Goal: Task Accomplishment & Management: Complete application form

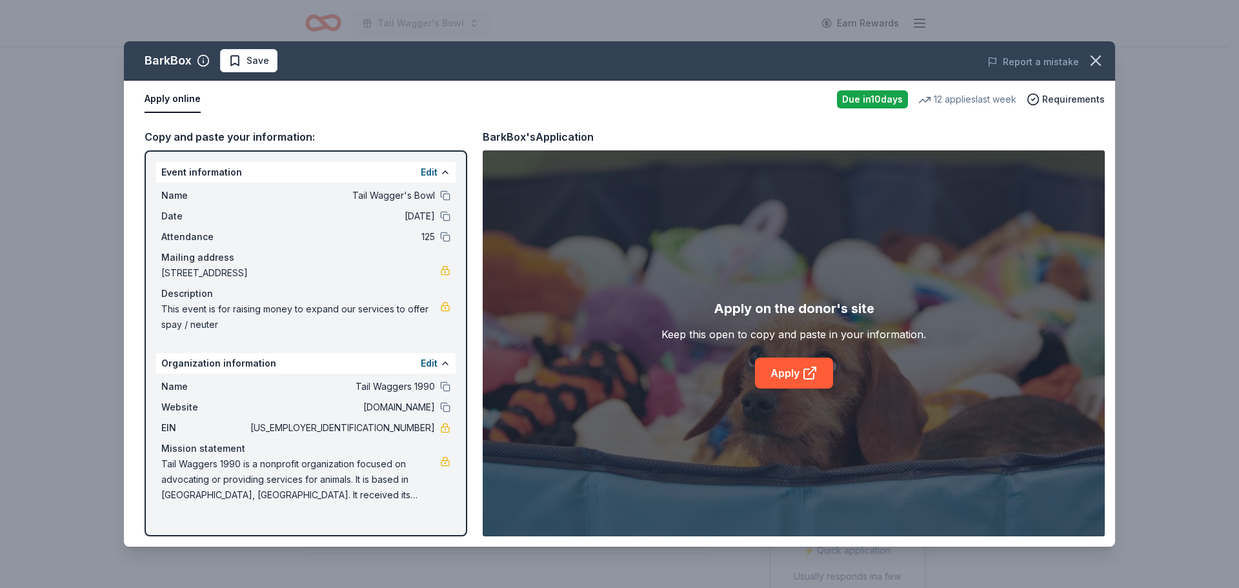
scroll to position [387, 0]
click at [259, 61] on span "Save" at bounding box center [258, 60] width 23 height 15
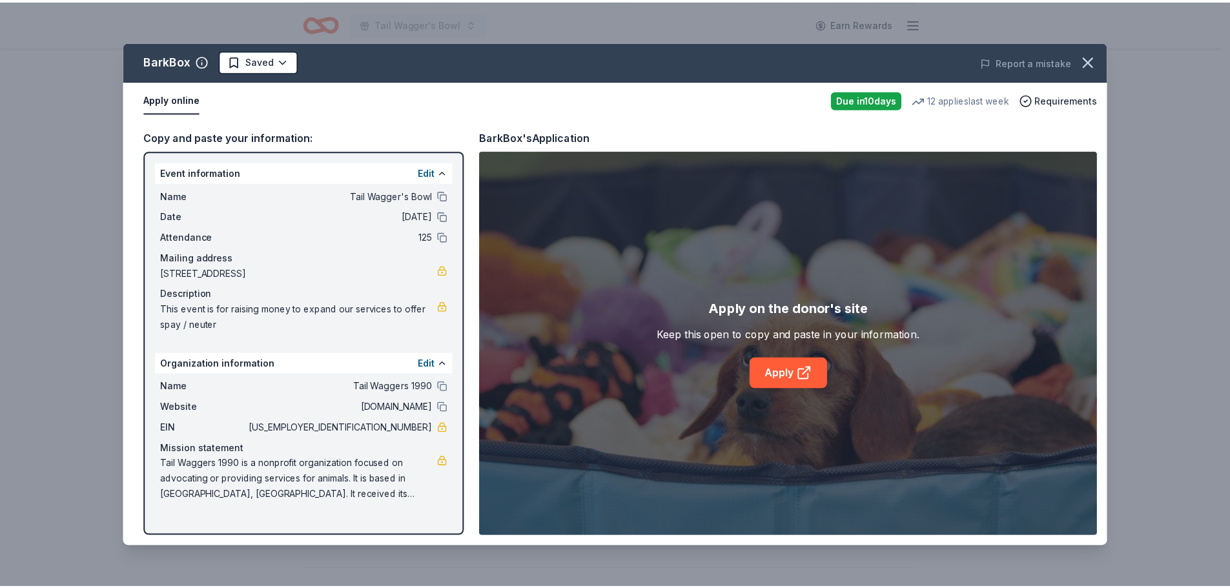
scroll to position [0, 0]
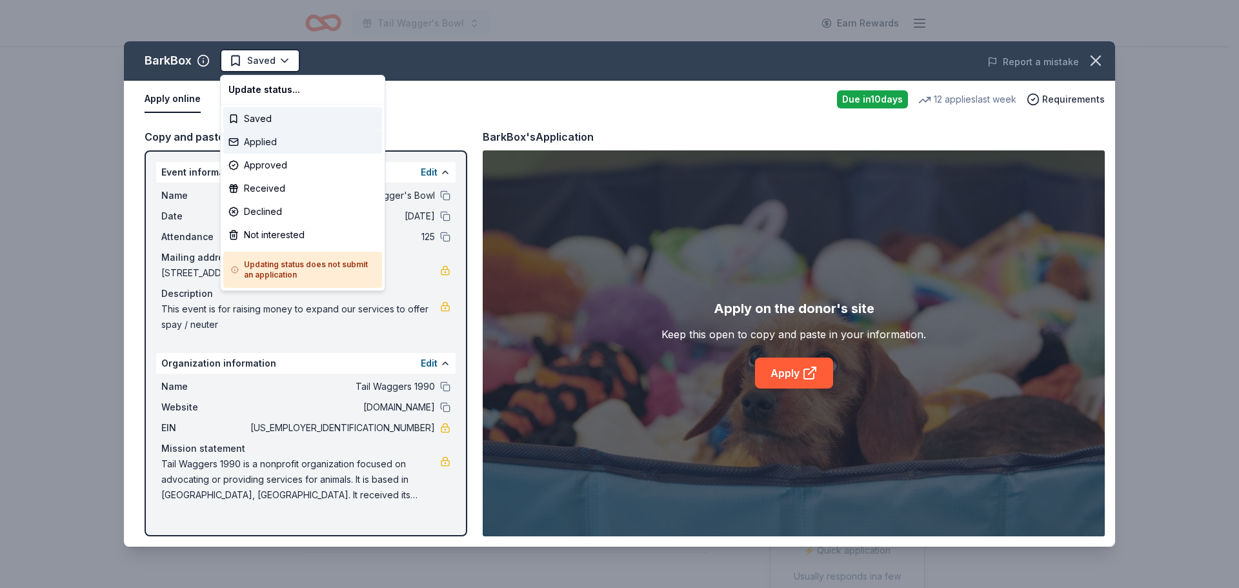
click at [256, 137] on div "Applied" at bounding box center [302, 141] width 159 height 23
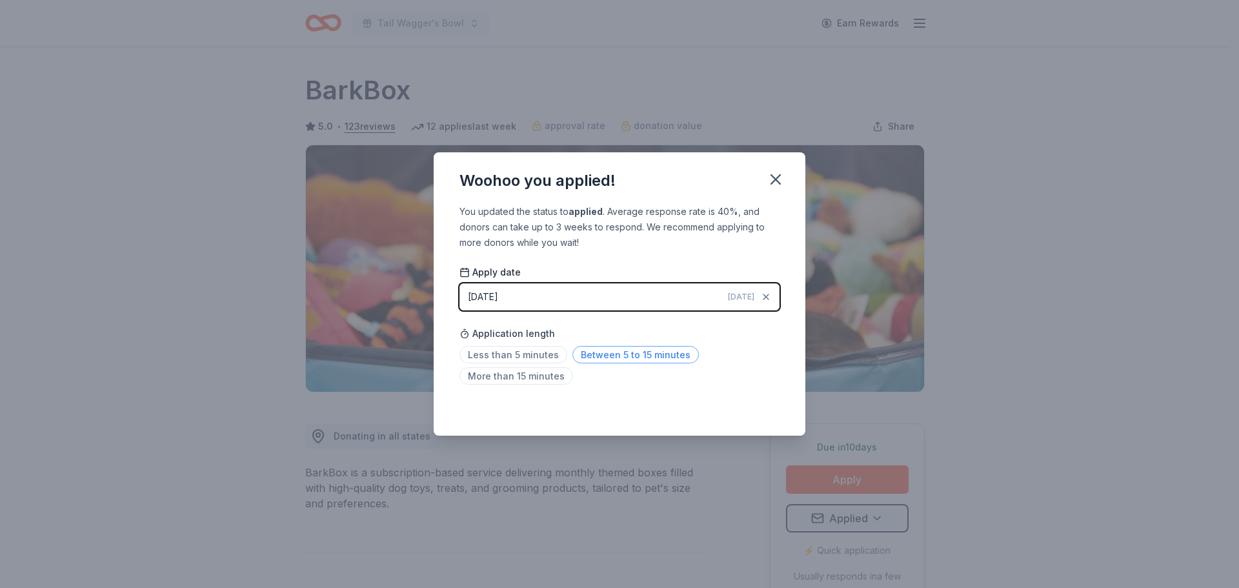
click at [606, 351] on span "Between 5 to 15 minutes" at bounding box center [635, 354] width 127 height 17
click at [776, 179] on icon "button" at bounding box center [775, 179] width 9 height 9
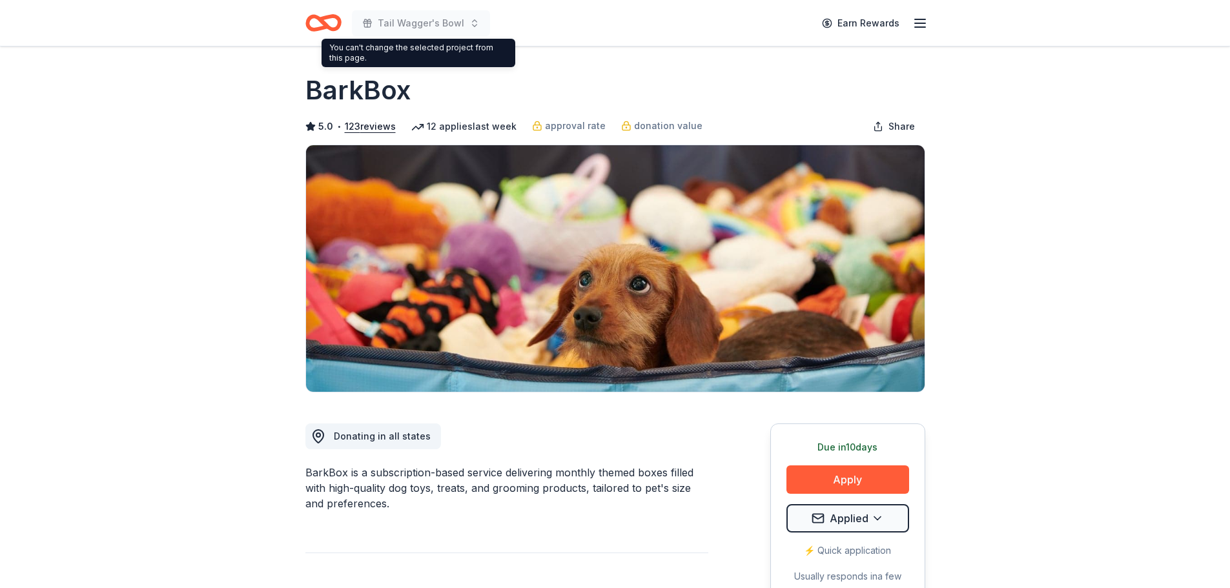
click at [327, 19] on icon "Home" at bounding box center [329, 22] width 20 height 13
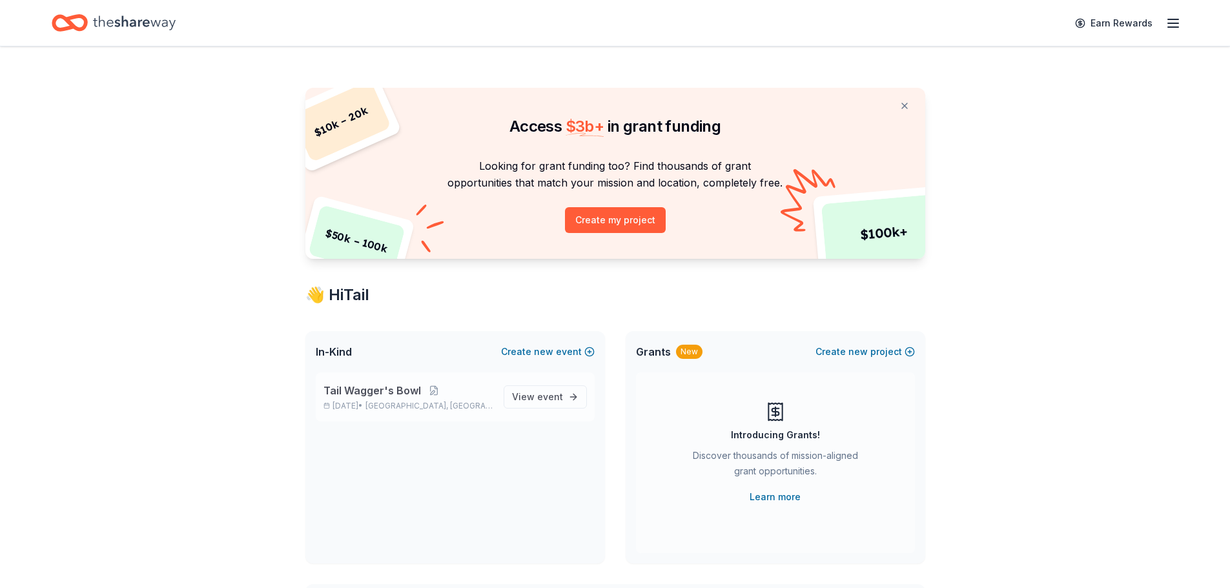
click at [455, 405] on p "Nov 08, 2025 • Livonia, MI" at bounding box center [408, 406] width 170 height 10
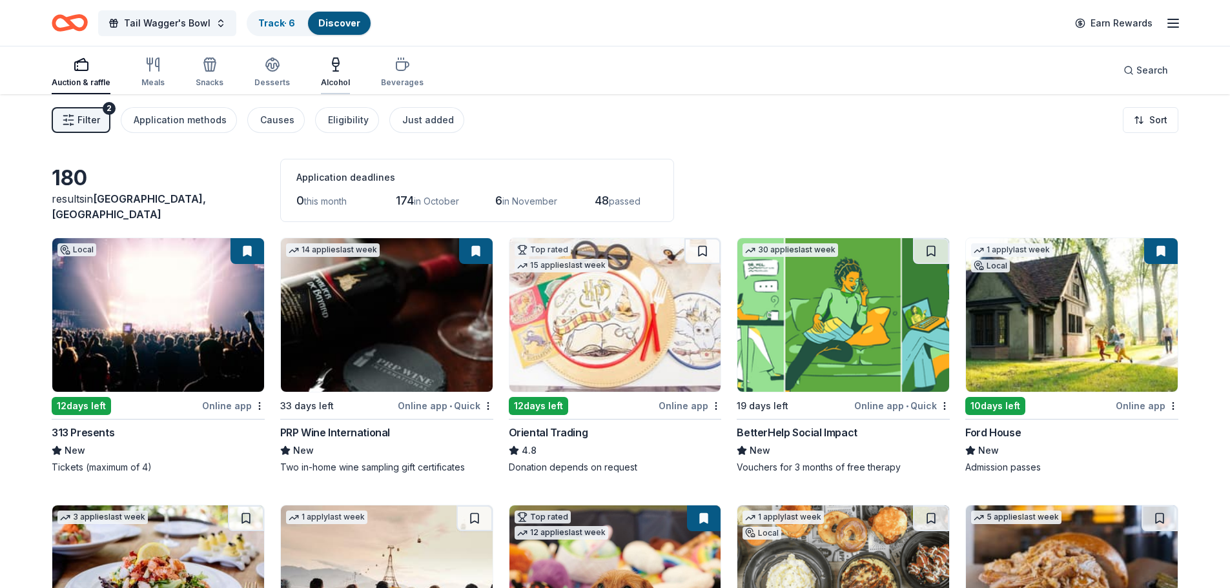
click at [332, 66] on icon "button" at bounding box center [335, 62] width 6 height 8
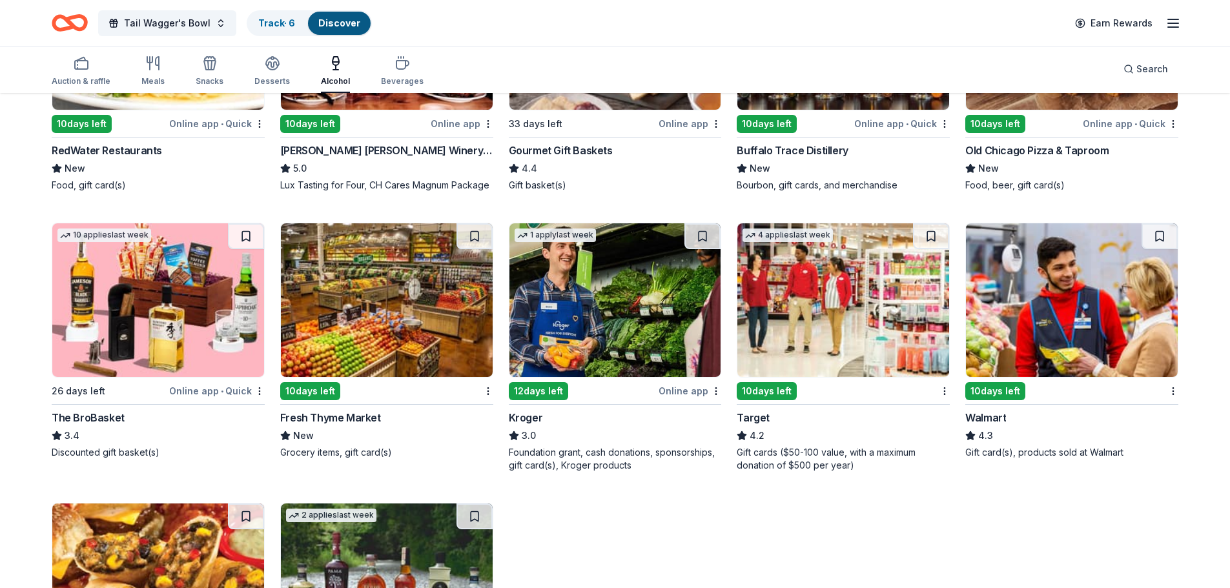
scroll to position [278, 0]
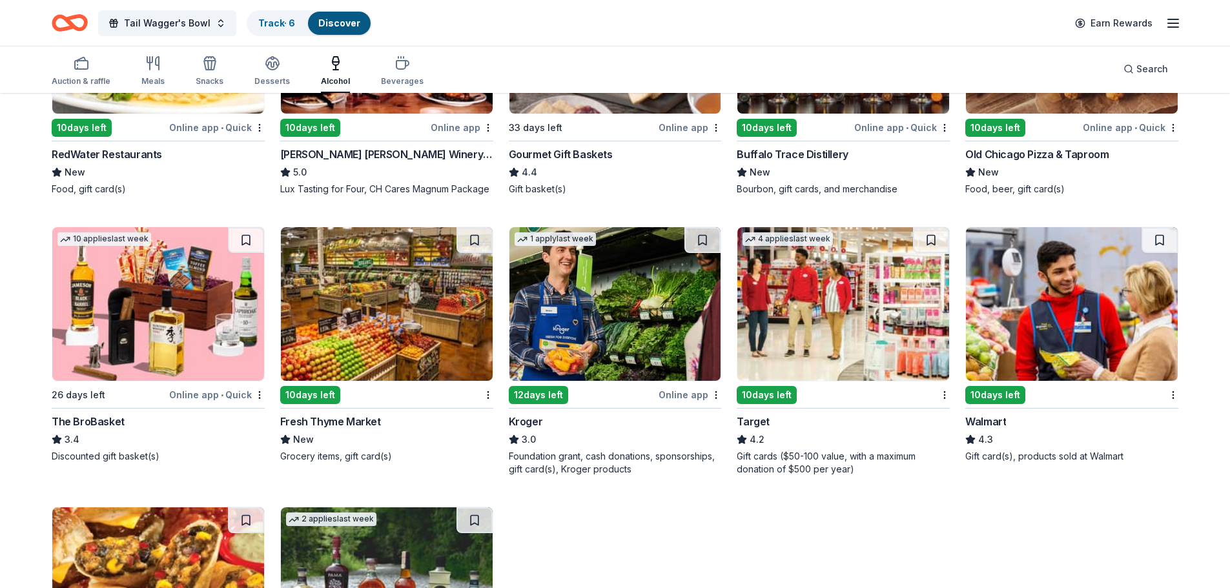
click at [640, 347] on img at bounding box center [615, 304] width 212 height 154
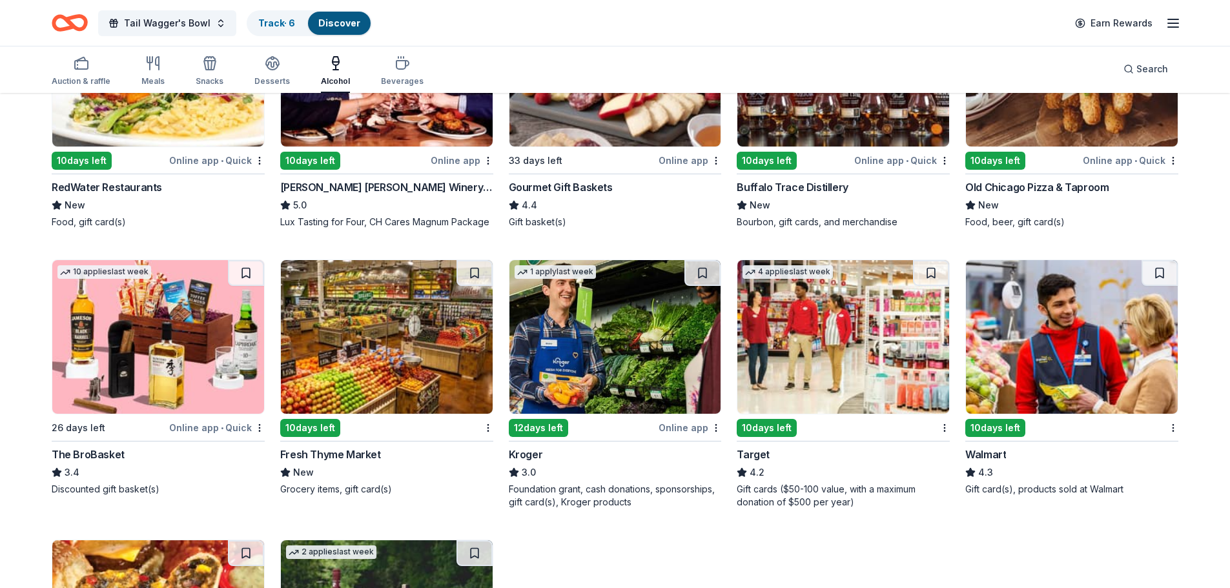
scroll to position [214, 0]
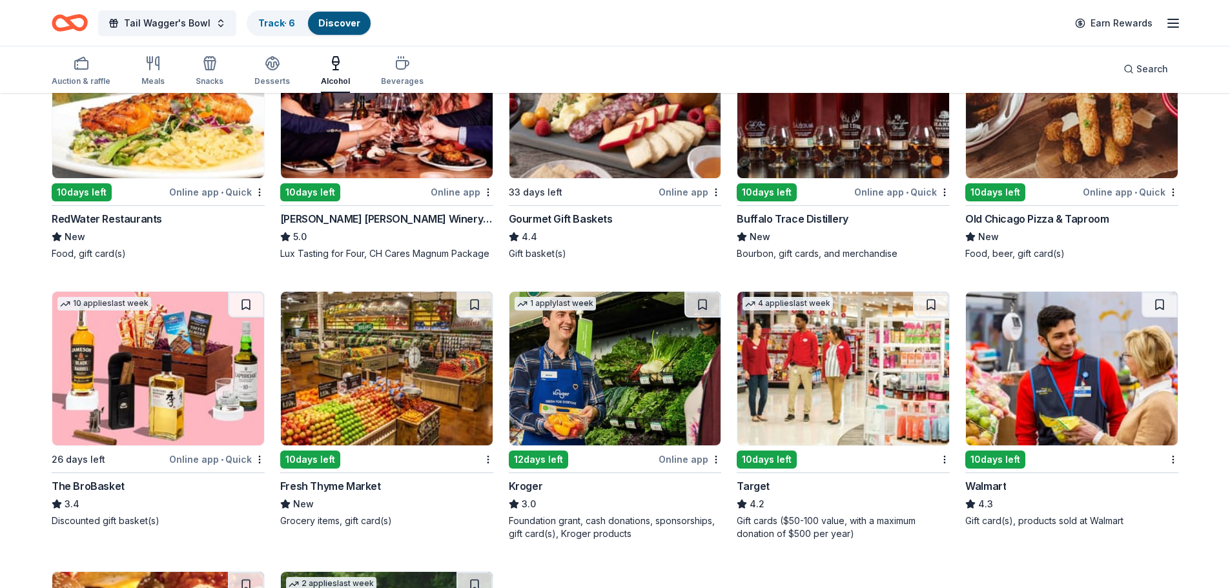
click at [749, 481] on div "Target" at bounding box center [752, 485] width 33 height 15
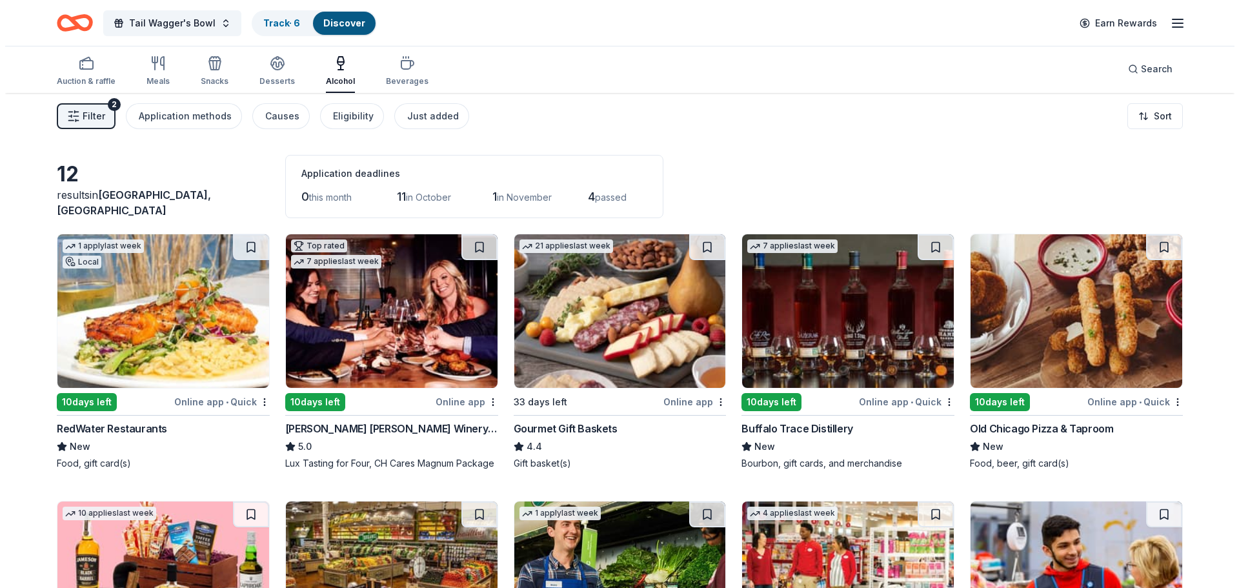
scroll to position [0, 0]
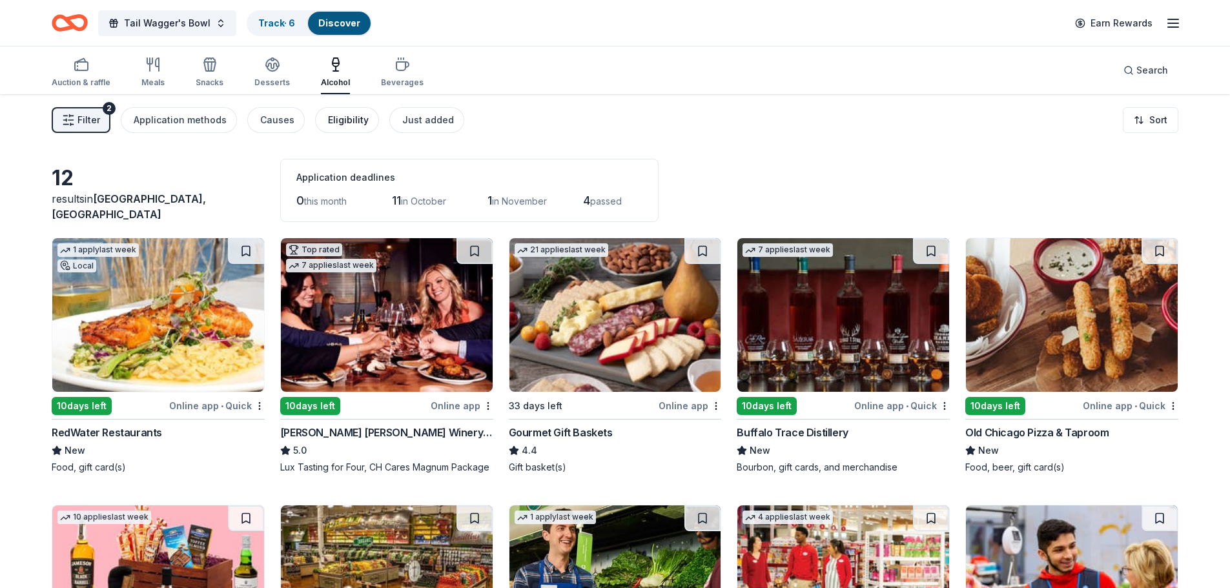
click at [336, 119] on div "Eligibility" at bounding box center [348, 119] width 41 height 15
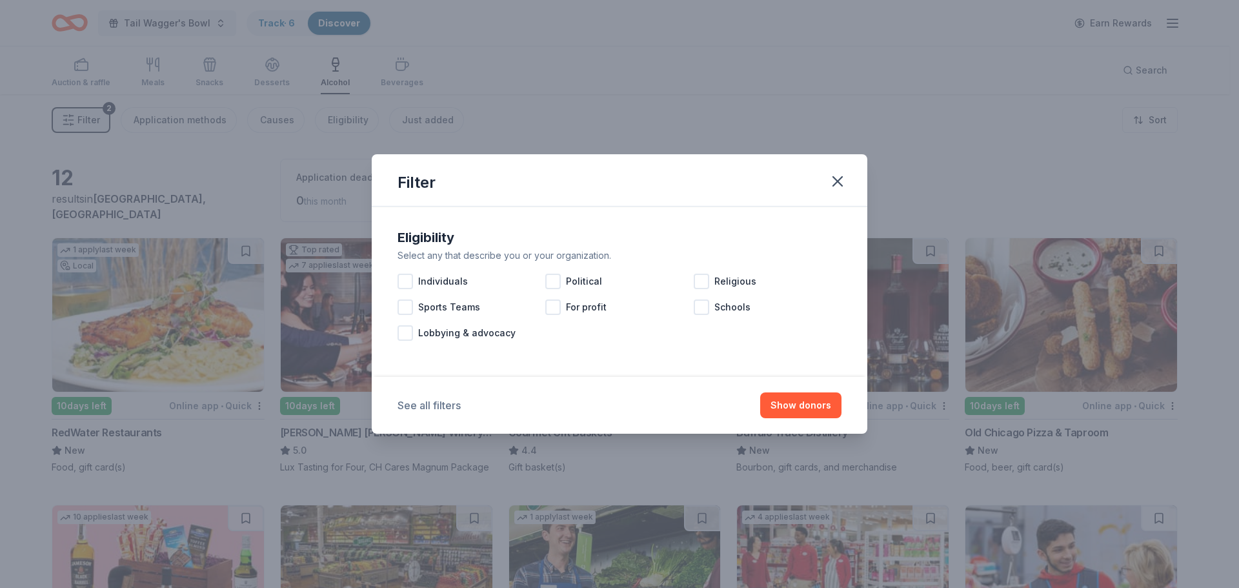
click at [434, 405] on button "See all filters" at bounding box center [429, 405] width 63 height 15
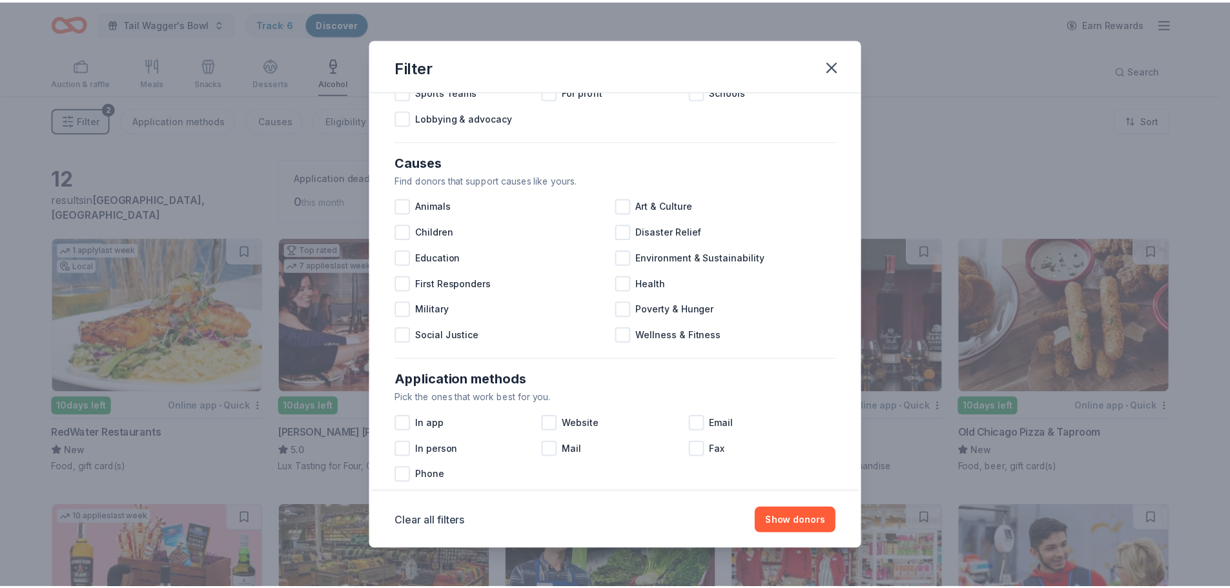
scroll to position [323, 0]
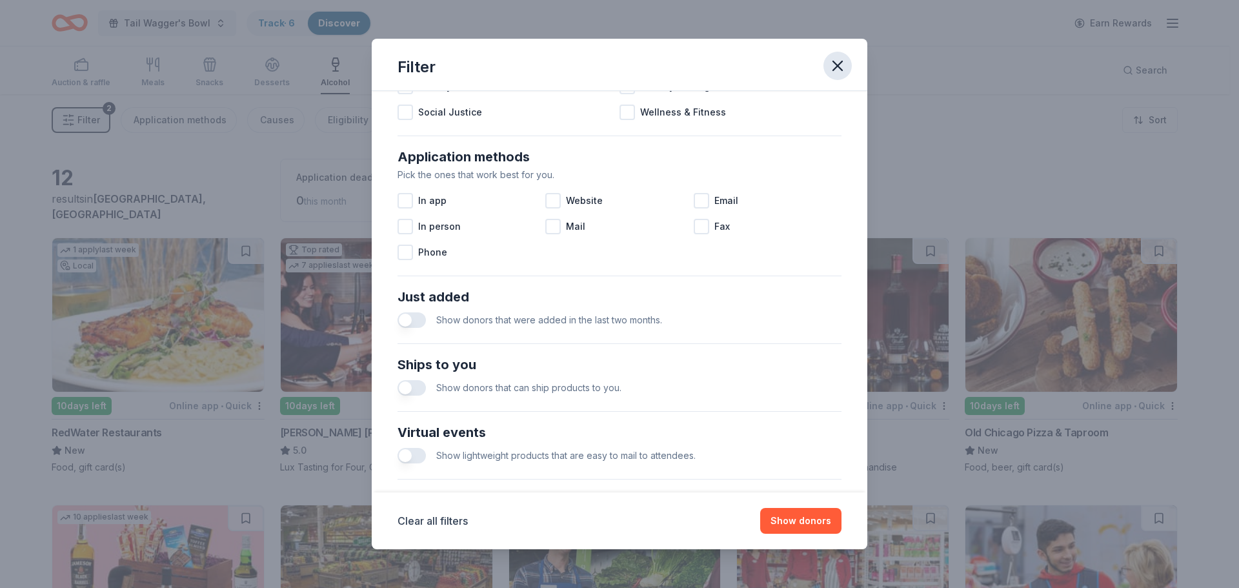
click at [845, 68] on icon "button" at bounding box center [838, 66] width 18 height 18
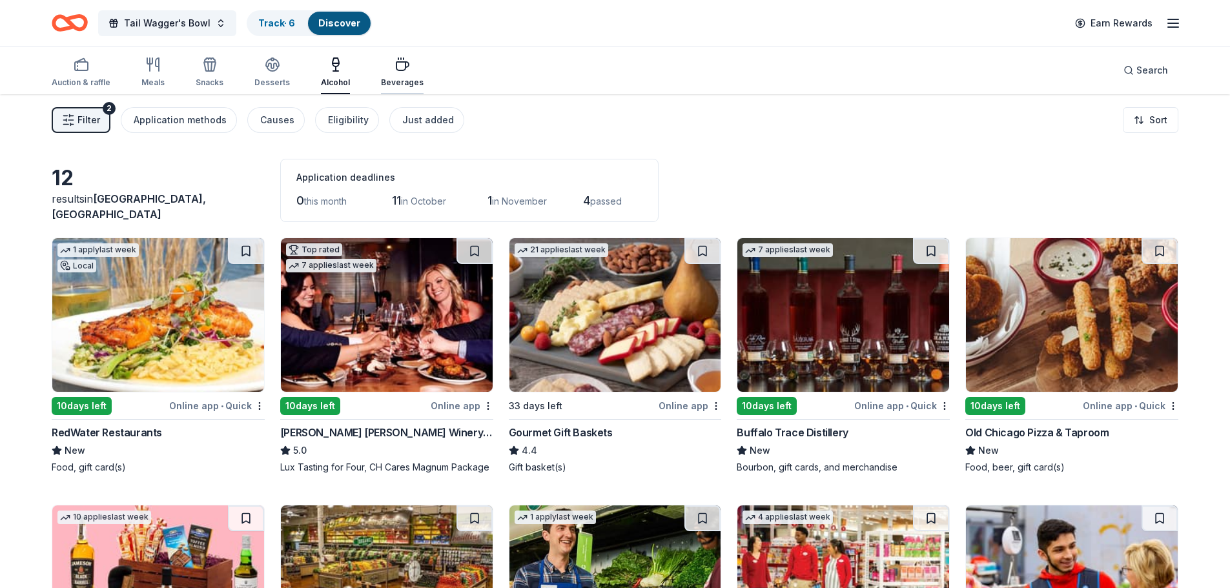
click at [392, 74] on div "Beverages" at bounding box center [402, 72] width 43 height 31
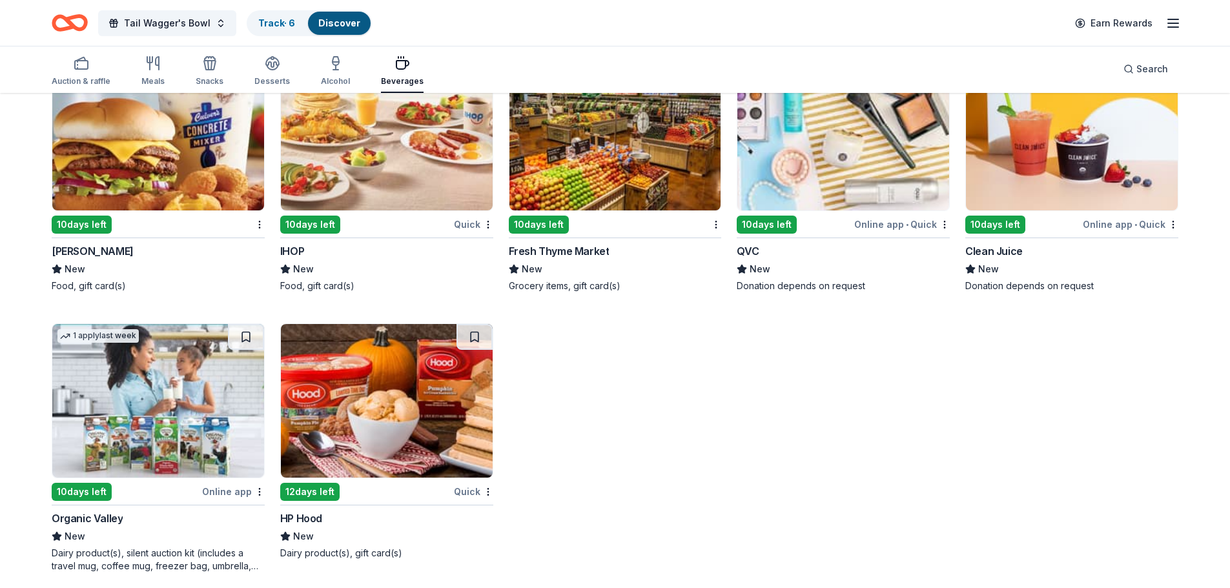
scroll to position [739, 0]
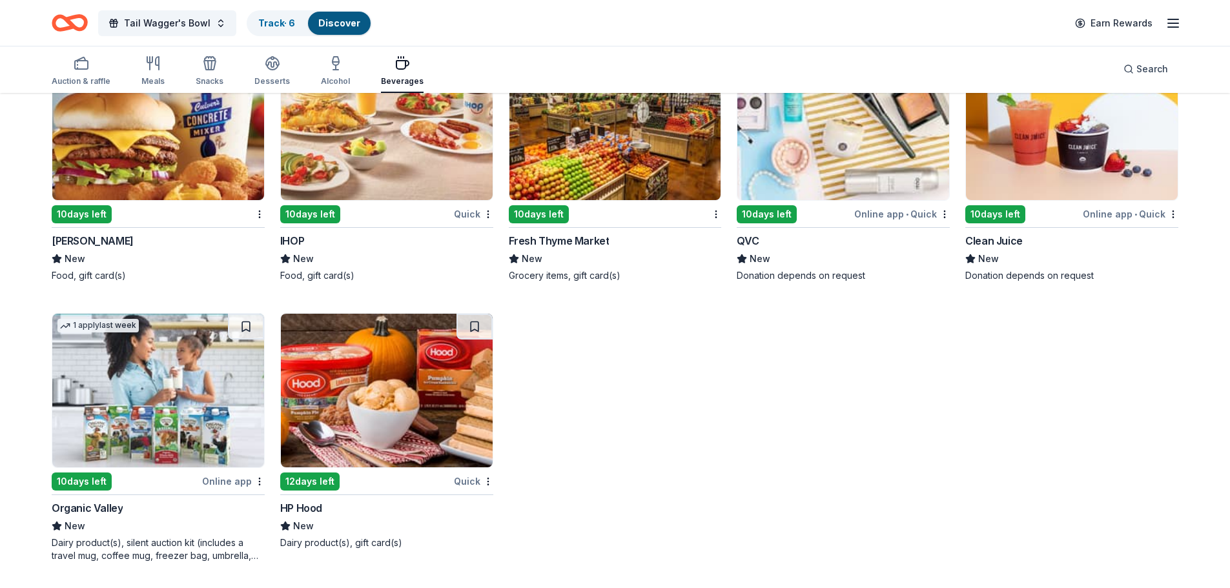
click at [70, 241] on div "Culver's" at bounding box center [93, 240] width 82 height 15
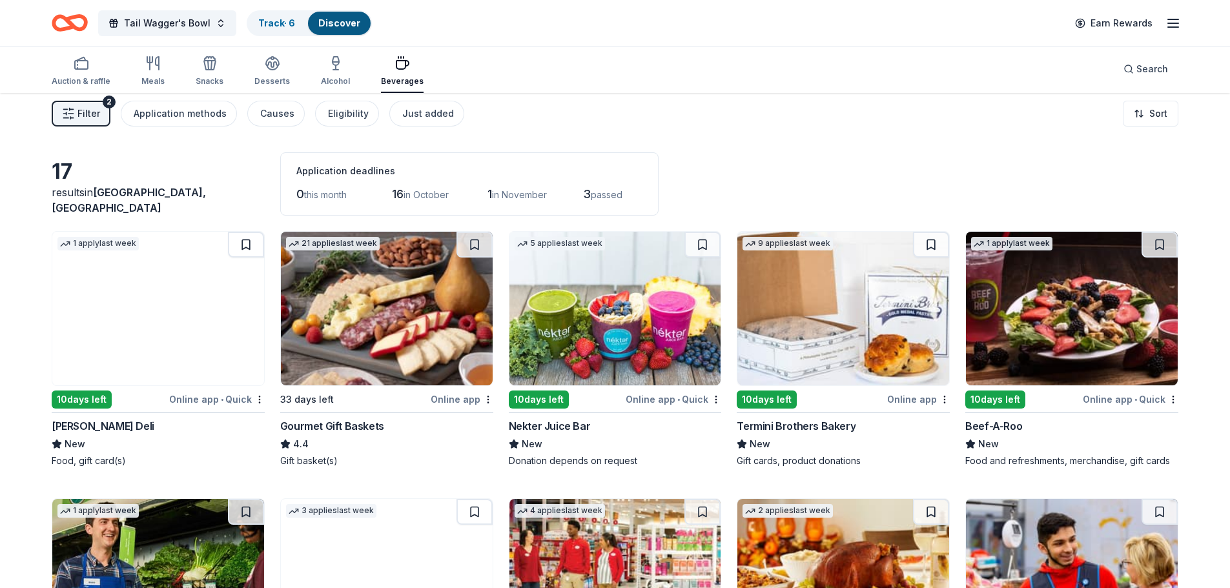
scroll to position [0, 0]
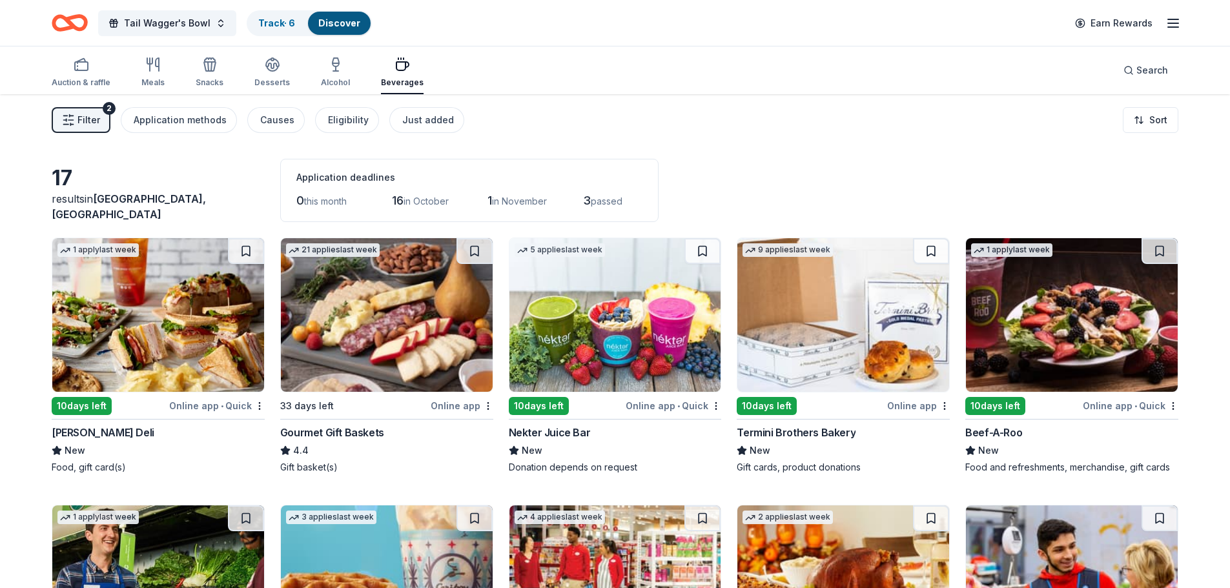
click at [341, 26] on link "Discover" at bounding box center [339, 22] width 42 height 11
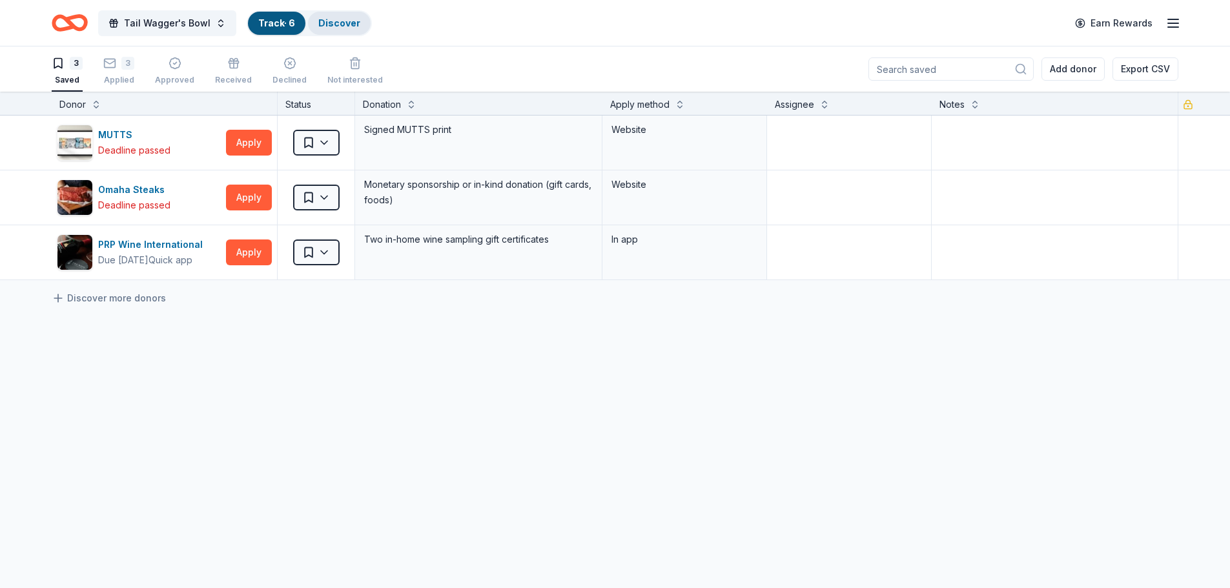
click at [321, 13] on div "Discover" at bounding box center [339, 23] width 63 height 23
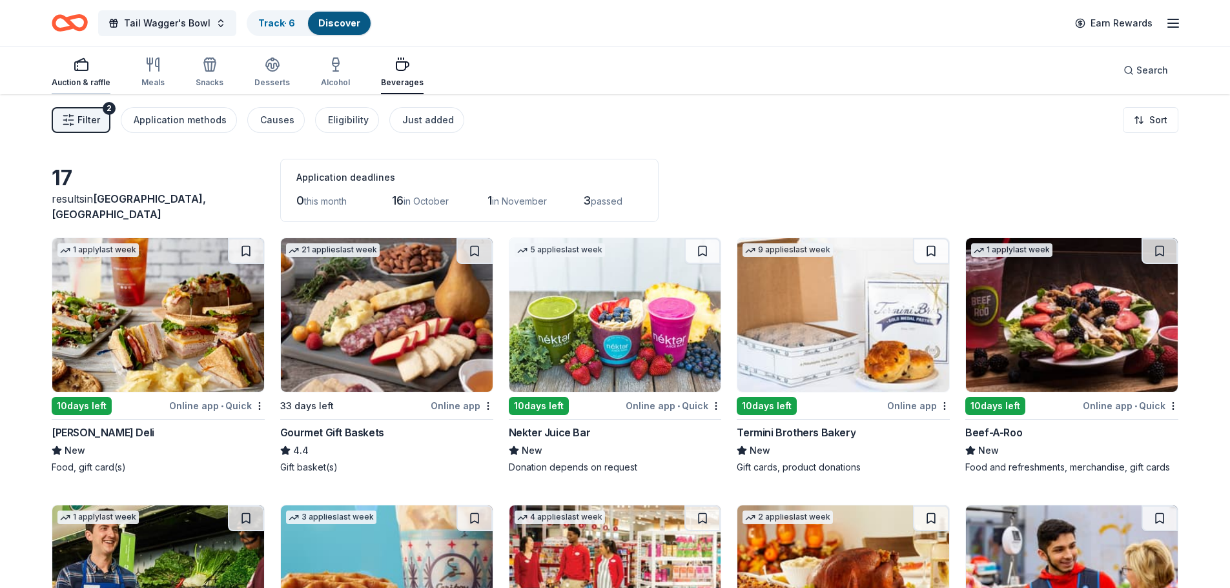
click at [84, 77] on div "Auction & raffle" at bounding box center [81, 72] width 59 height 31
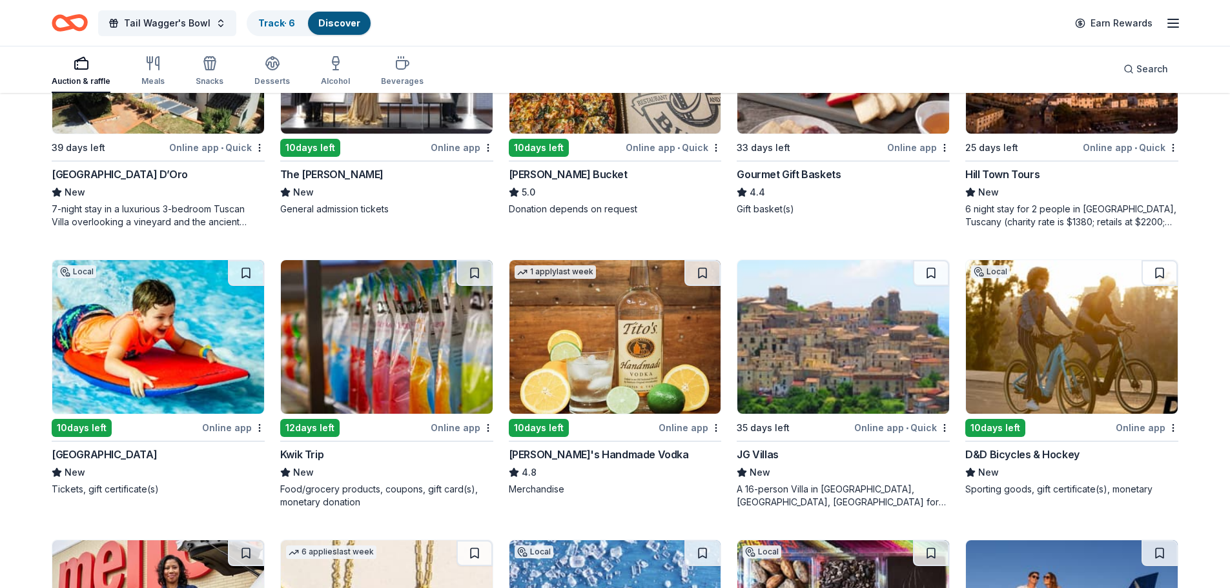
scroll to position [2229, 0]
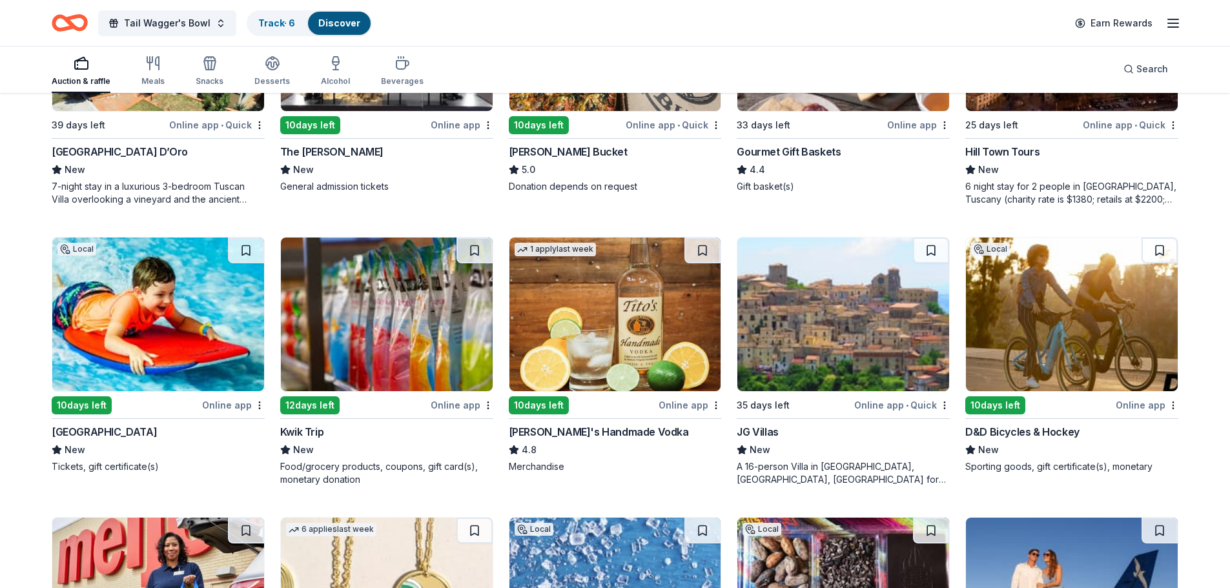
click at [611, 432] on div "Tito's Handmade Vodka" at bounding box center [599, 431] width 180 height 15
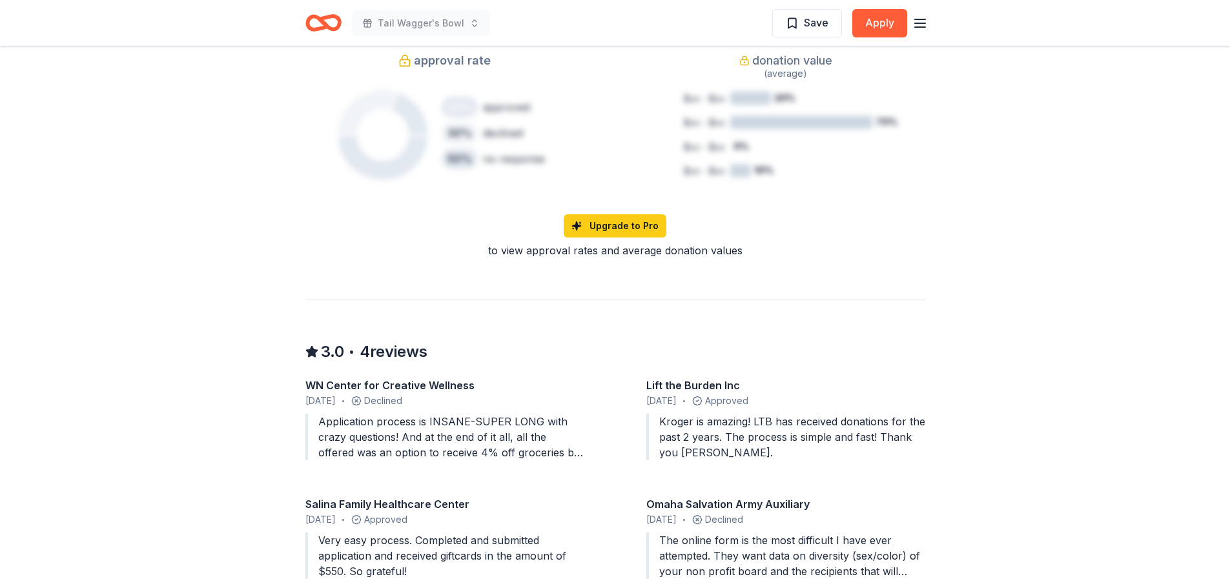
scroll to position [1033, 0]
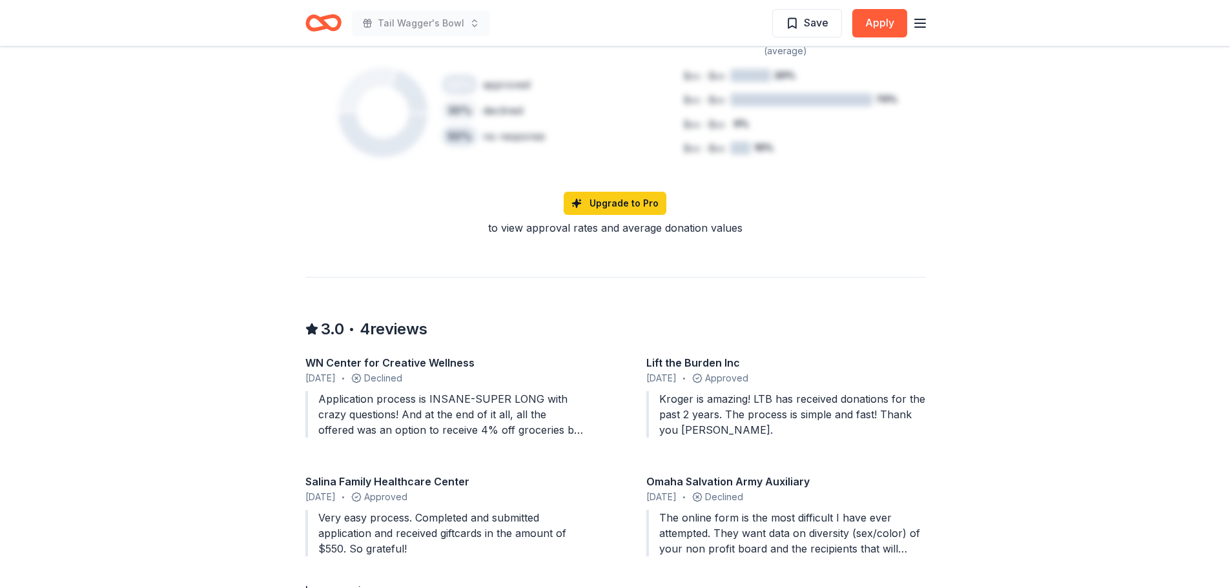
click at [497, 391] on div "Application process is INSANE-SUPER LONG with crazy questions! And at the end o…" at bounding box center [444, 414] width 279 height 46
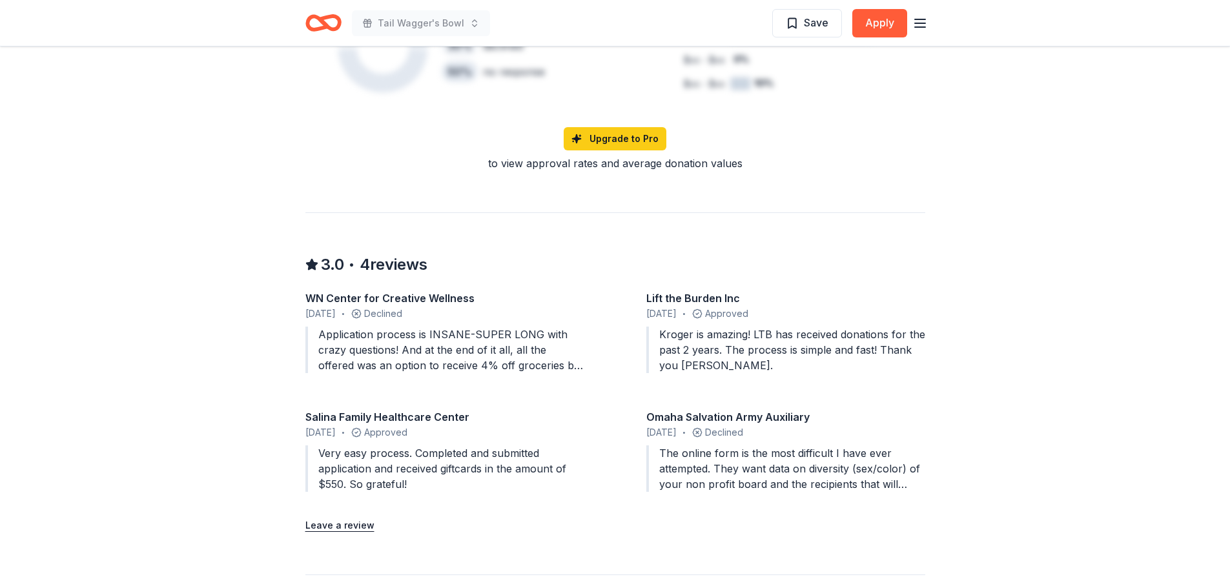
click at [542, 339] on div "Application process is INSANE-SUPER LONG with crazy questions! And at the end o…" at bounding box center [444, 350] width 279 height 46
click at [483, 329] on div "Application process is INSANE-SUPER LONG with crazy questions! And at the end o…" at bounding box center [444, 350] width 279 height 46
click at [414, 254] on span "4 reviews" at bounding box center [394, 264] width 68 height 21
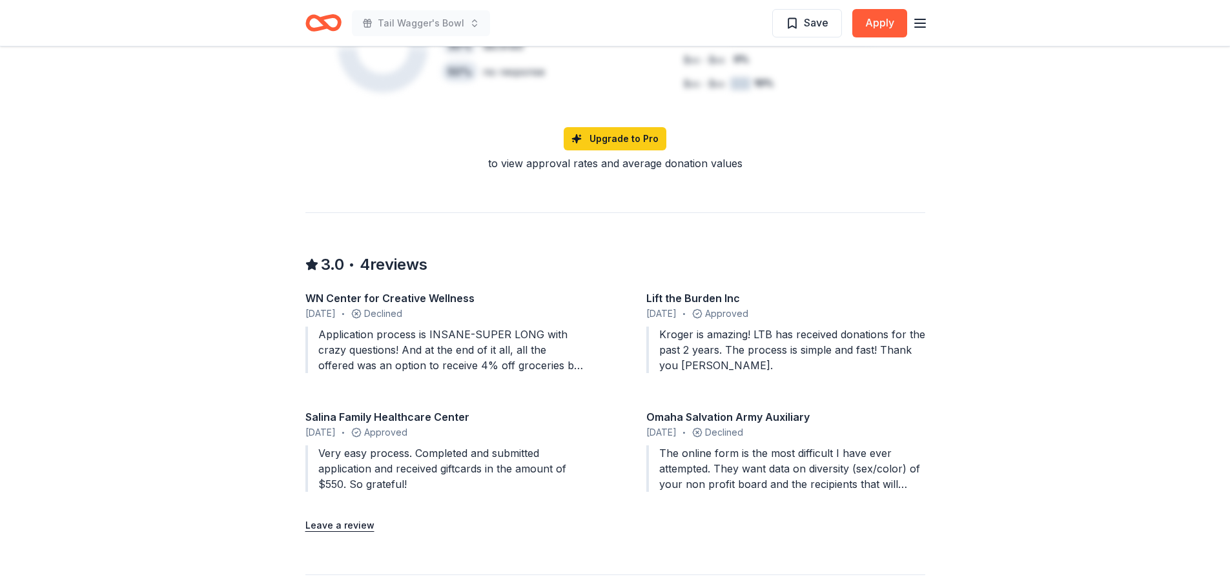
click at [316, 258] on icon at bounding box center [311, 264] width 13 height 13
click at [441, 349] on div "Application process is INSANE-SUPER LONG with crazy questions! And at the end o…" at bounding box center [444, 350] width 279 height 46
click at [526, 354] on div "Application process is INSANE-SUPER LONG with crazy questions! And at the end o…" at bounding box center [444, 350] width 279 height 46
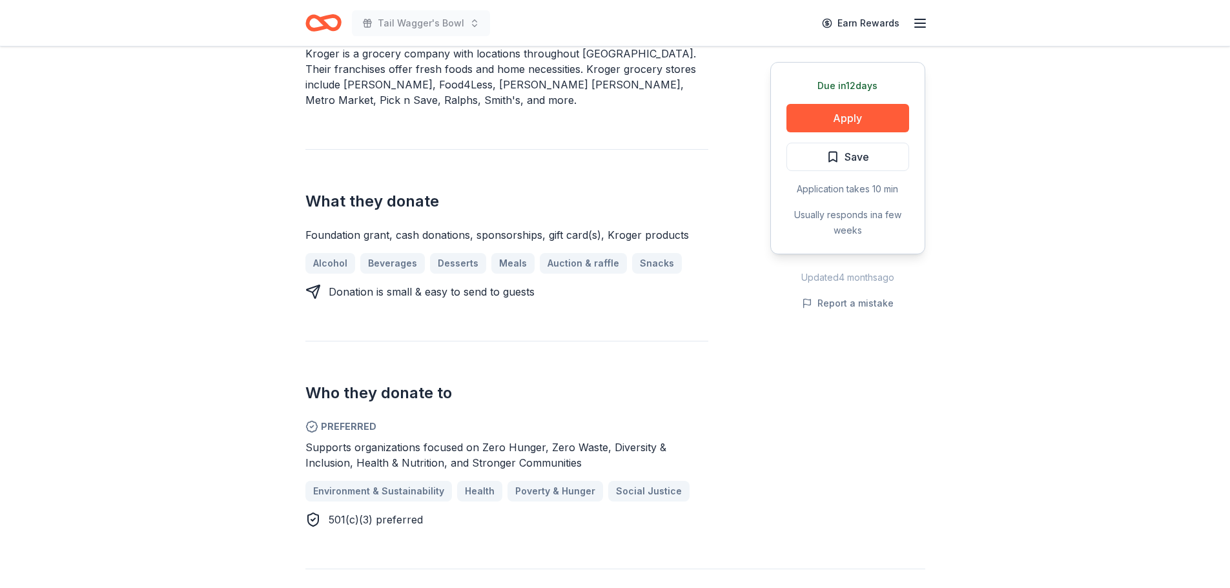
scroll to position [387, 0]
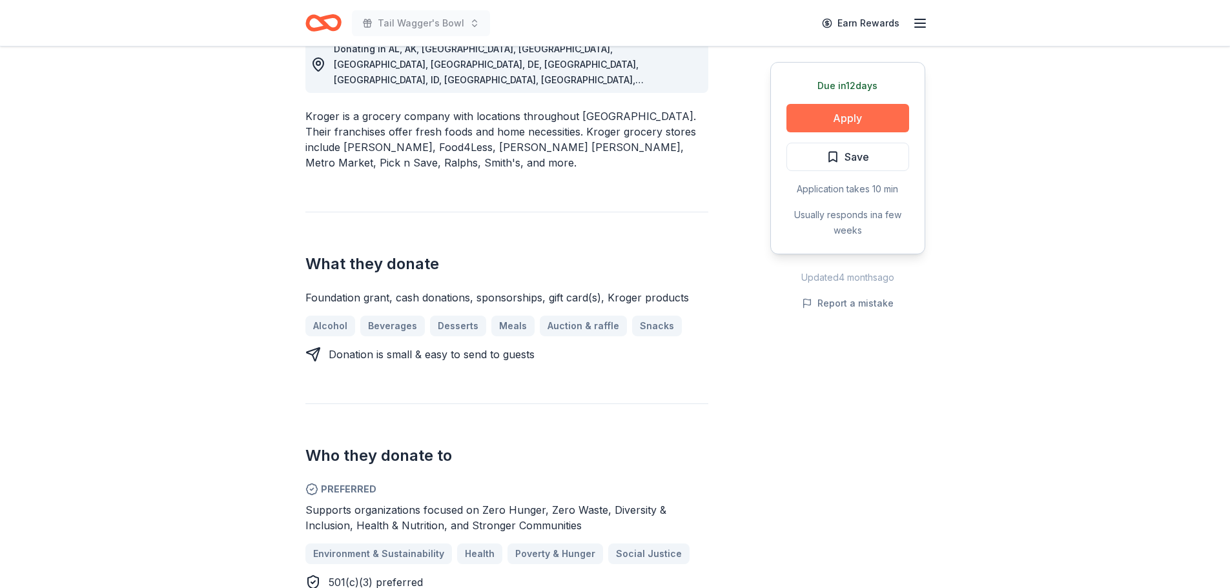
click at [843, 125] on button "Apply" at bounding box center [847, 118] width 123 height 28
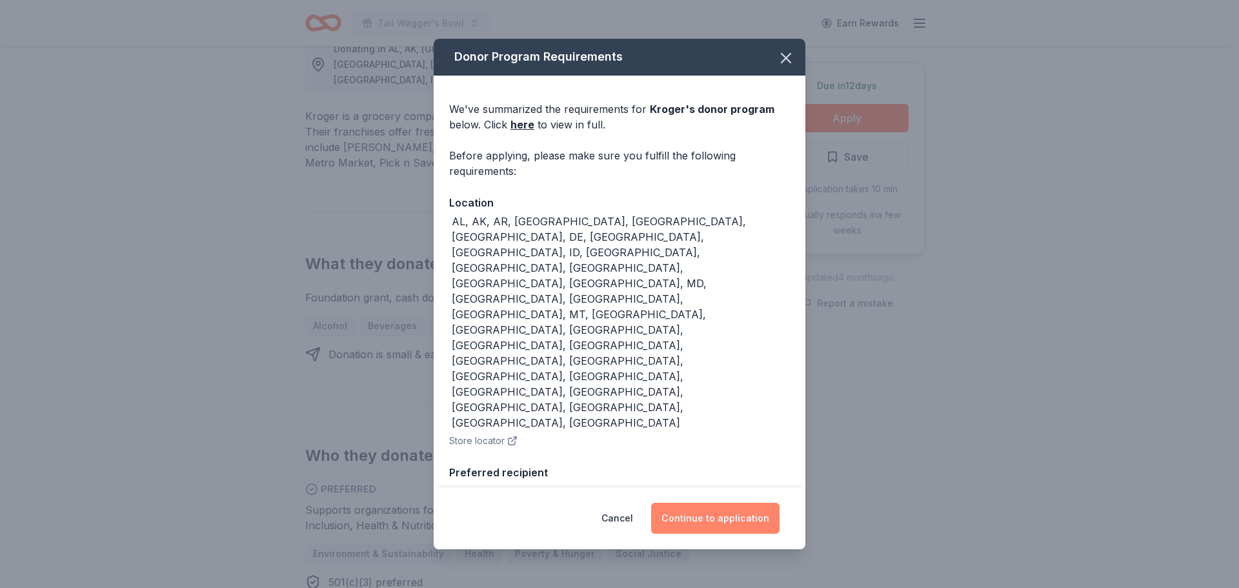
click at [751, 507] on button "Continue to application" at bounding box center [715, 518] width 128 height 31
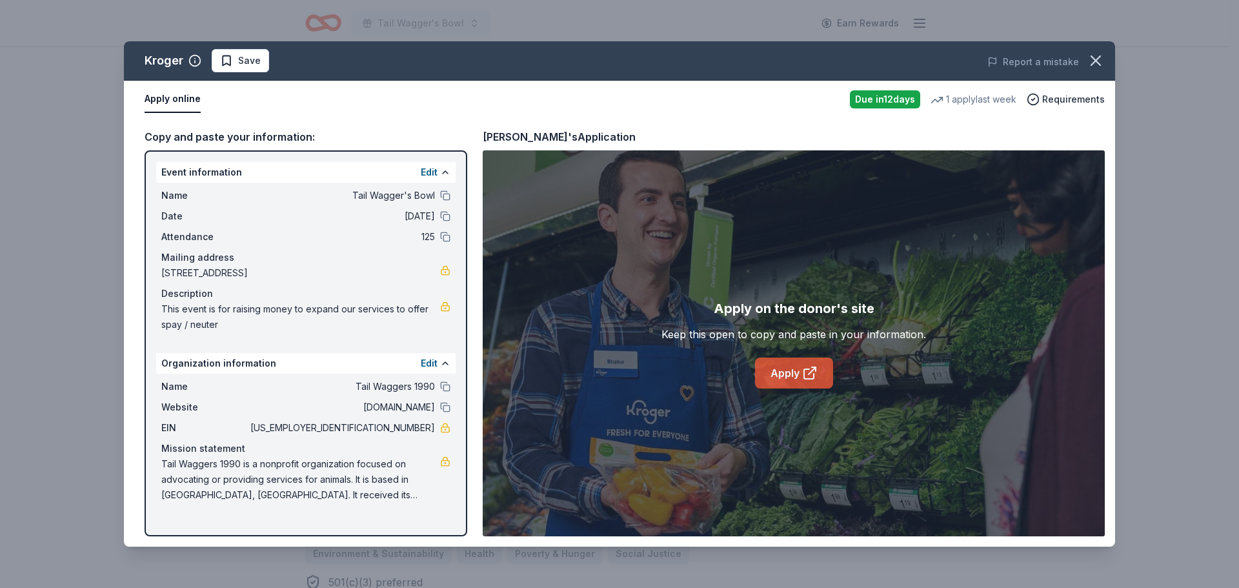
click at [790, 374] on link "Apply" at bounding box center [794, 373] width 78 height 31
click at [1100, 57] on icon "button" at bounding box center [1095, 60] width 9 height 9
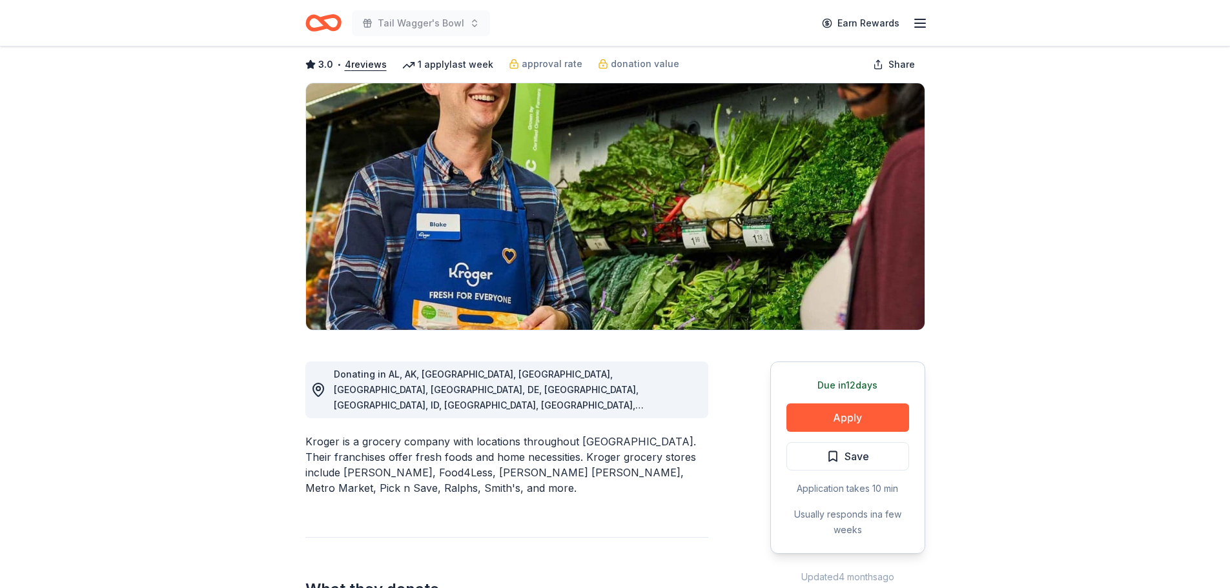
scroll to position [0, 0]
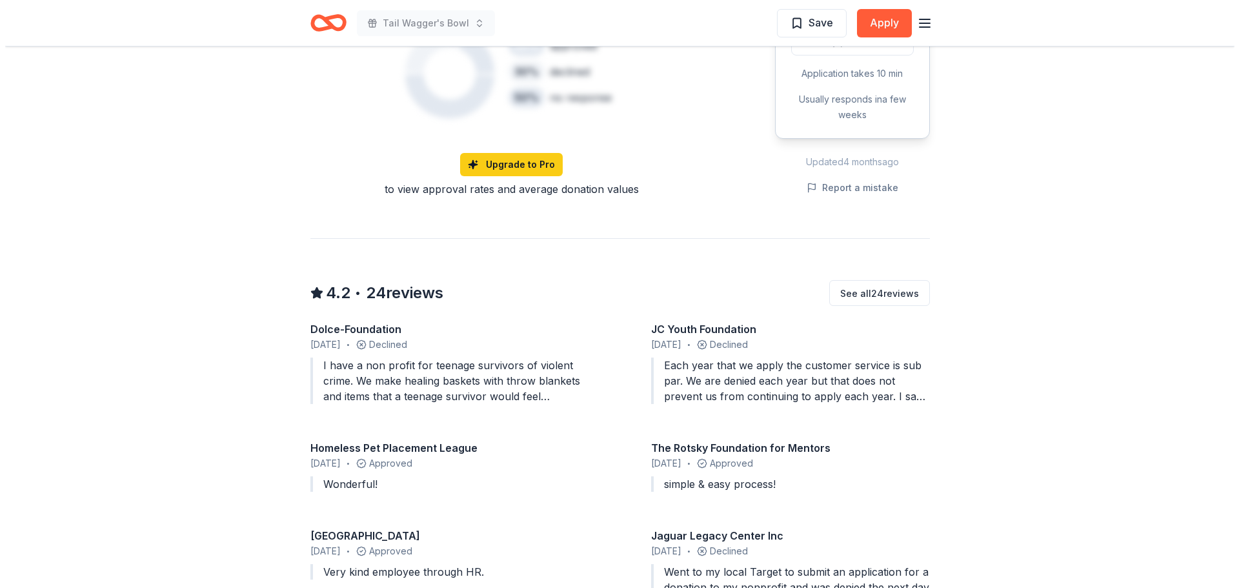
scroll to position [1033, 0]
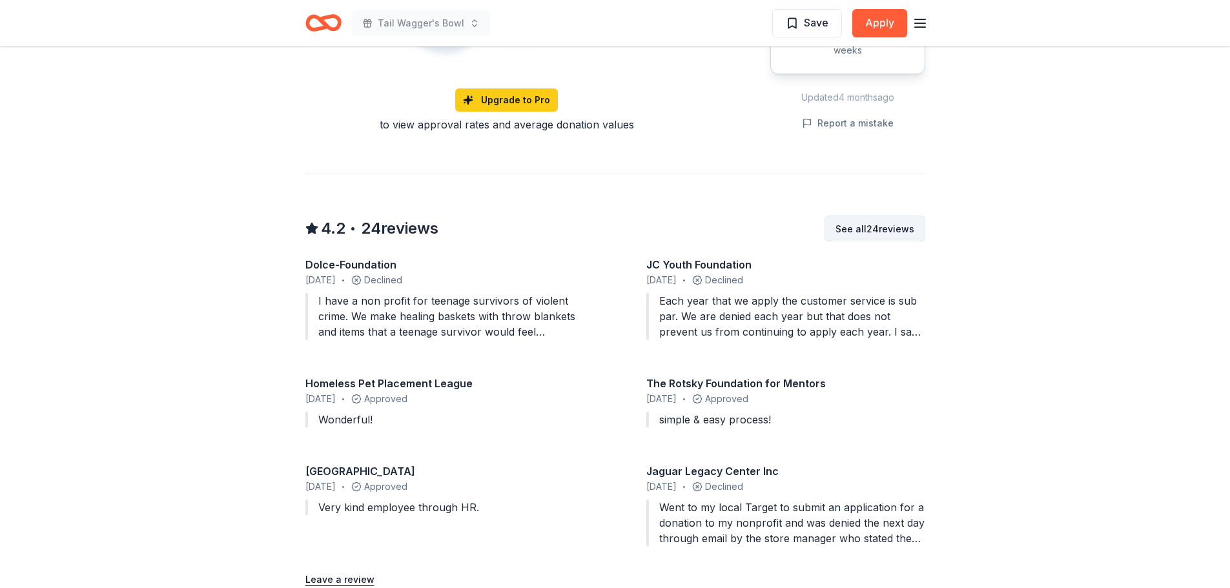
click at [882, 216] on button "See all 24 reviews" at bounding box center [874, 229] width 101 height 26
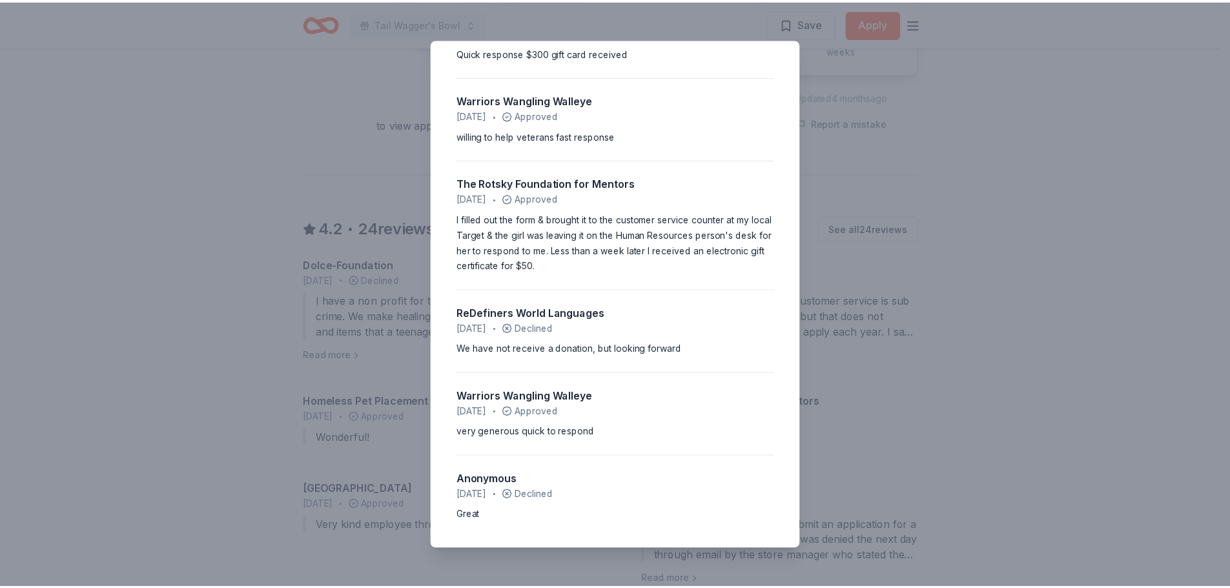
scroll to position [2091, 0]
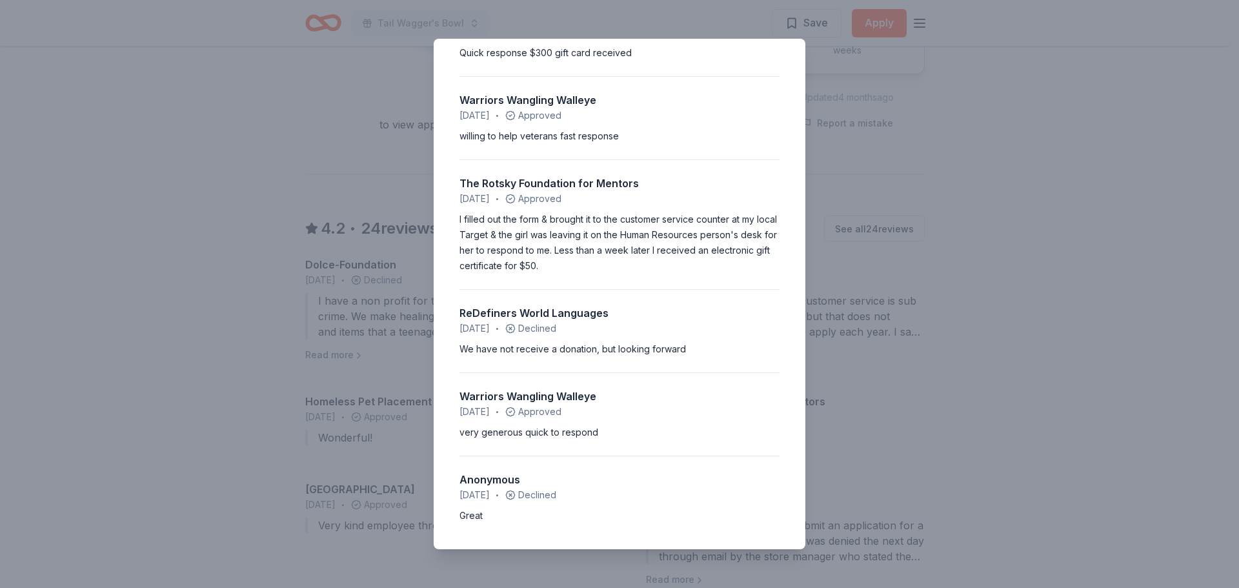
click at [944, 212] on div "4.2 • 24 reviews Dolce-Foundation August 2025 • Declined I have a non profit fo…" at bounding box center [619, 294] width 1239 height 588
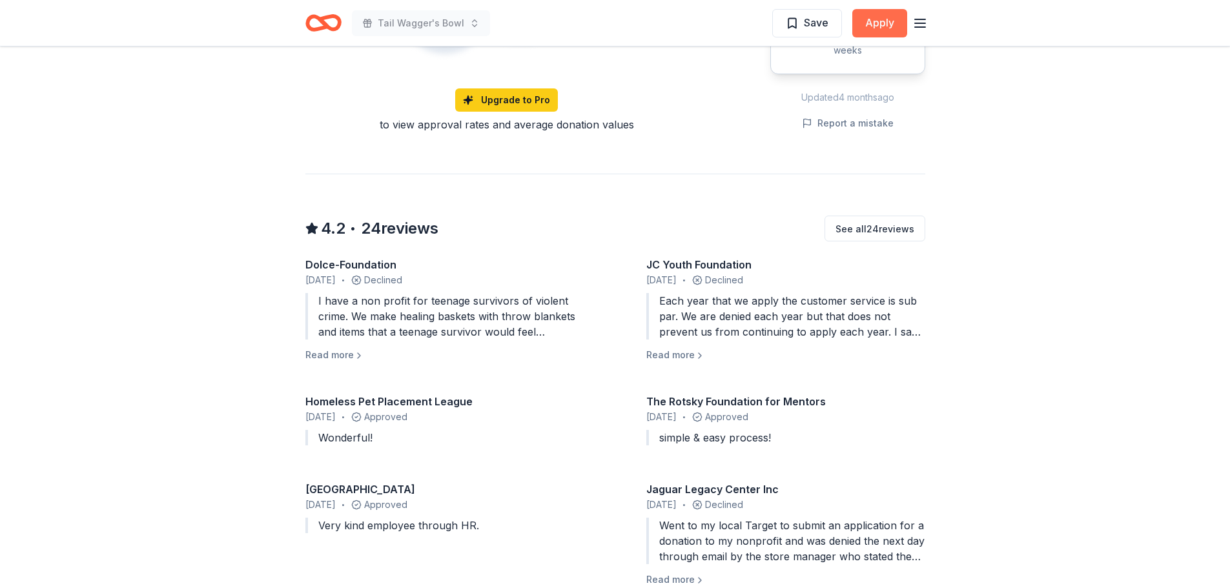
click at [887, 19] on button "Apply" at bounding box center [879, 23] width 55 height 28
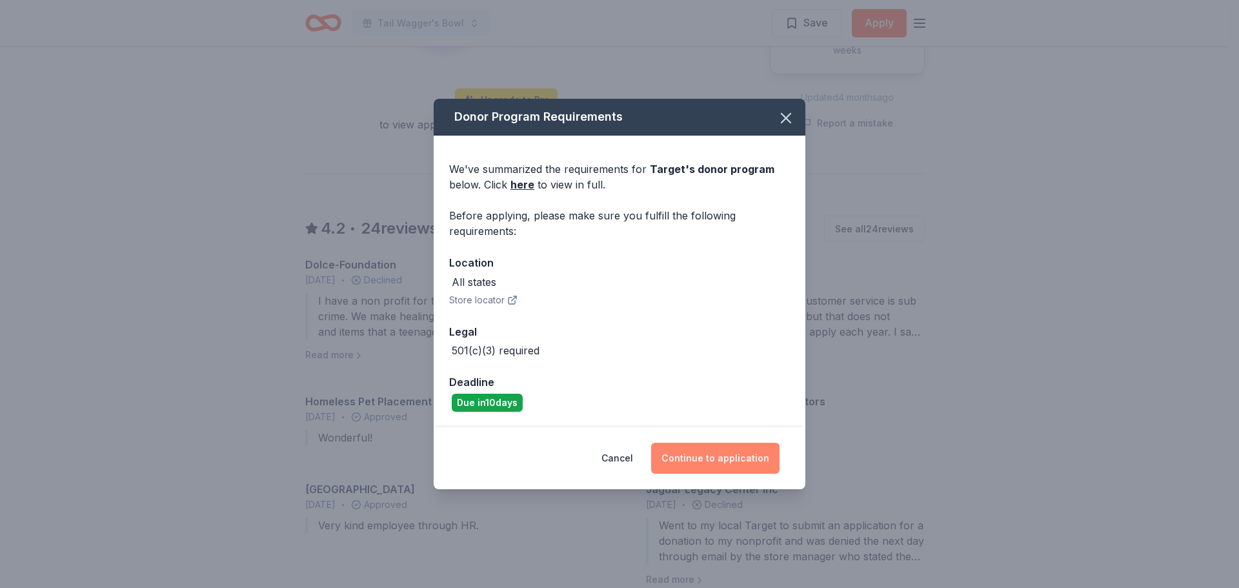
click at [701, 460] on button "Continue to application" at bounding box center [715, 458] width 128 height 31
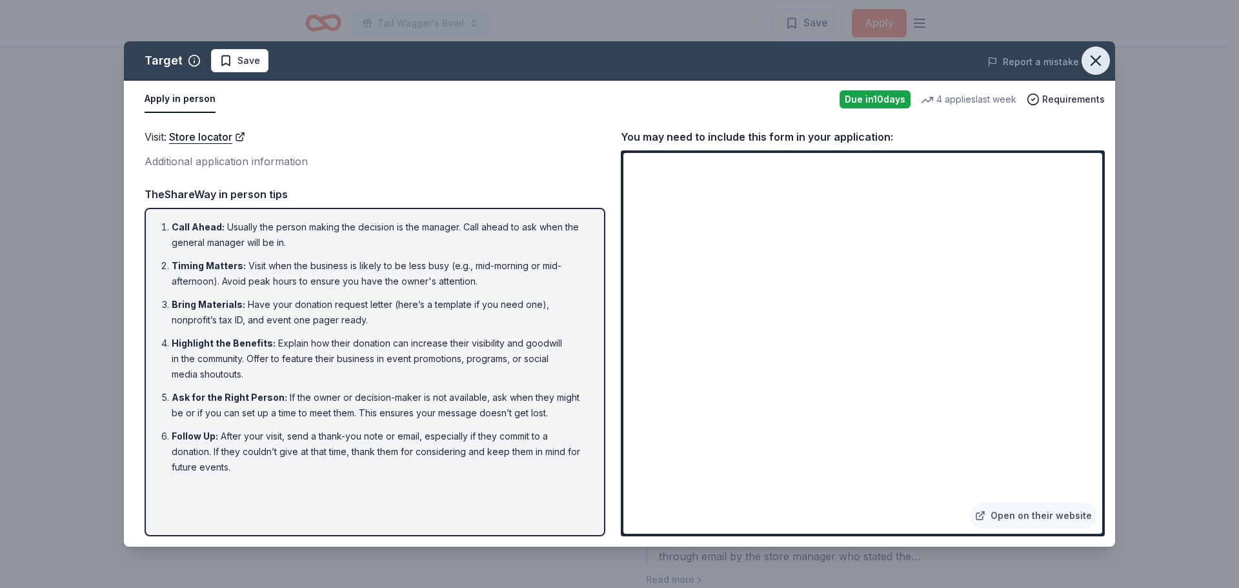
click at [1094, 62] on icon "button" at bounding box center [1095, 60] width 9 height 9
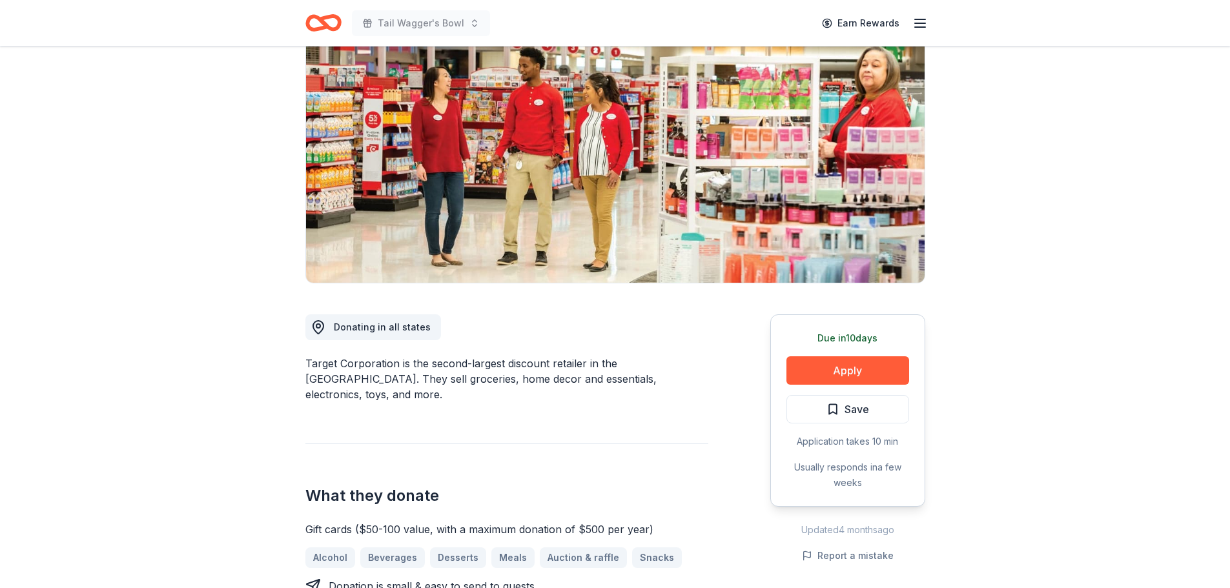
scroll to position [0, 0]
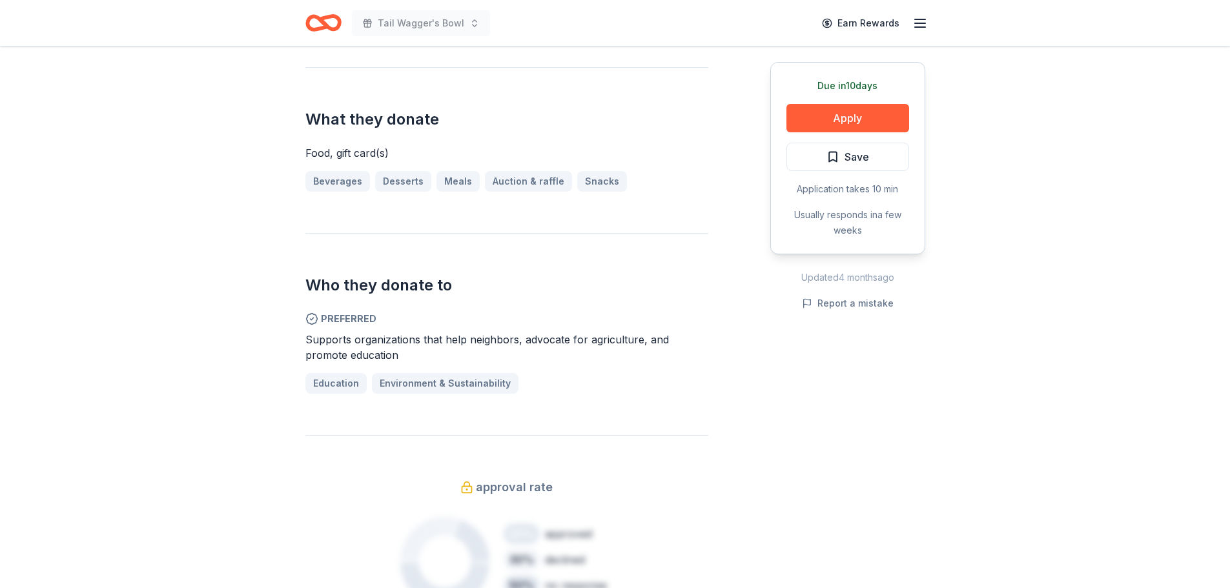
scroll to position [645, 0]
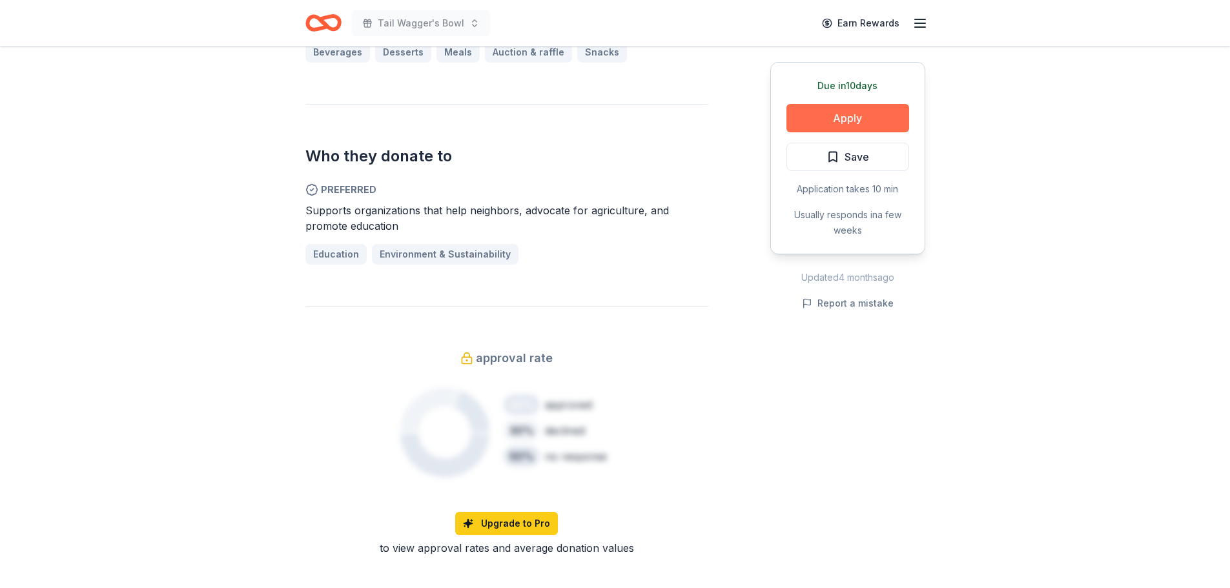
click at [869, 117] on button "Apply" at bounding box center [847, 118] width 123 height 28
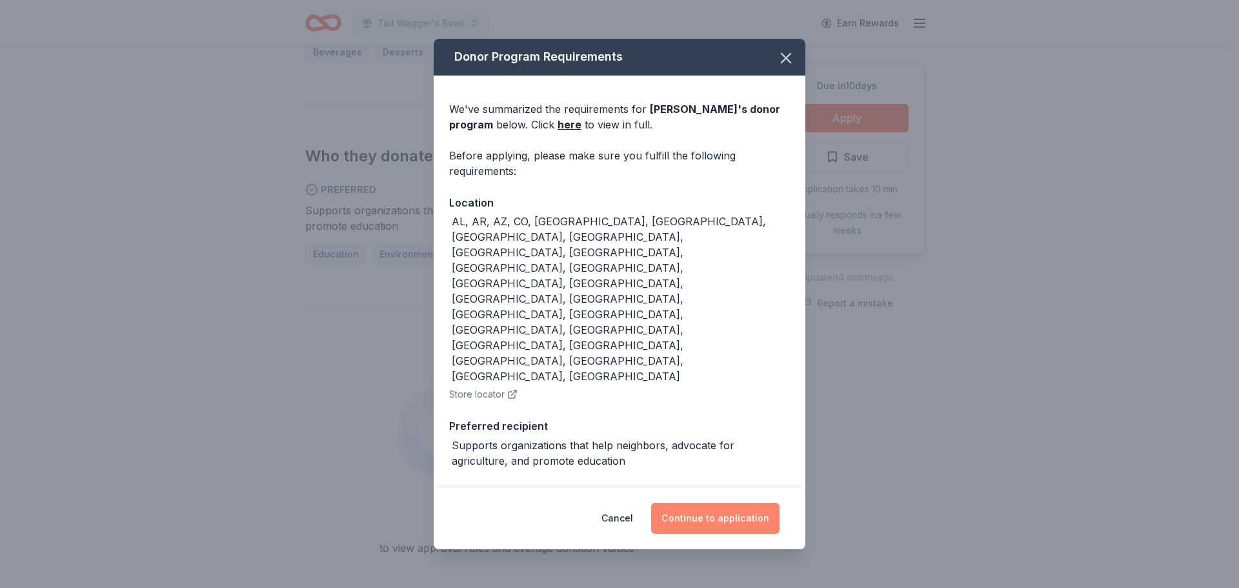
click at [717, 503] on button "Continue to application" at bounding box center [715, 518] width 128 height 31
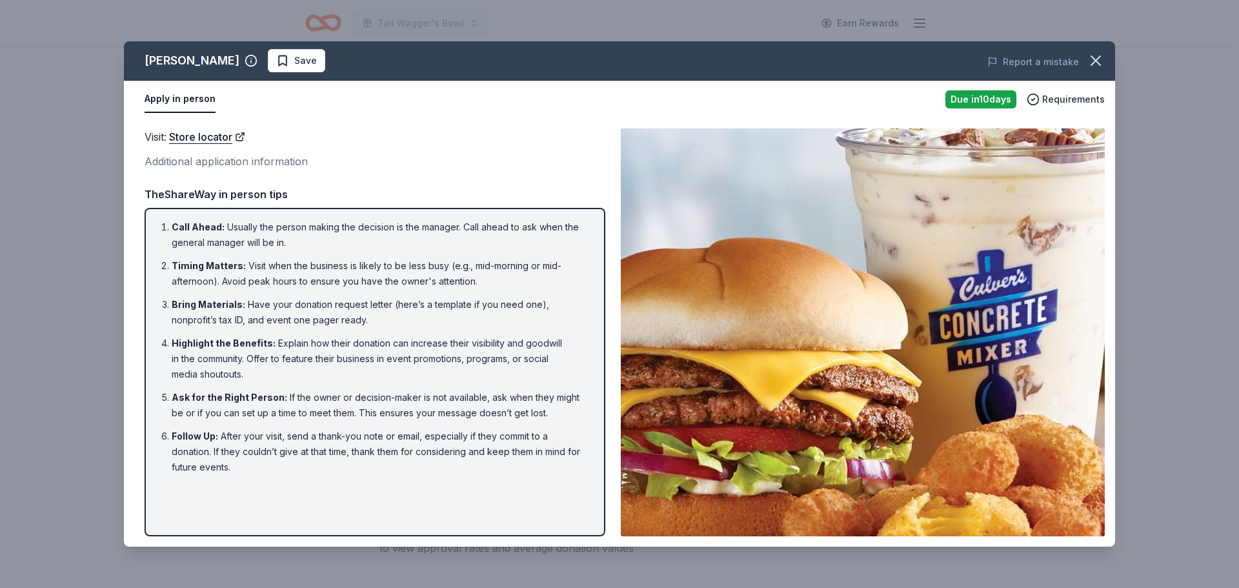
click at [527, 305] on li "Bring Materials : Have your donation request letter (here’s a template if you n…" at bounding box center [379, 312] width 414 height 31
drag, startPoint x: 523, startPoint y: 305, endPoint x: 464, endPoint y: 307, distance: 58.8
click at [523, 306] on li "Bring Materials : Have your donation request letter (here’s a template if you n…" at bounding box center [379, 312] width 414 height 31
click at [399, 307] on li "Bring Materials : Have your donation request letter (here’s a template if you n…" at bounding box center [379, 312] width 414 height 31
click at [1104, 57] on icon "button" at bounding box center [1096, 61] width 18 height 18
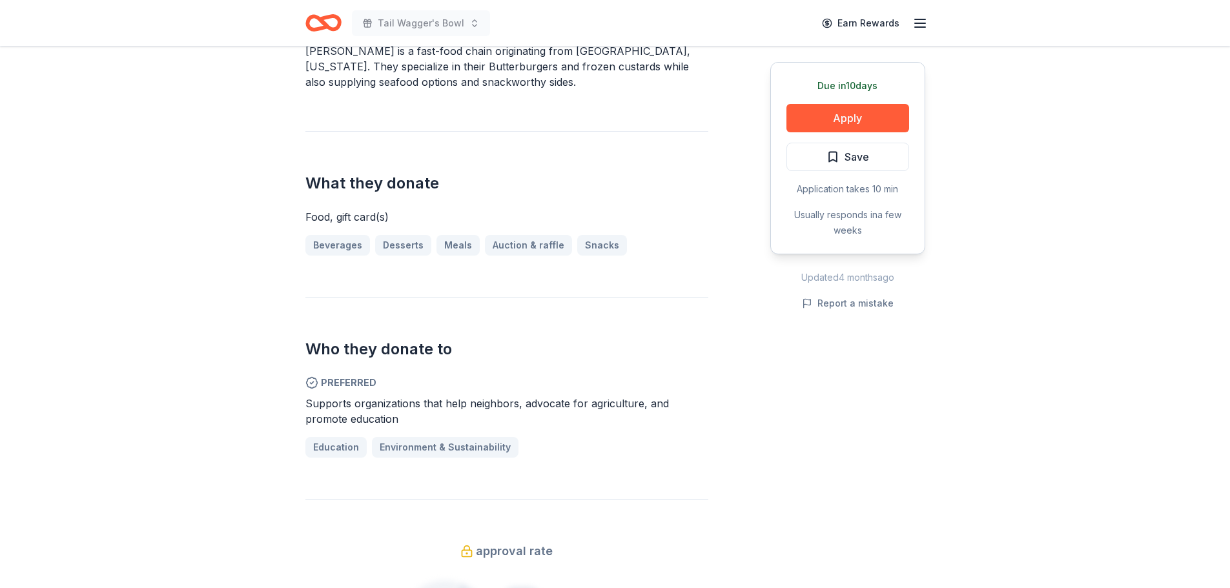
scroll to position [452, 0]
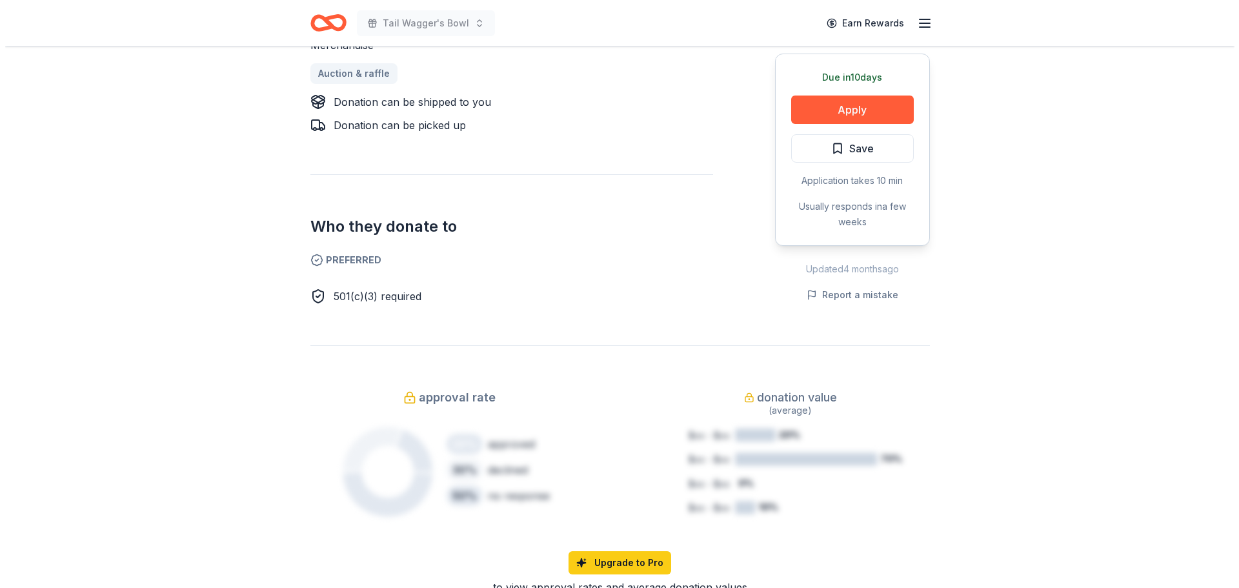
scroll to position [452, 0]
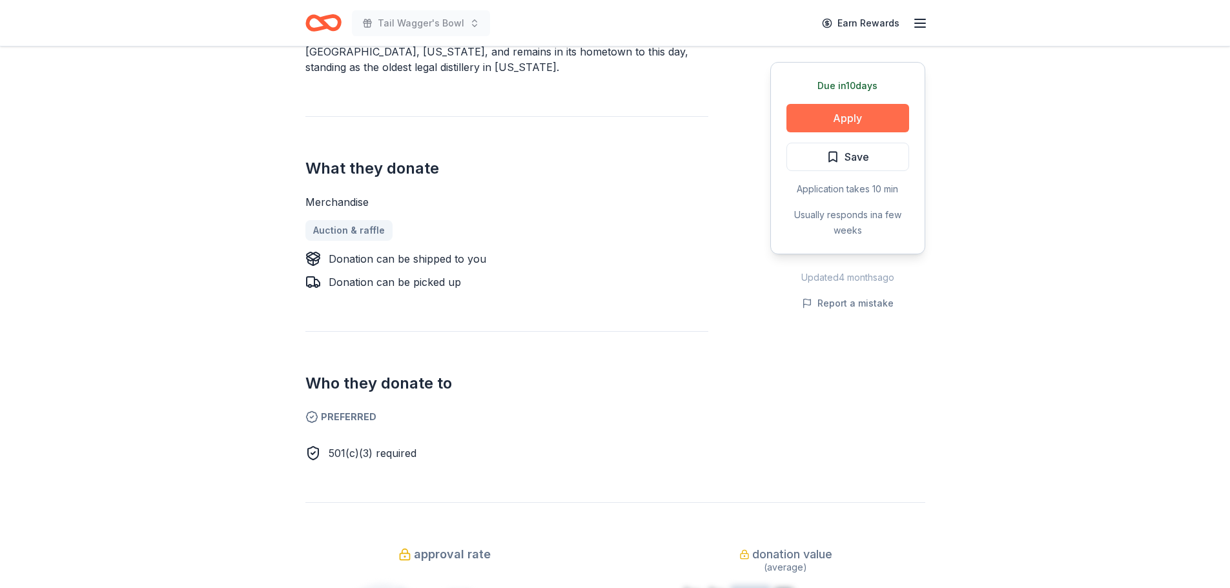
click at [827, 110] on button "Apply" at bounding box center [847, 118] width 123 height 28
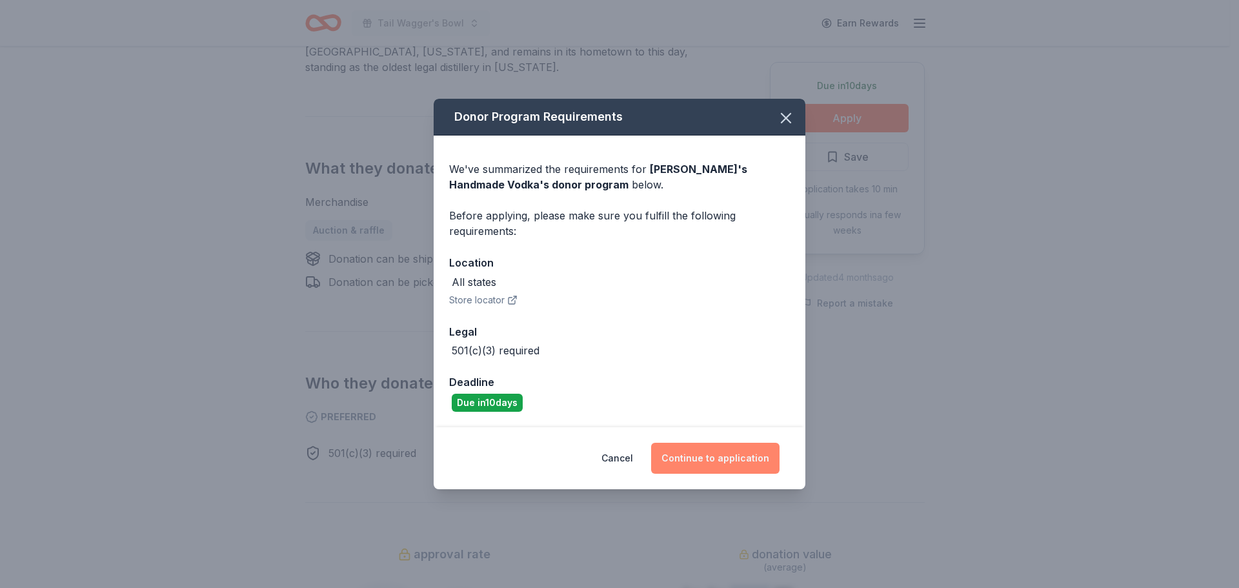
click at [705, 456] on button "Continue to application" at bounding box center [715, 458] width 128 height 31
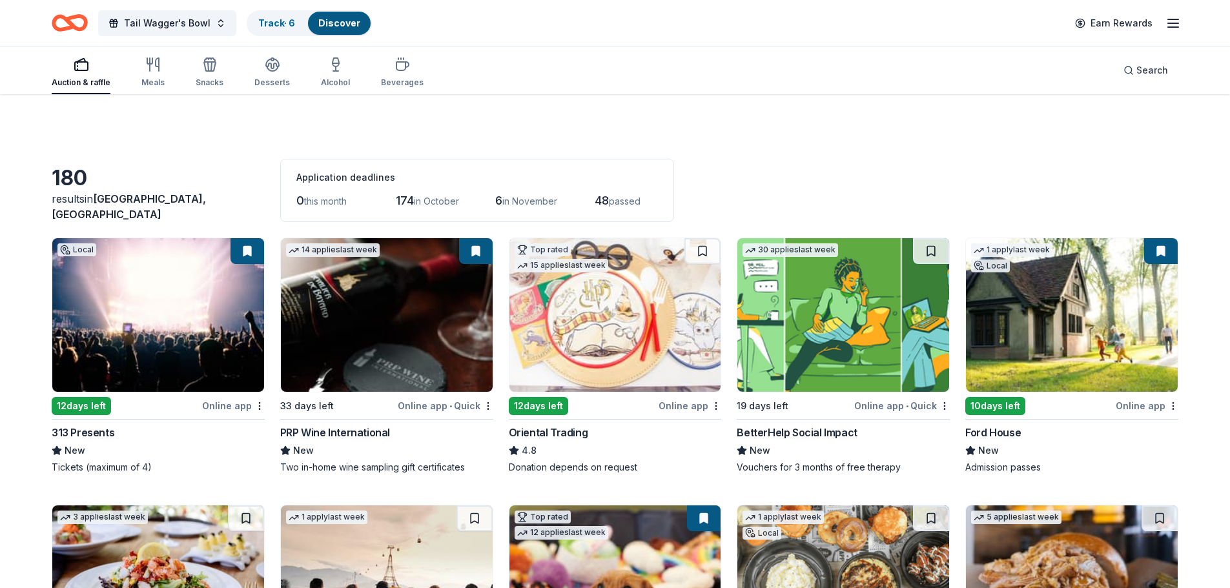
scroll to position [2229, 0]
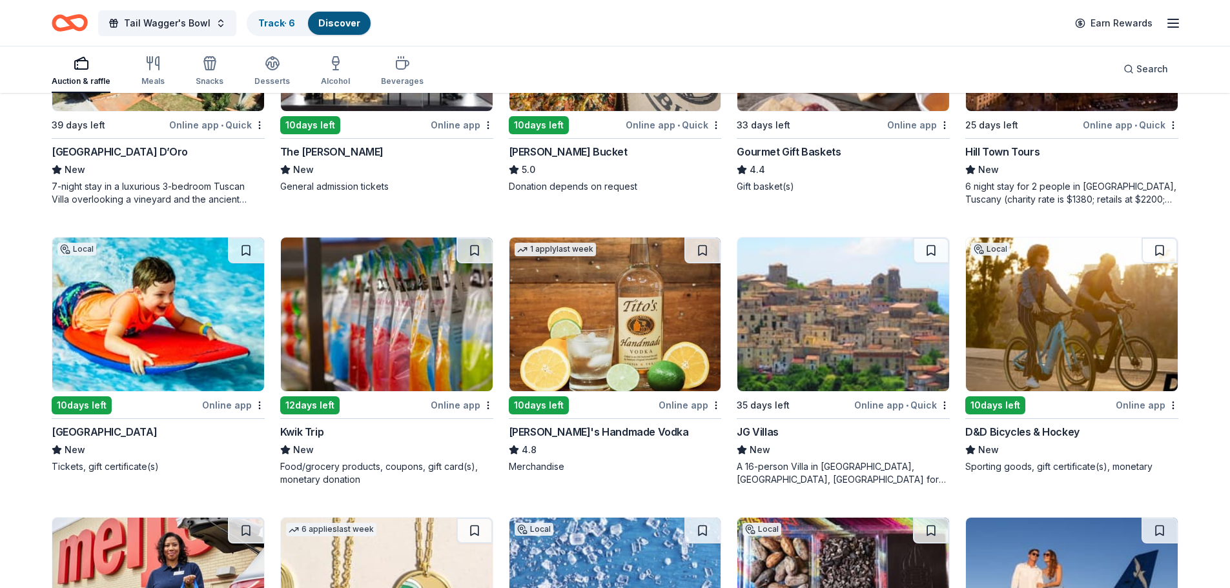
click at [789, 471] on div "A 16-person Villa in [GEOGRAPHIC_DATA], [GEOGRAPHIC_DATA], [GEOGRAPHIC_DATA] fo…" at bounding box center [842, 473] width 213 height 26
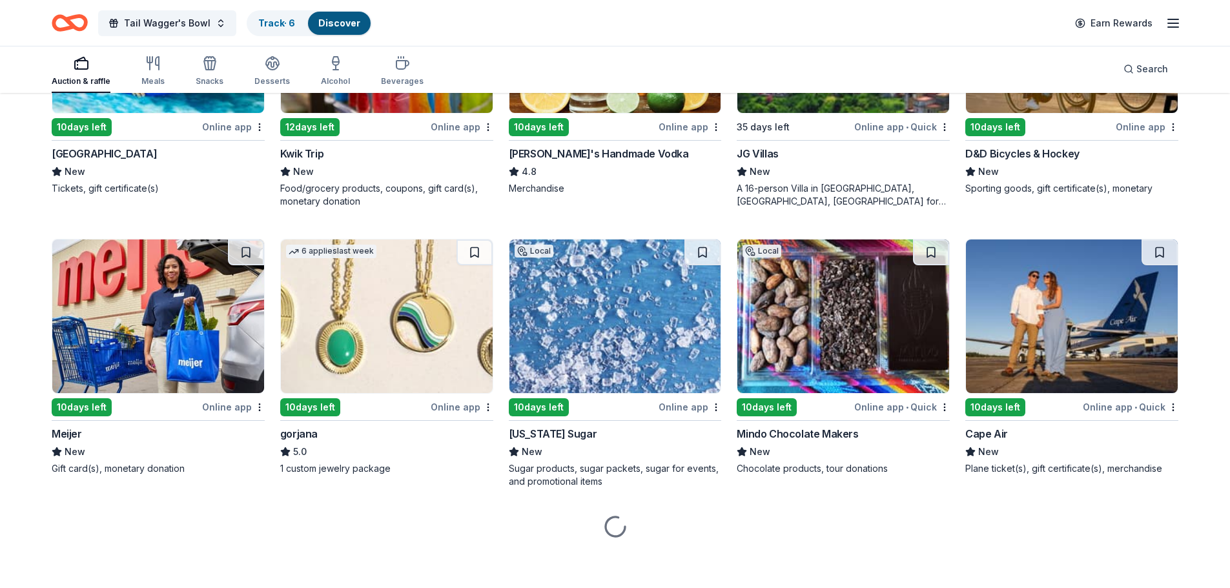
scroll to position [2510, 0]
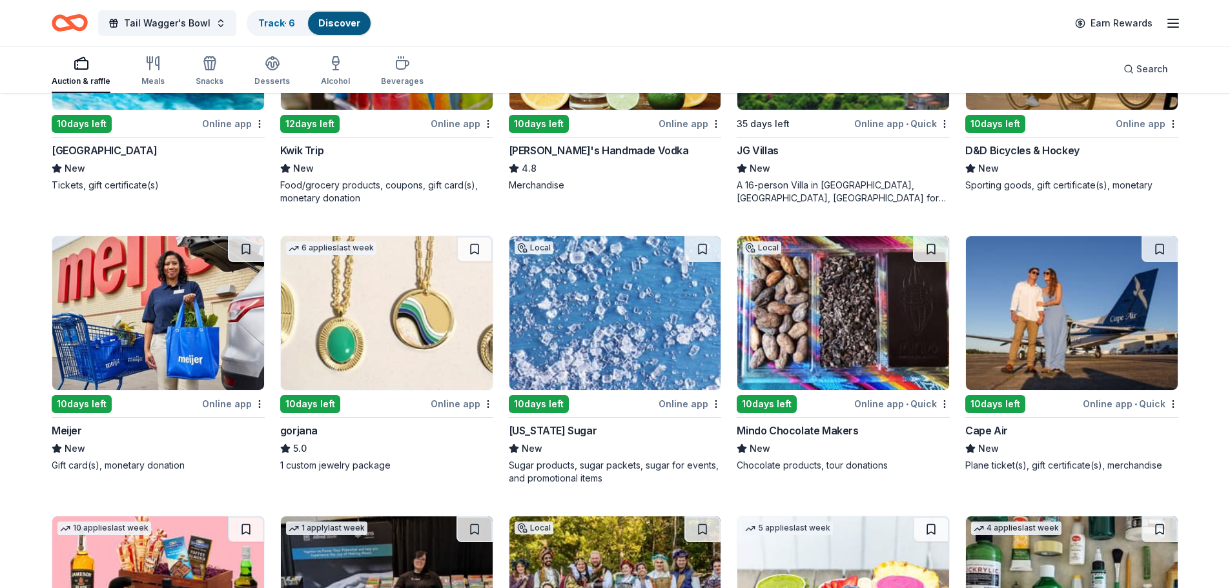
click at [305, 429] on div "gorjana" at bounding box center [298, 430] width 37 height 15
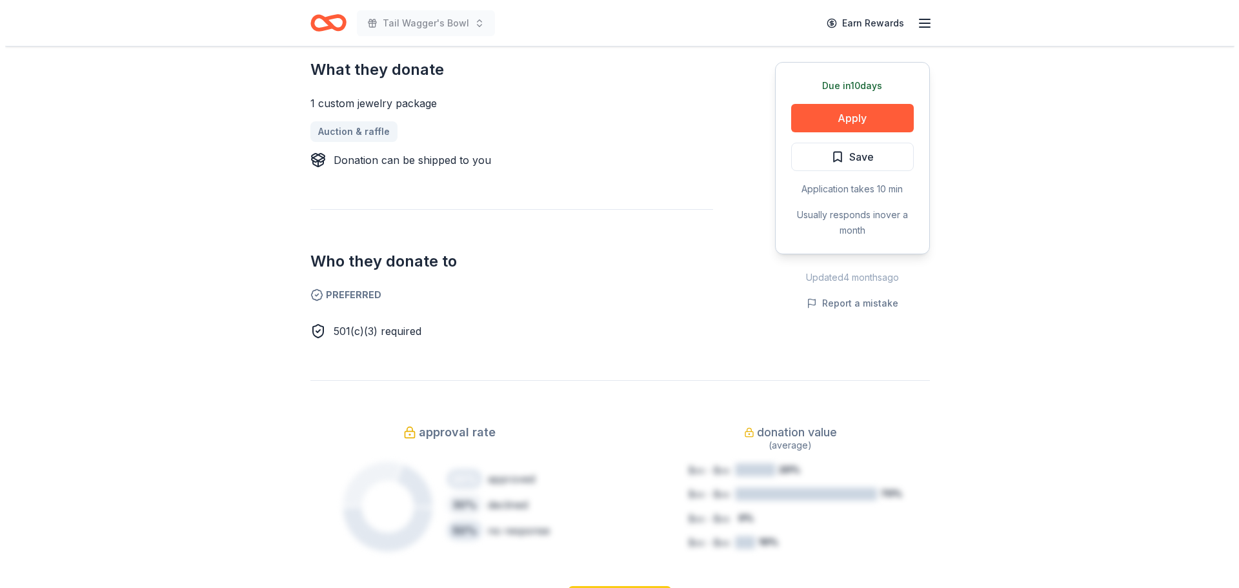
scroll to position [516, 0]
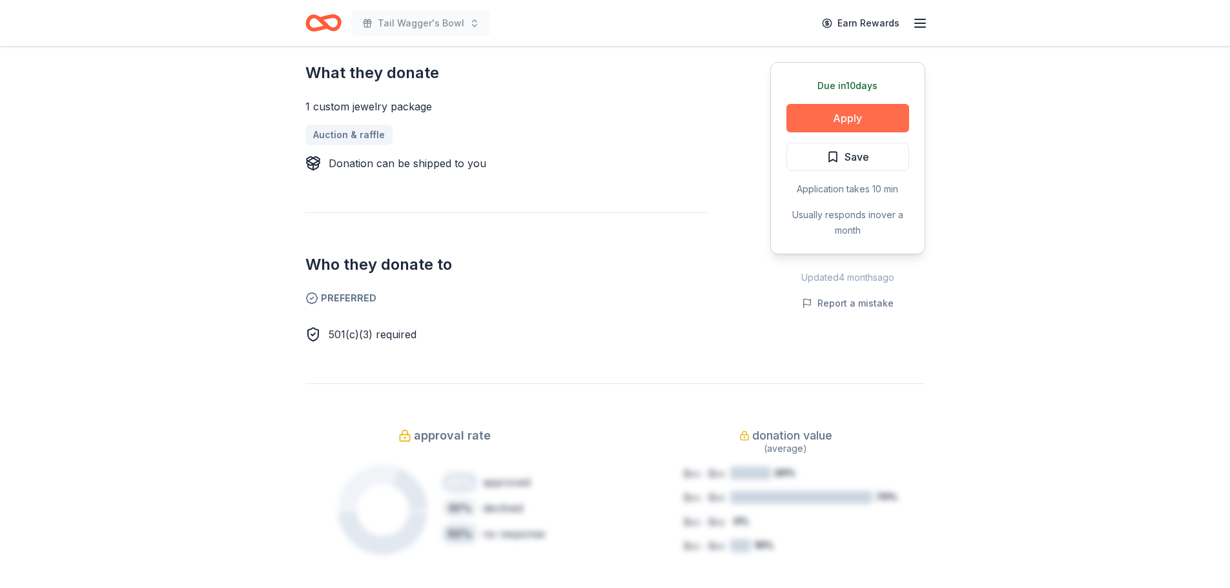
click at [869, 111] on button "Apply" at bounding box center [847, 118] width 123 height 28
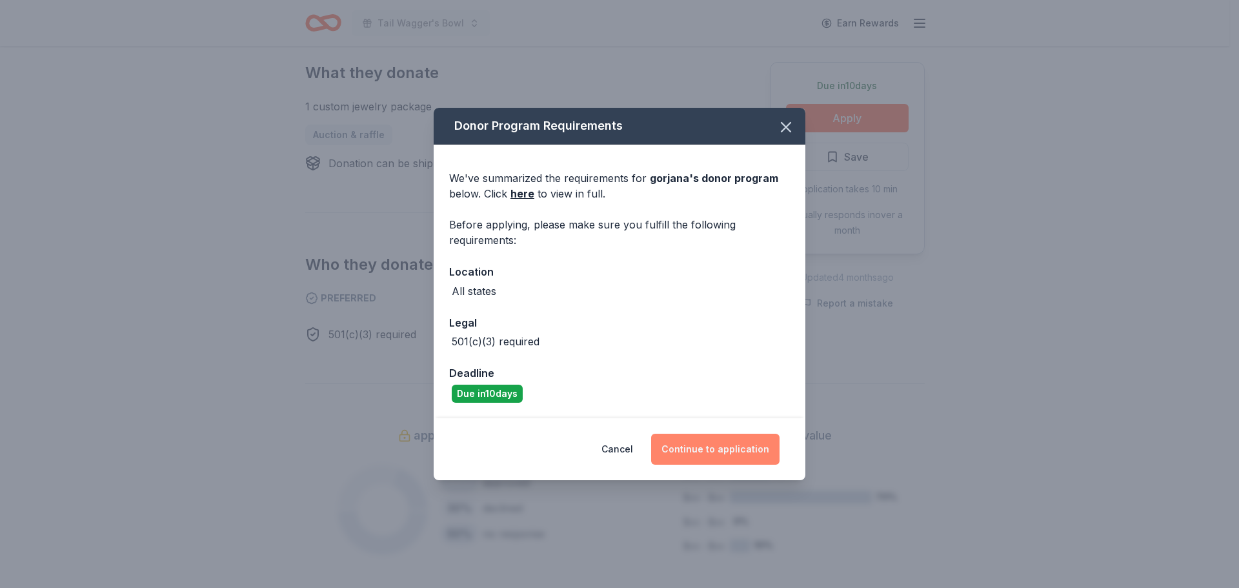
click at [720, 445] on button "Continue to application" at bounding box center [715, 449] width 128 height 31
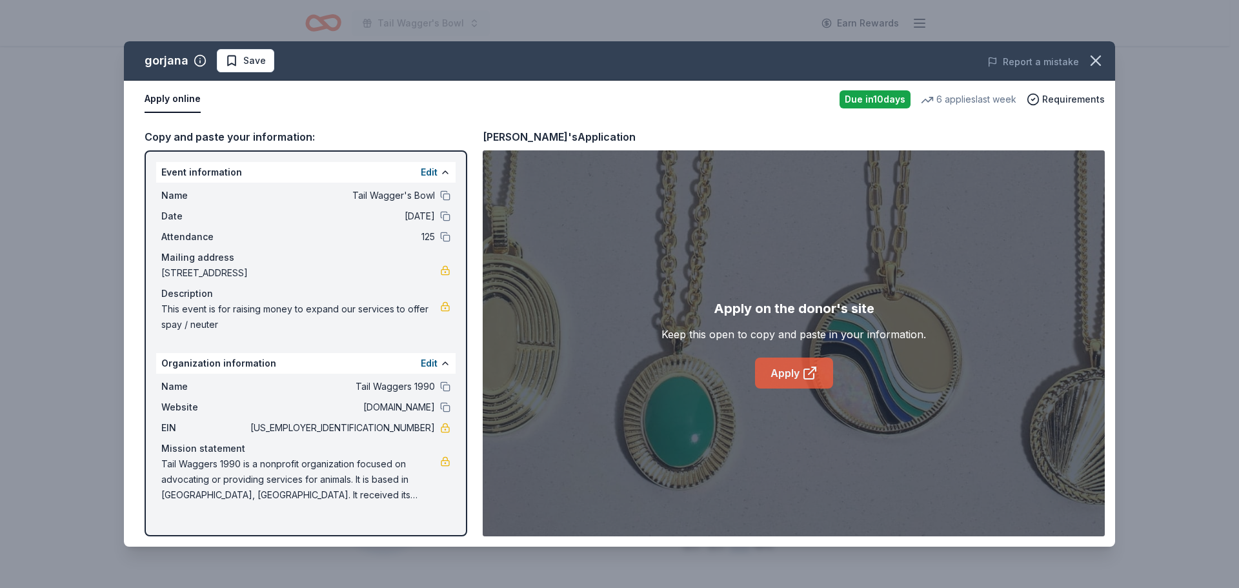
click at [787, 370] on link "Apply" at bounding box center [794, 373] width 78 height 31
click at [252, 62] on span "Save" at bounding box center [254, 60] width 23 height 15
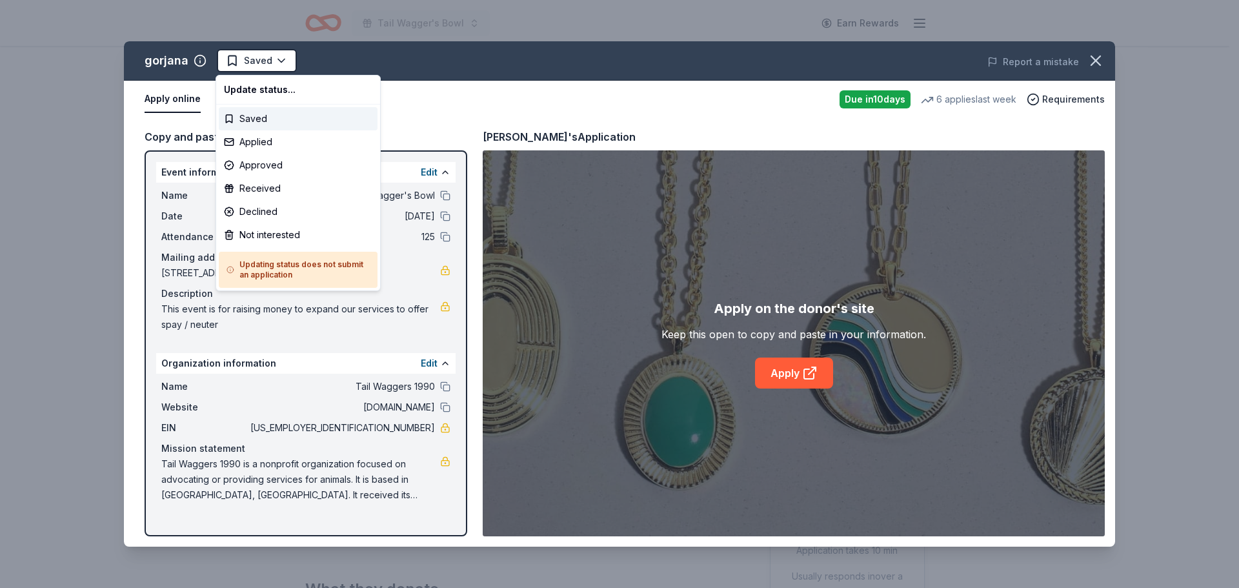
click at [252, 62] on html "Tail Wagger's Bowl Earn Rewards Due in 10 days Share gorjana 5.0 • 7 reviews 6 …" at bounding box center [619, 294] width 1239 height 588
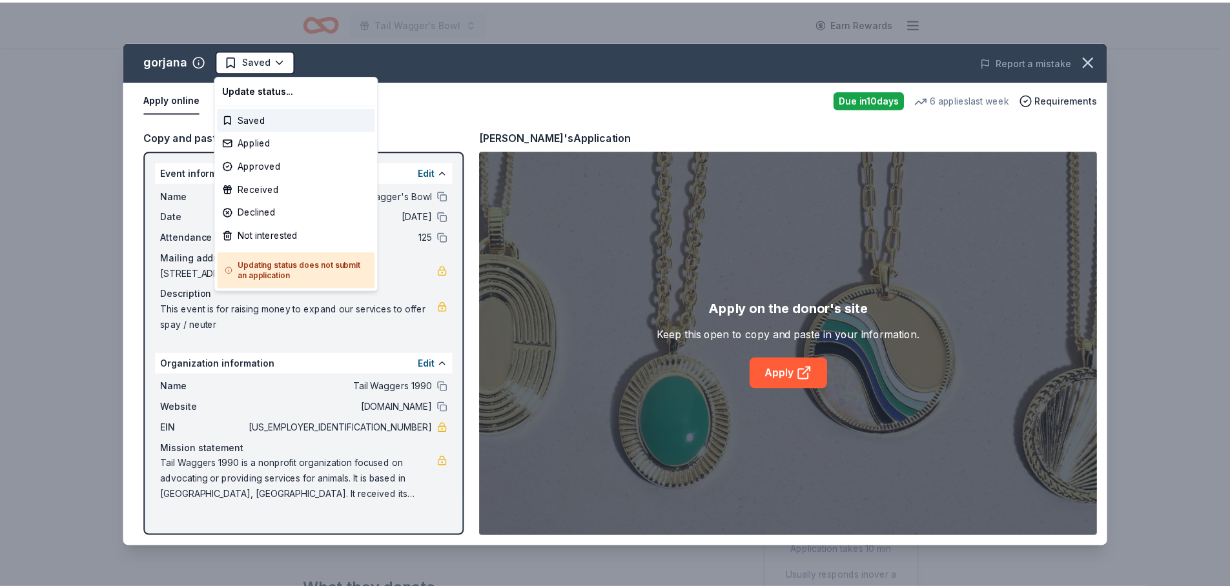
scroll to position [0, 0]
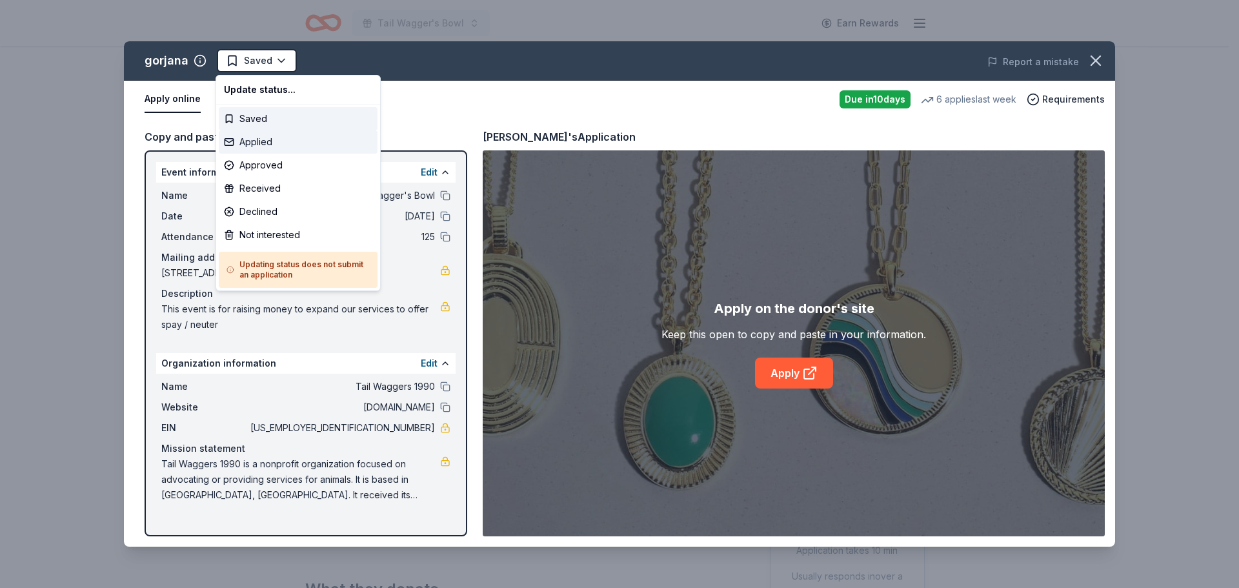
click at [254, 139] on div "Applied" at bounding box center [298, 141] width 159 height 23
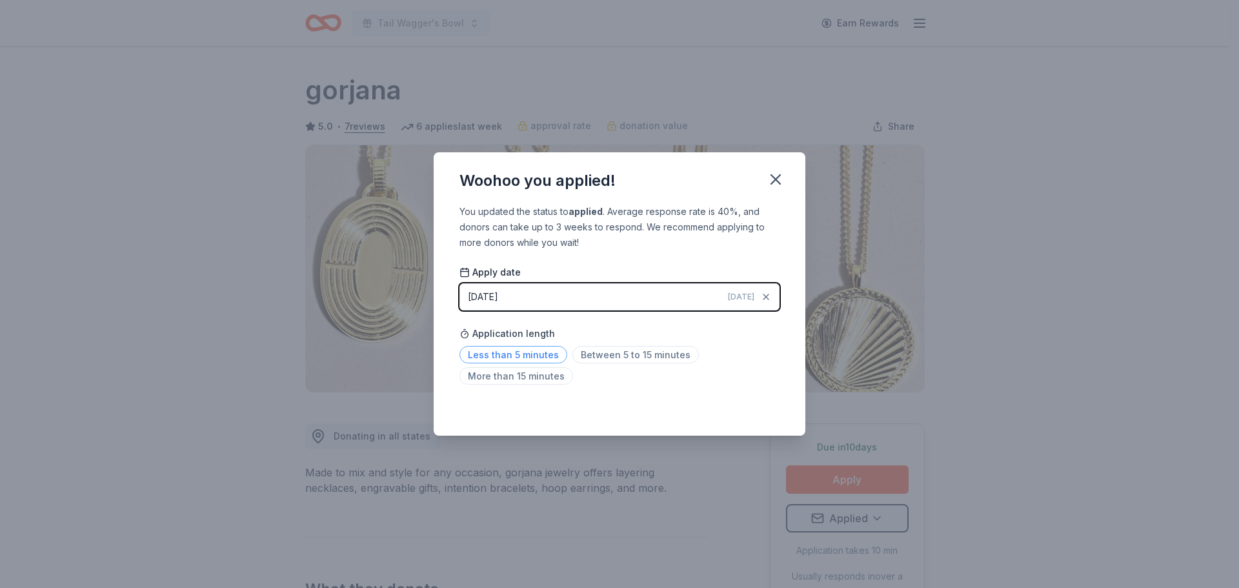
click at [521, 354] on span "Less than 5 minutes" at bounding box center [514, 354] width 108 height 17
click at [775, 177] on icon "button" at bounding box center [775, 179] width 9 height 9
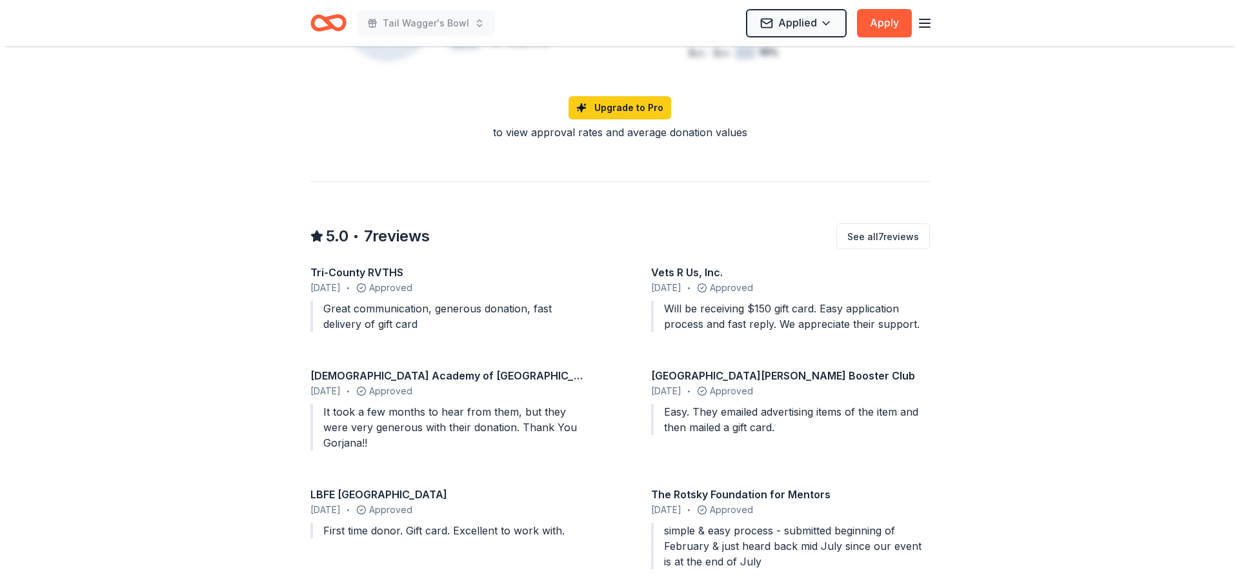
scroll to position [1033, 0]
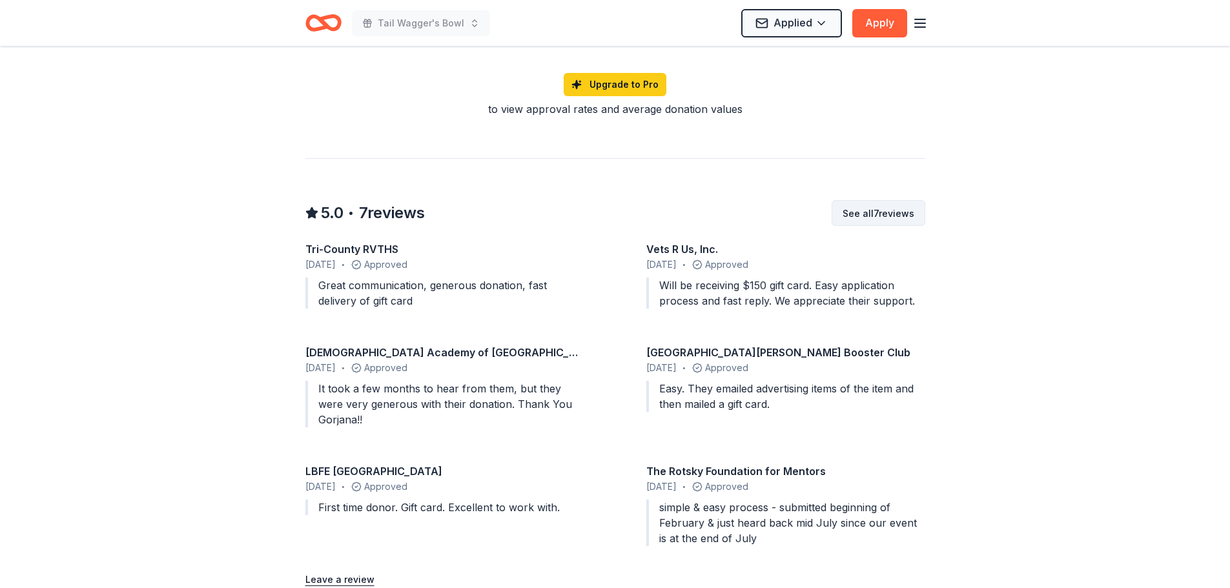
click at [871, 219] on button "See all 7 reviews" at bounding box center [878, 213] width 94 height 26
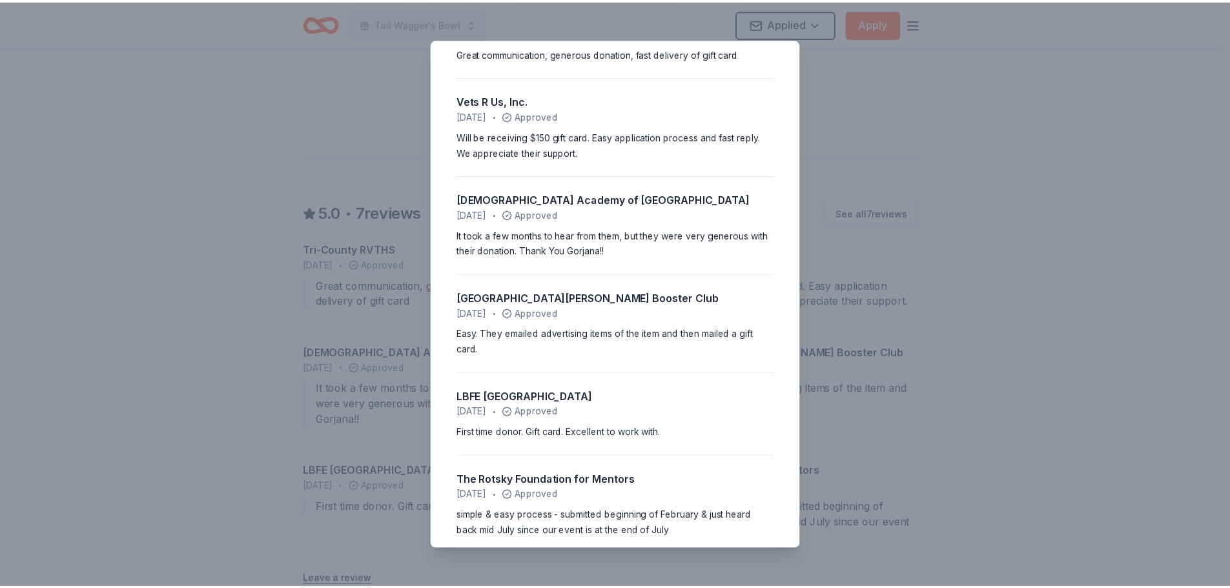
scroll to position [0, 0]
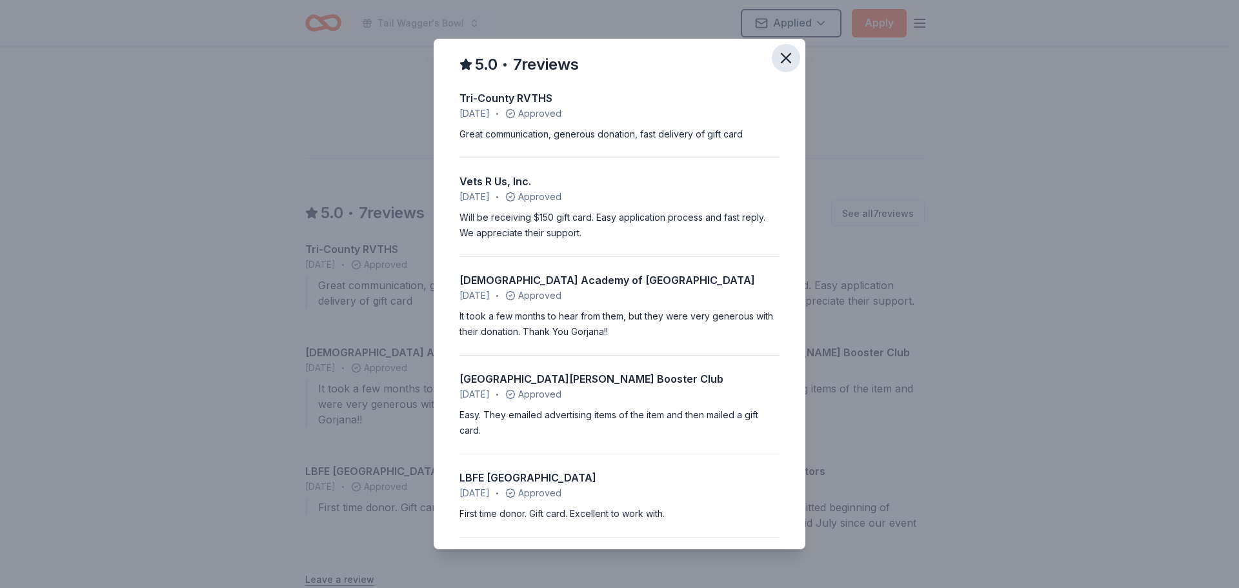
click at [778, 64] on icon "button" at bounding box center [786, 58] width 18 height 18
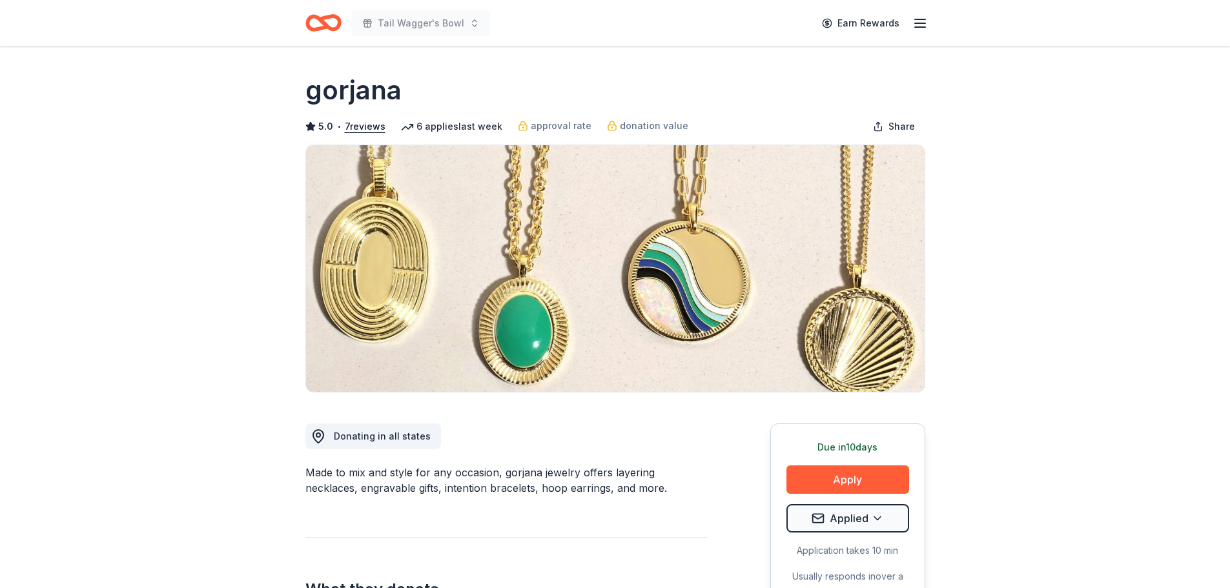
click at [338, 23] on icon "Home" at bounding box center [329, 22] width 20 height 13
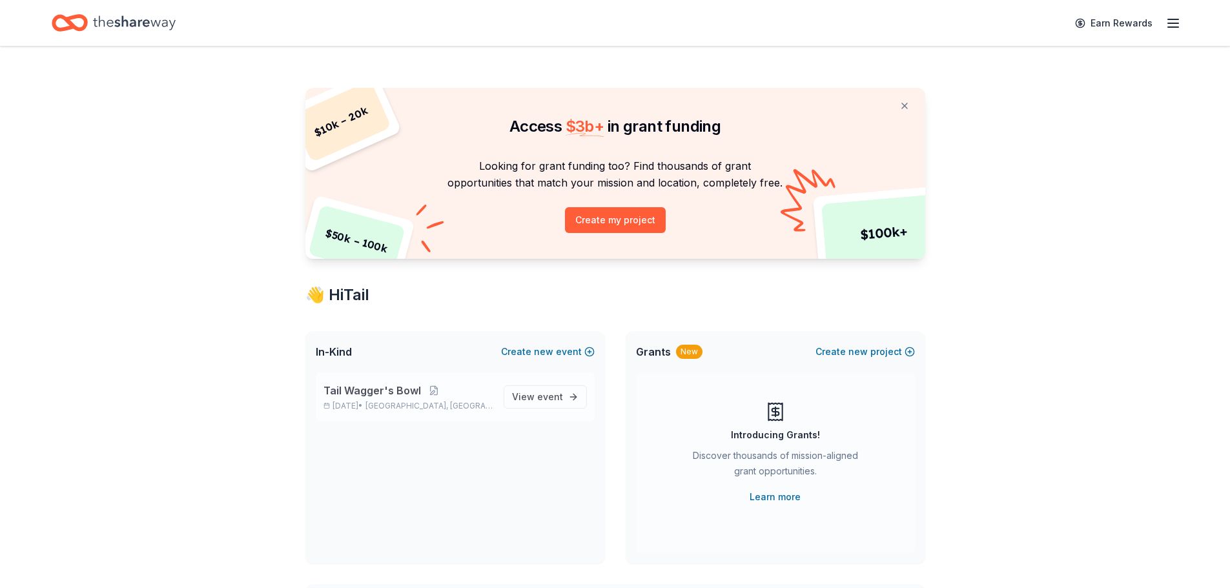
click at [483, 383] on p "Tail Wagger's Bowl" at bounding box center [408, 390] width 170 height 15
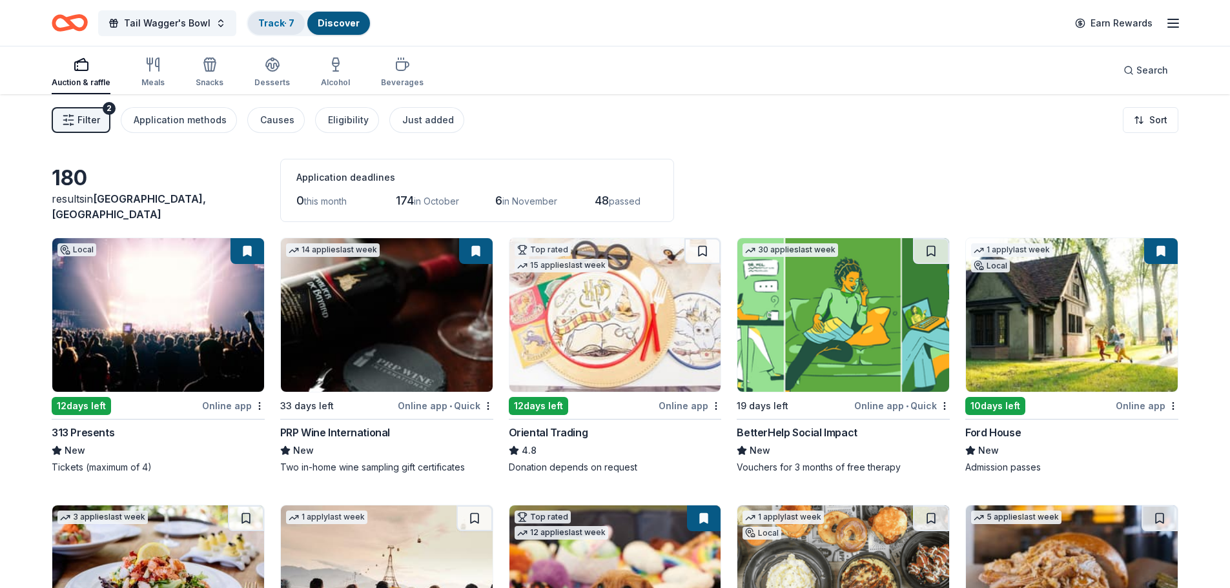
click at [261, 23] on link "Track · 7" at bounding box center [276, 22] width 36 height 11
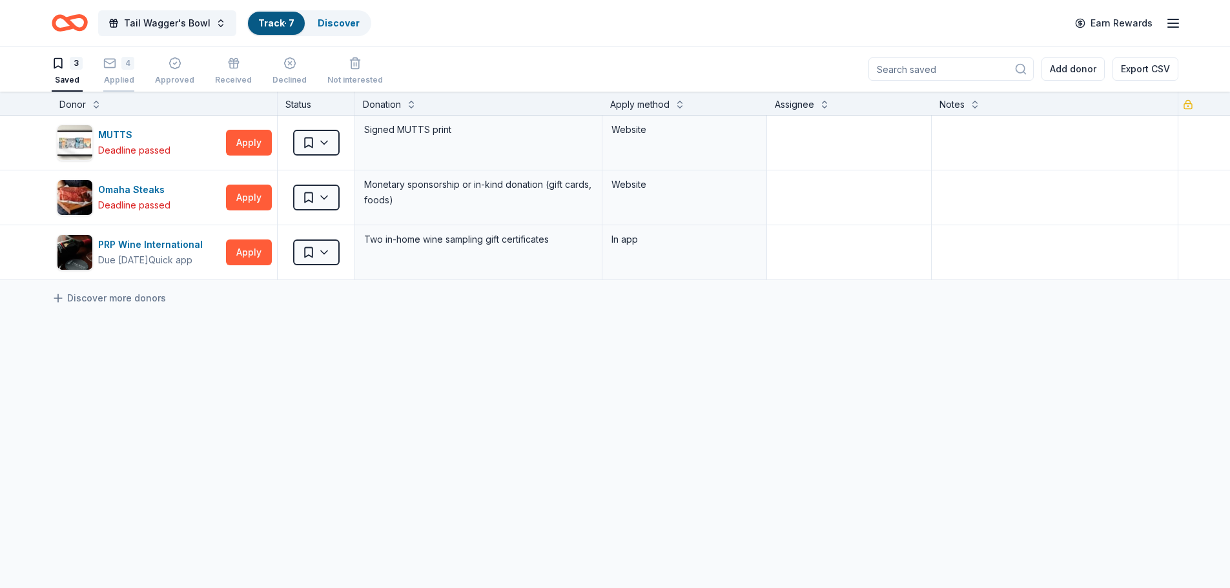
click at [125, 72] on div "4 Applied" at bounding box center [118, 71] width 31 height 28
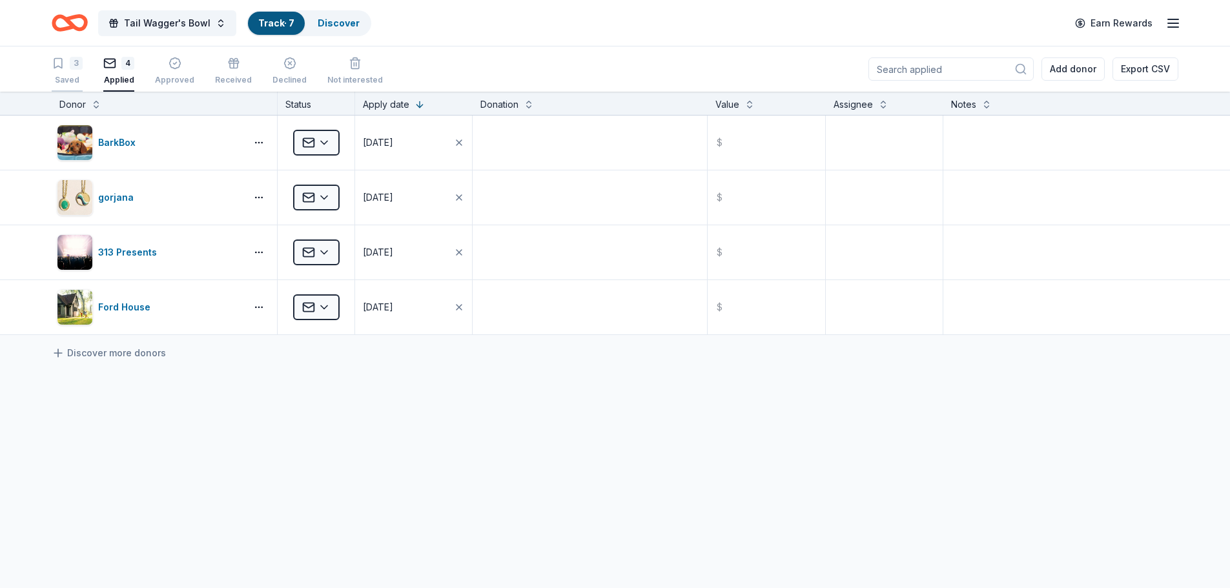
click at [70, 76] on div "Saved" at bounding box center [67, 80] width 31 height 10
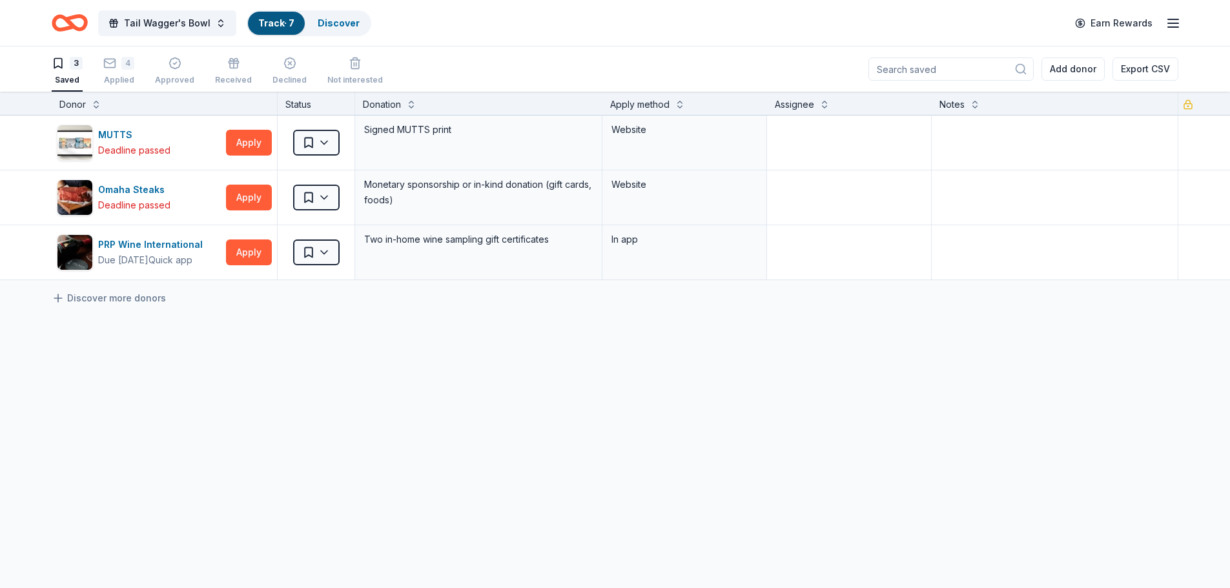
click at [60, 18] on icon "Home" at bounding box center [64, 22] width 20 height 13
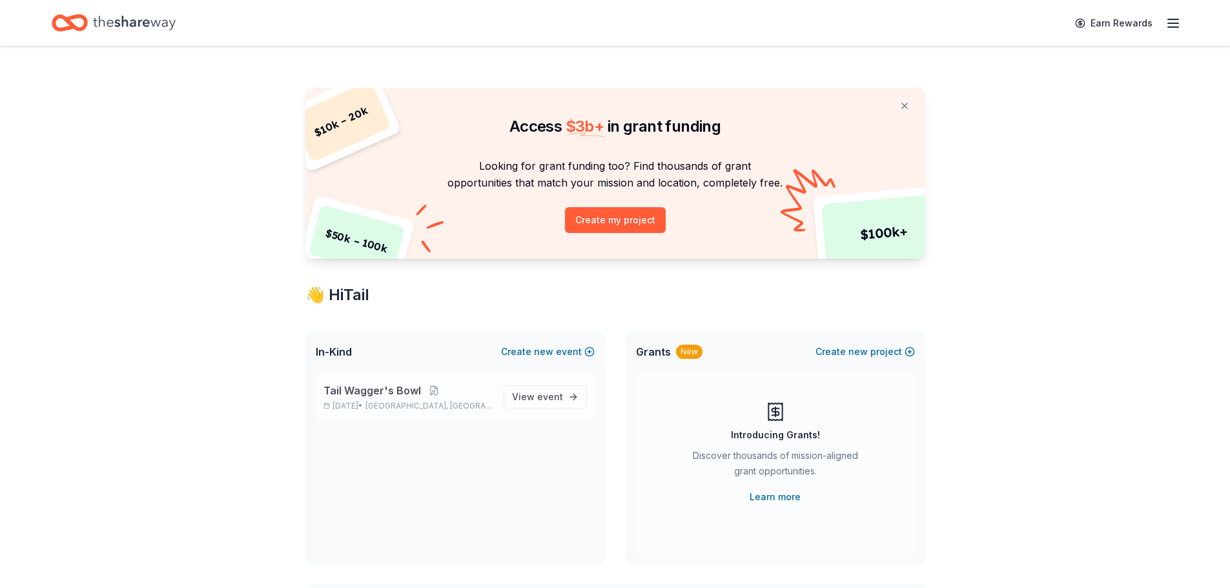
click at [458, 394] on p "Tail Wagger's Bowl" at bounding box center [408, 390] width 170 height 15
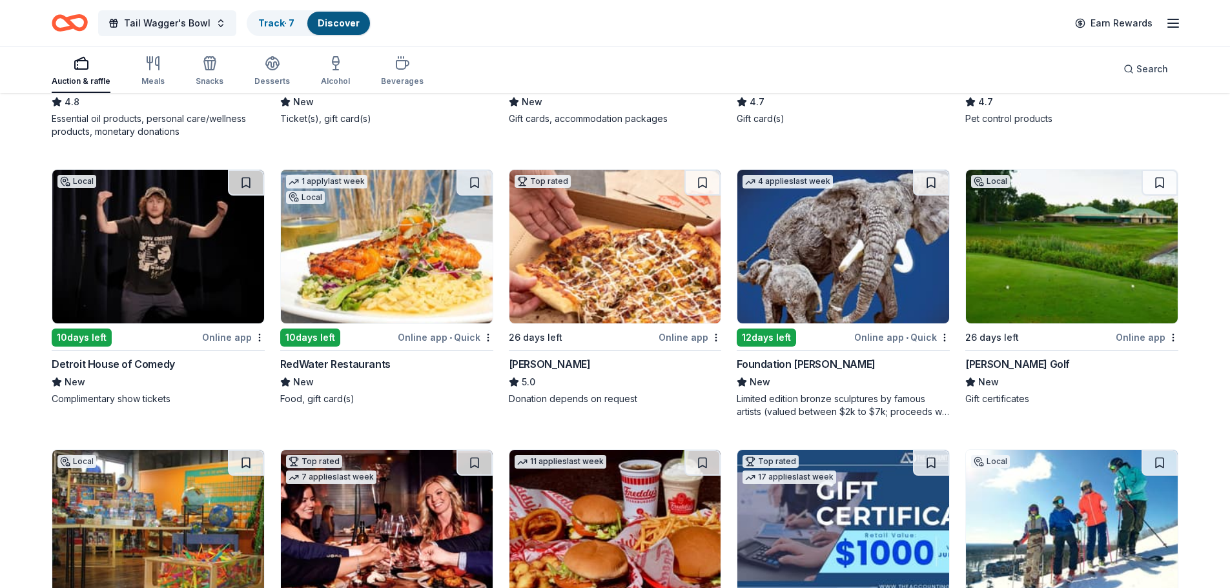
scroll to position [894, 0]
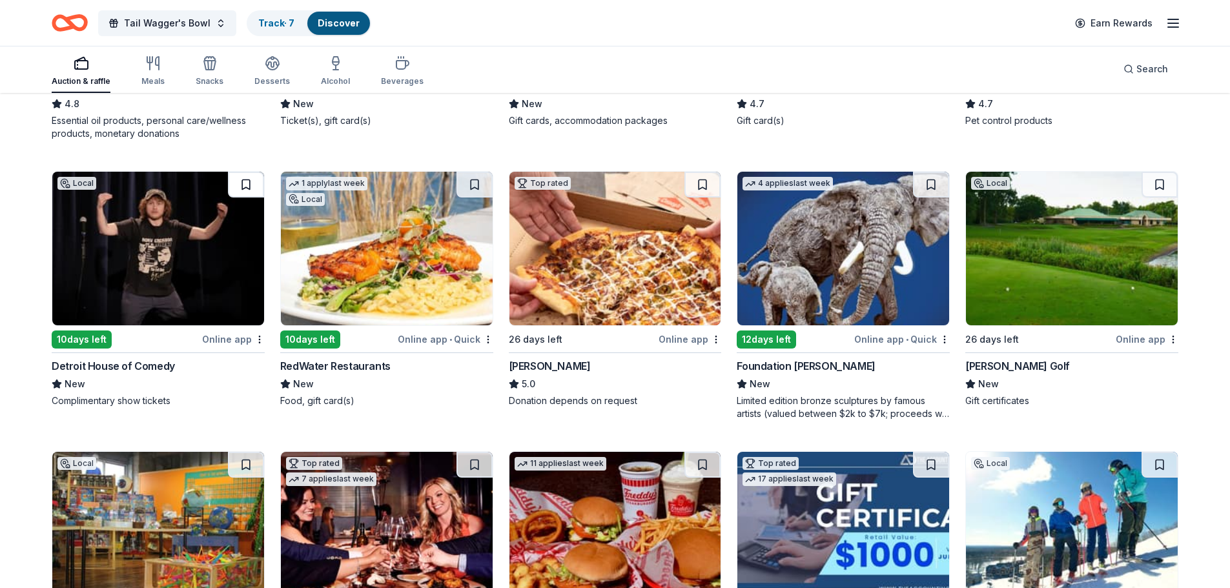
click at [240, 185] on button at bounding box center [246, 185] width 36 height 26
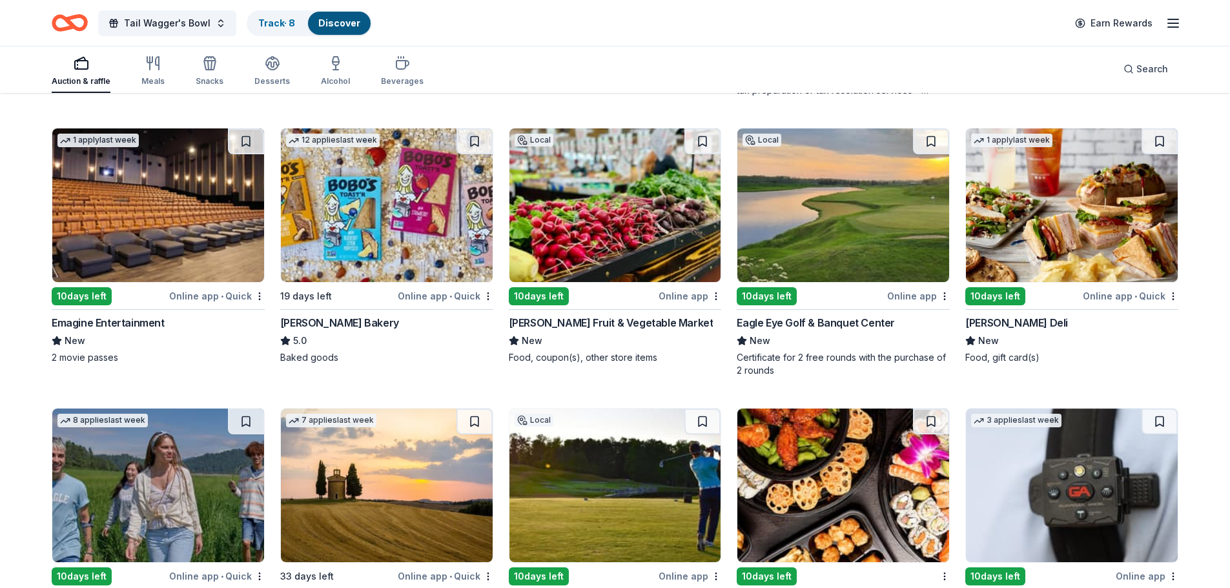
scroll to position [1475, 0]
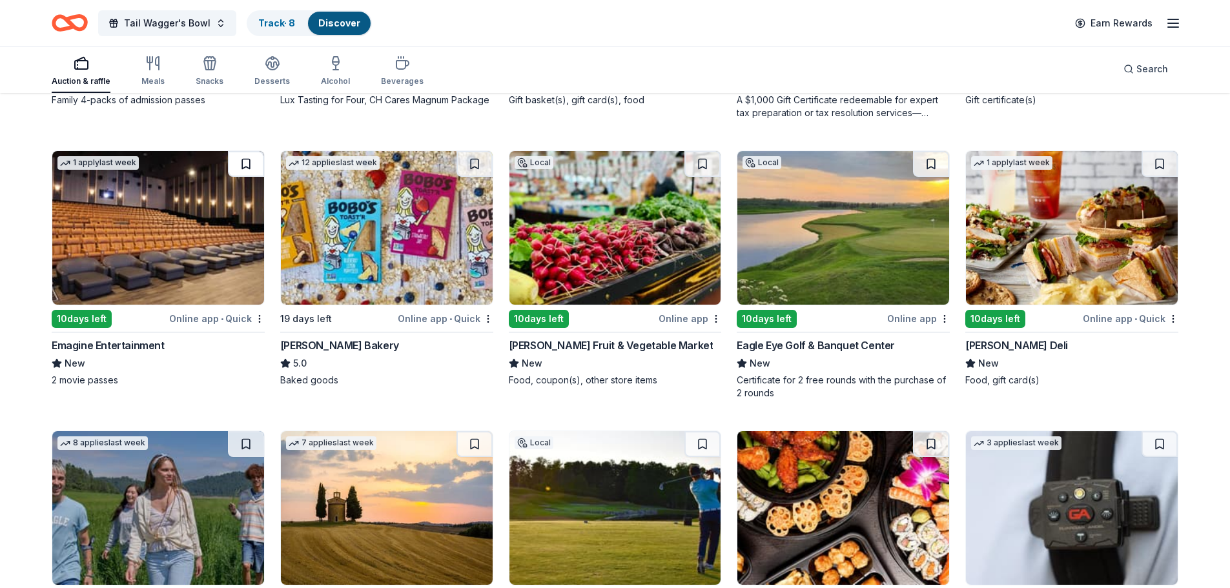
click at [245, 165] on button at bounding box center [246, 164] width 36 height 26
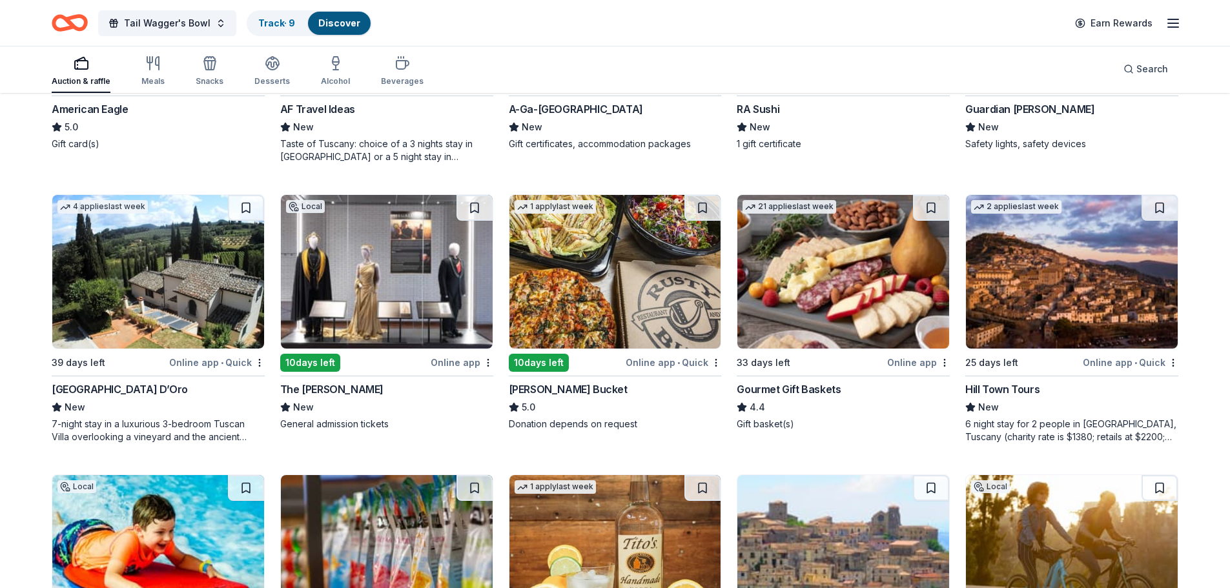
scroll to position [2056, 0]
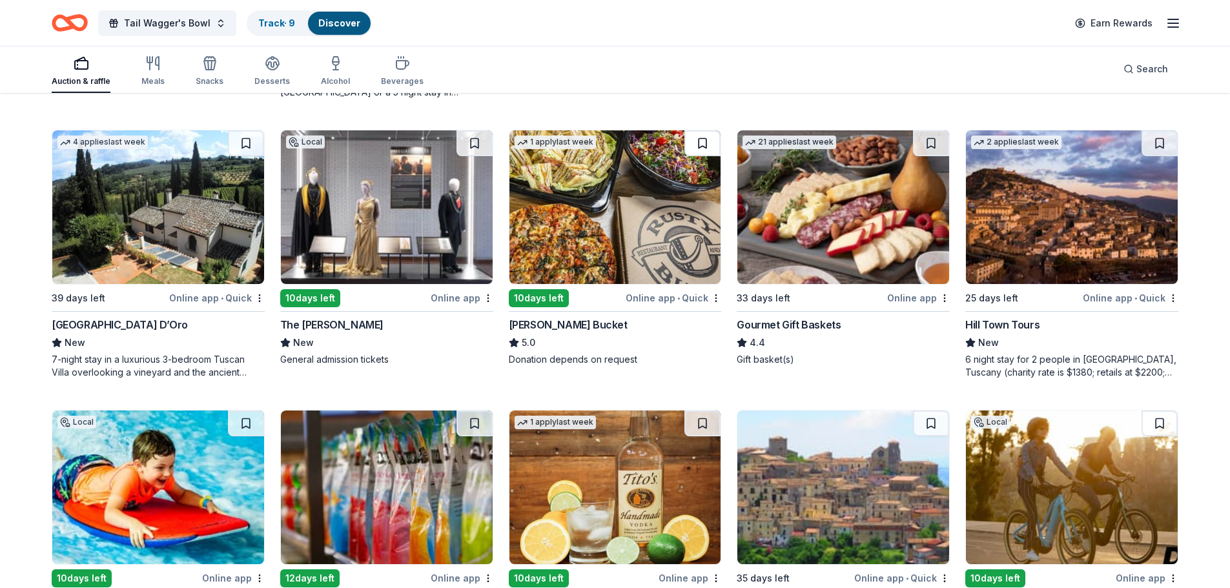
click at [707, 147] on button at bounding box center [702, 143] width 36 height 26
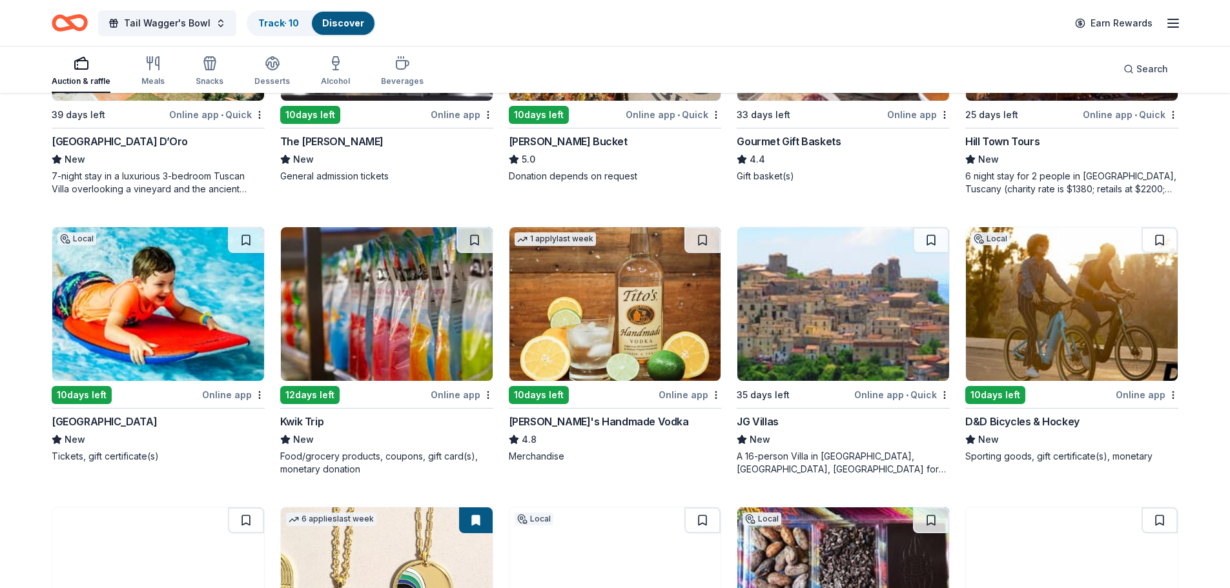
scroll to position [2249, 0]
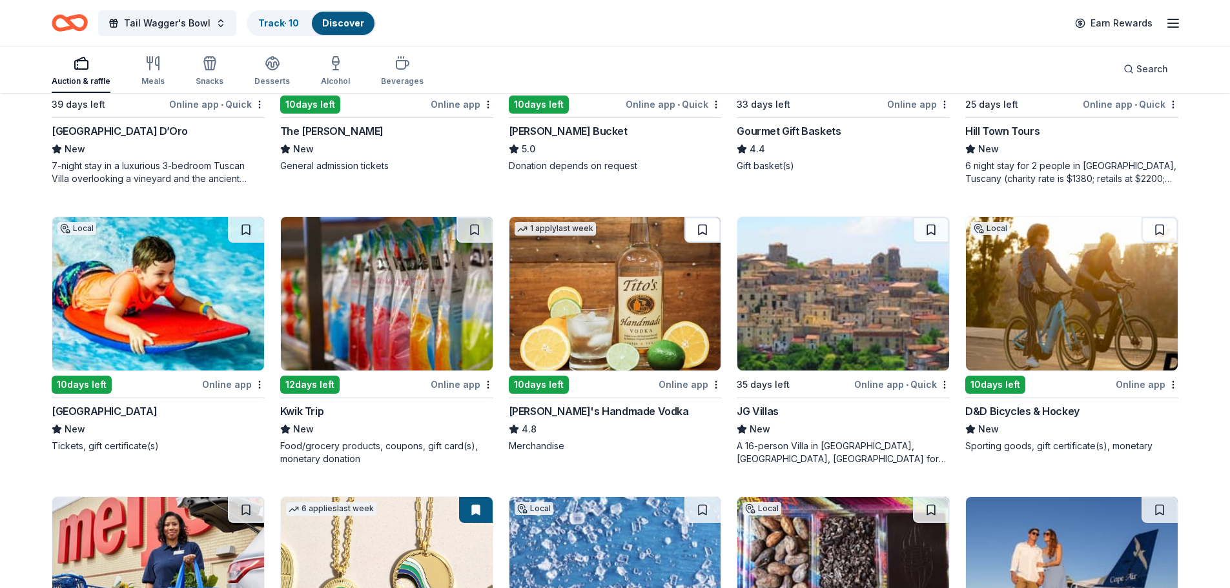
click at [707, 238] on button at bounding box center [702, 230] width 36 height 26
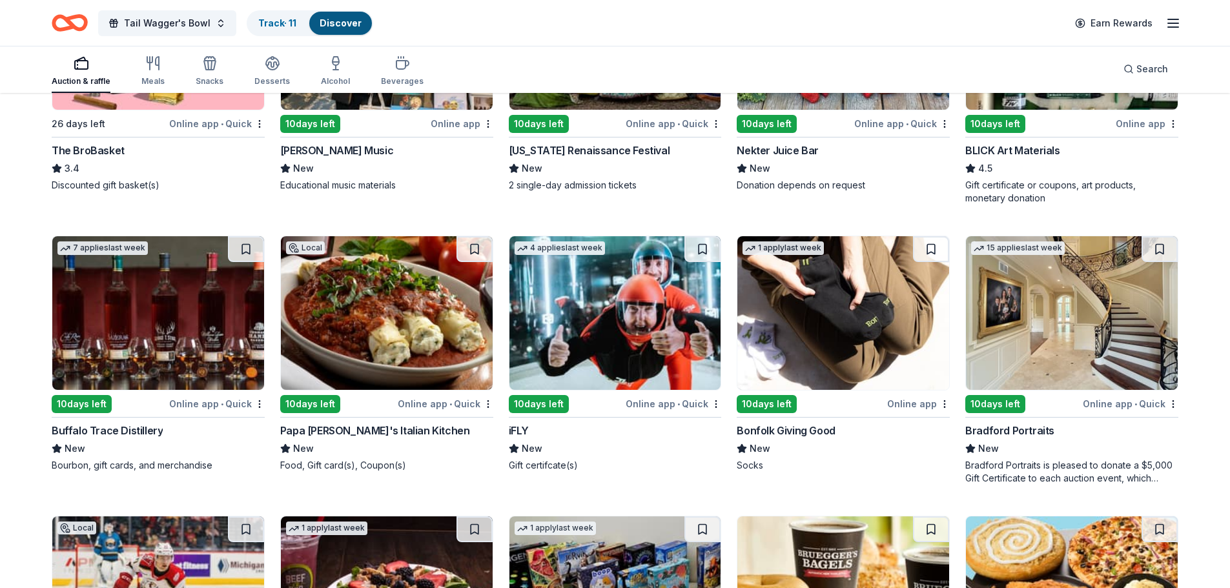
scroll to position [3135, 0]
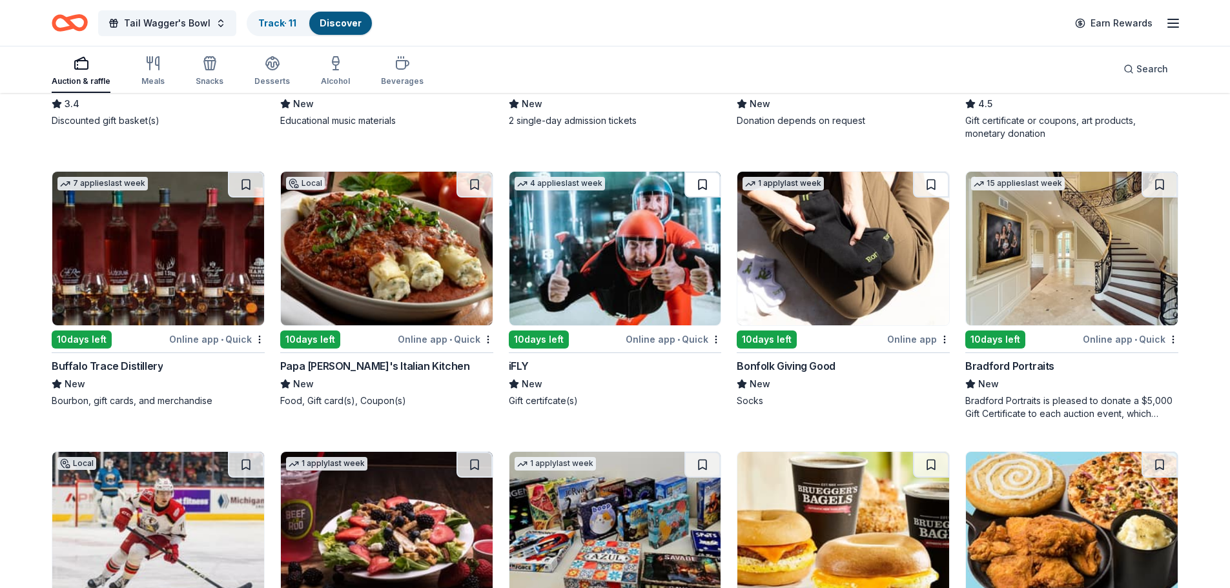
click at [702, 186] on button at bounding box center [702, 185] width 36 height 26
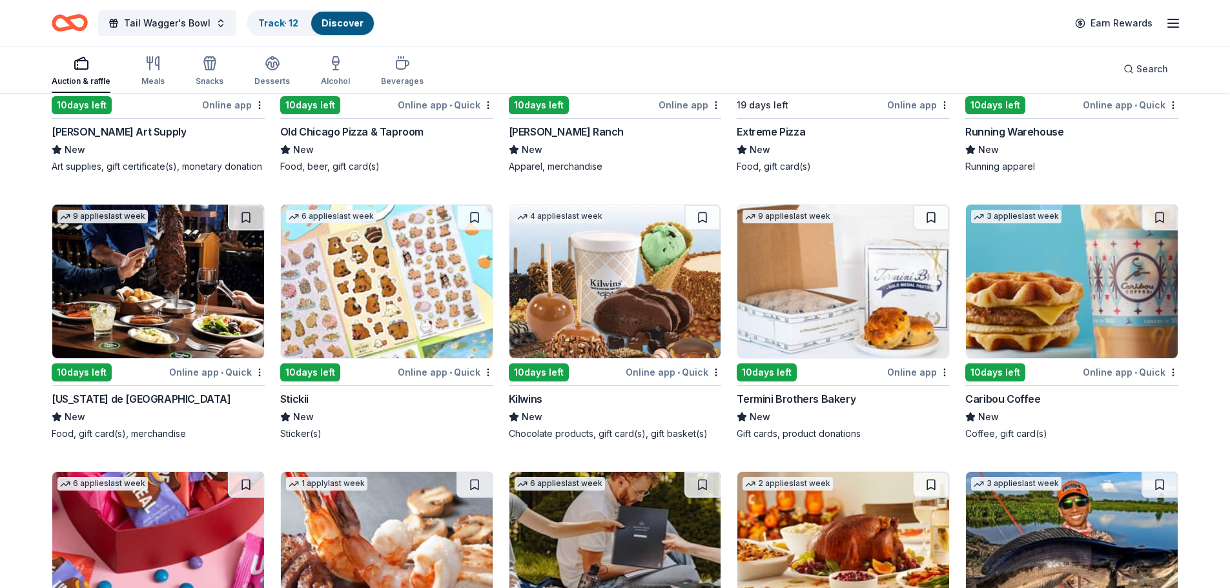
scroll to position [3992, 0]
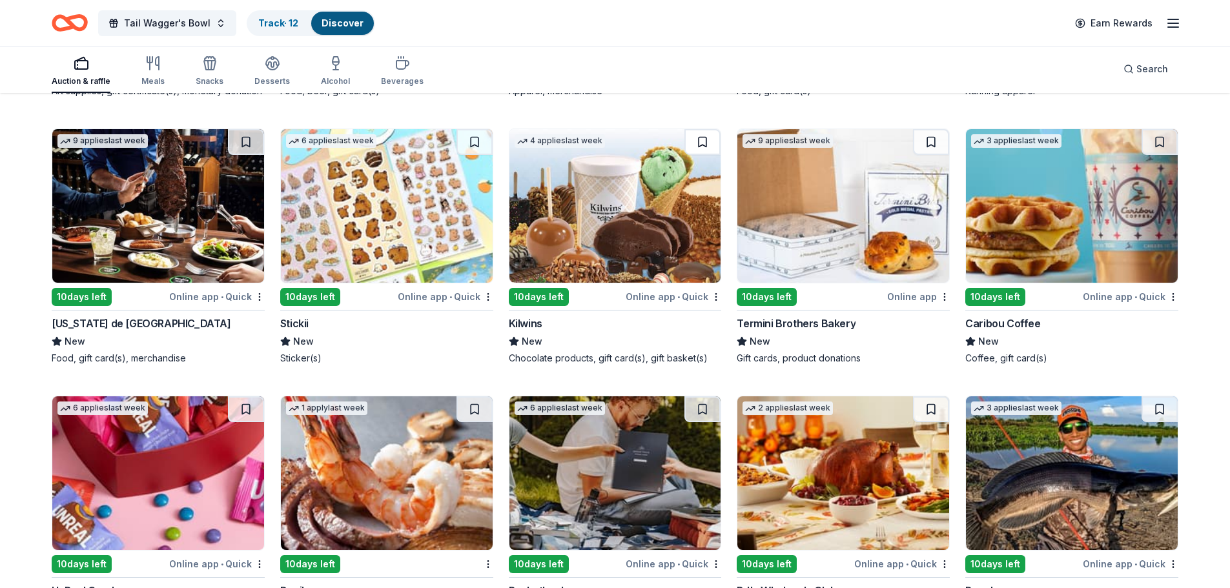
click at [707, 141] on button at bounding box center [702, 142] width 36 height 26
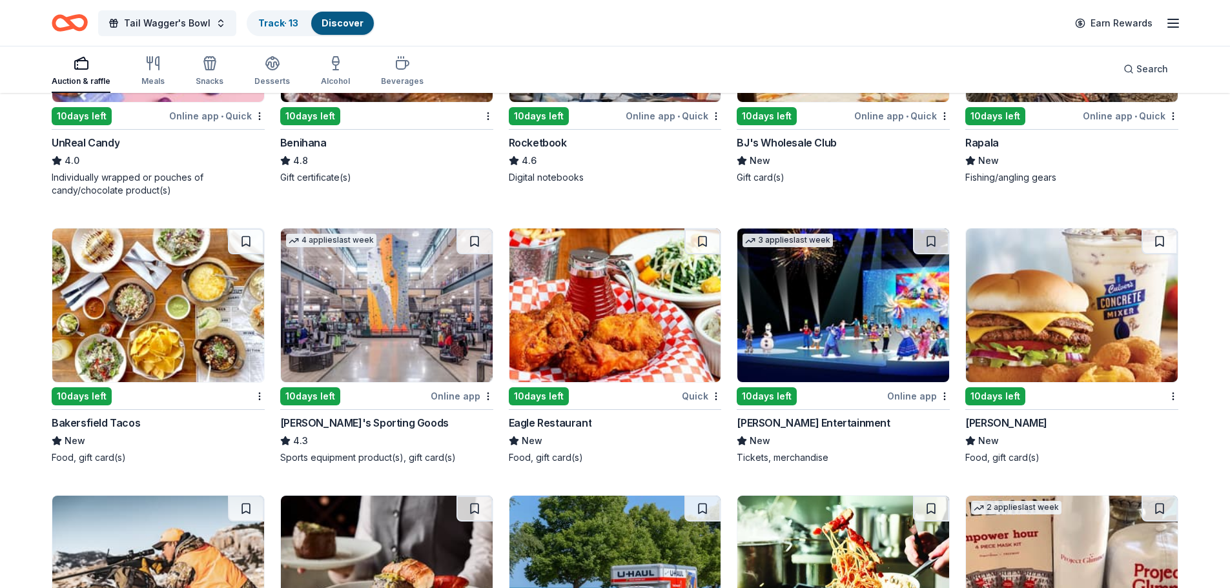
scroll to position [4444, 0]
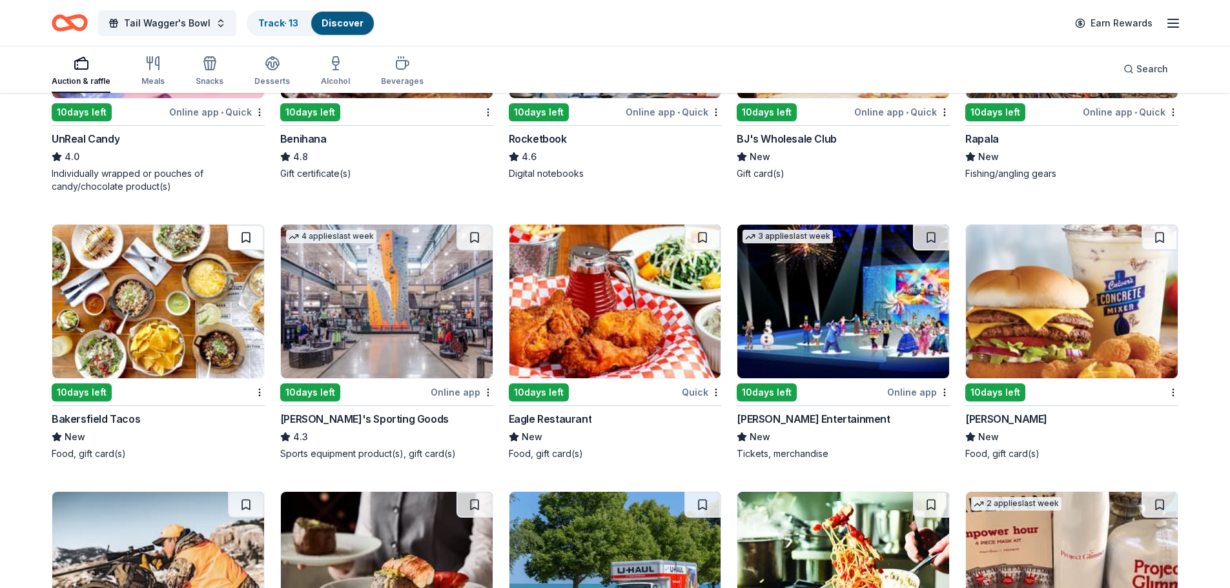
click at [243, 234] on button at bounding box center [246, 238] width 36 height 26
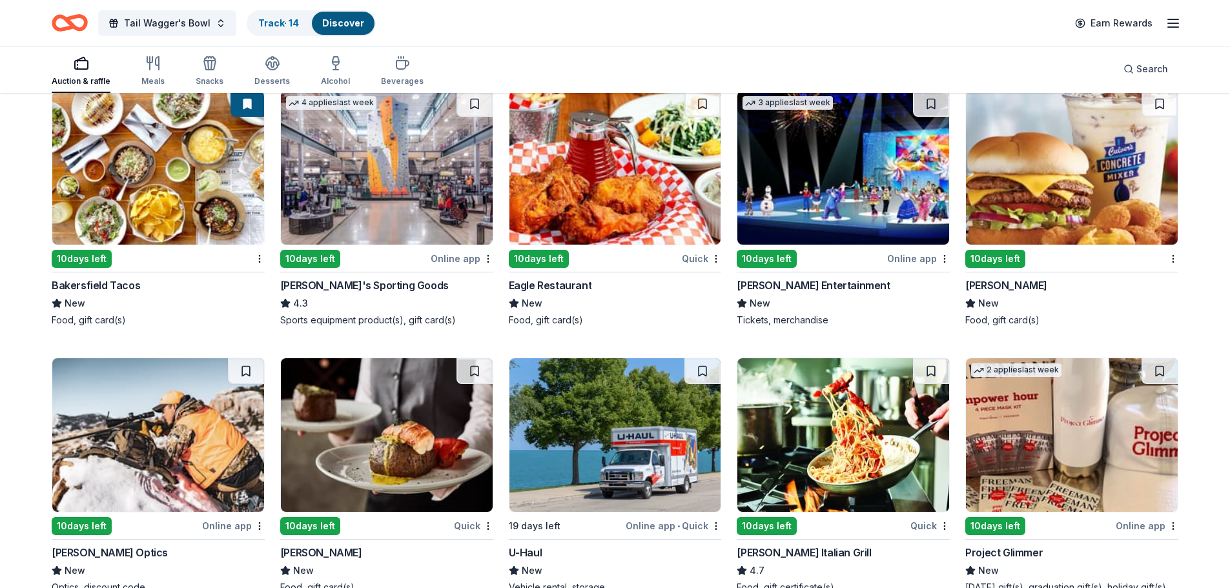
scroll to position [4699, 0]
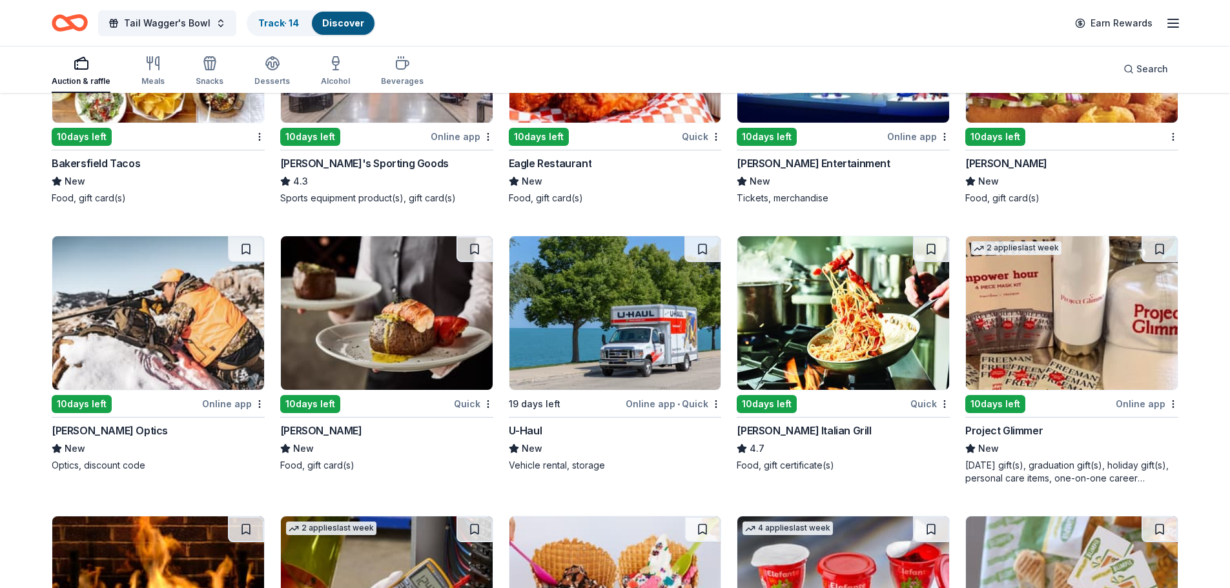
click at [633, 299] on img at bounding box center [615, 313] width 212 height 154
click at [706, 250] on button at bounding box center [702, 249] width 36 height 26
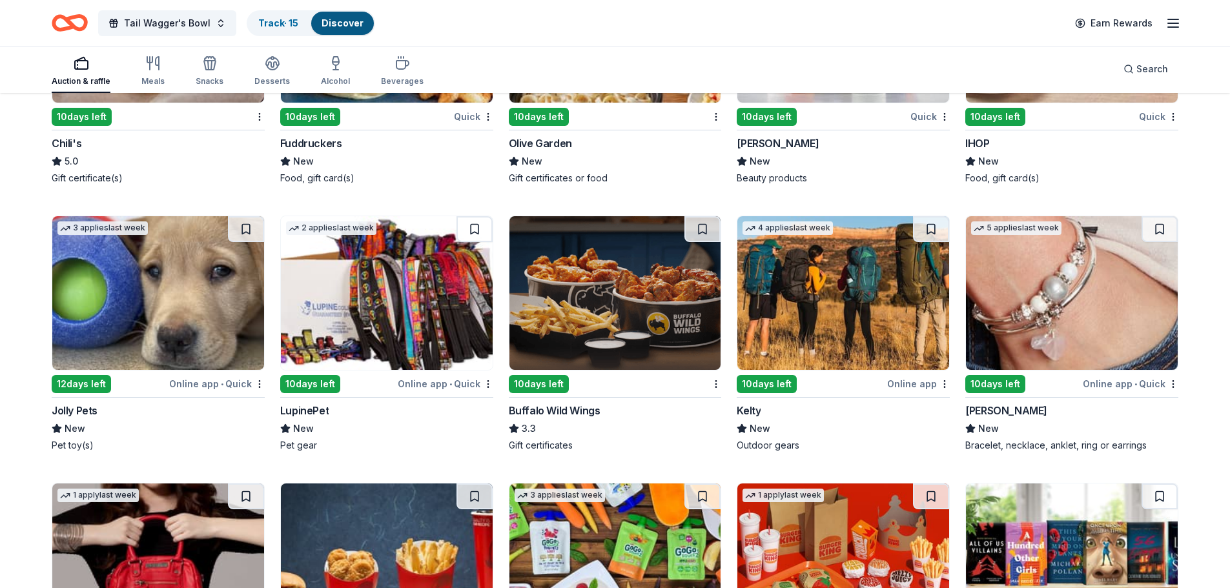
scroll to position [6664, 0]
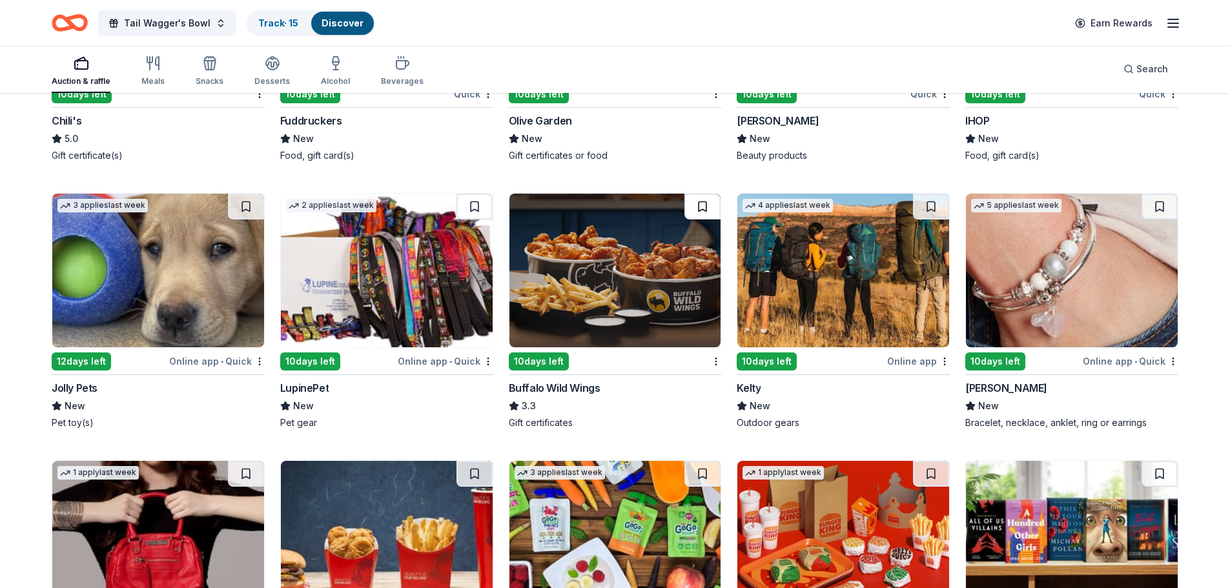
click at [705, 209] on button at bounding box center [702, 207] width 36 height 26
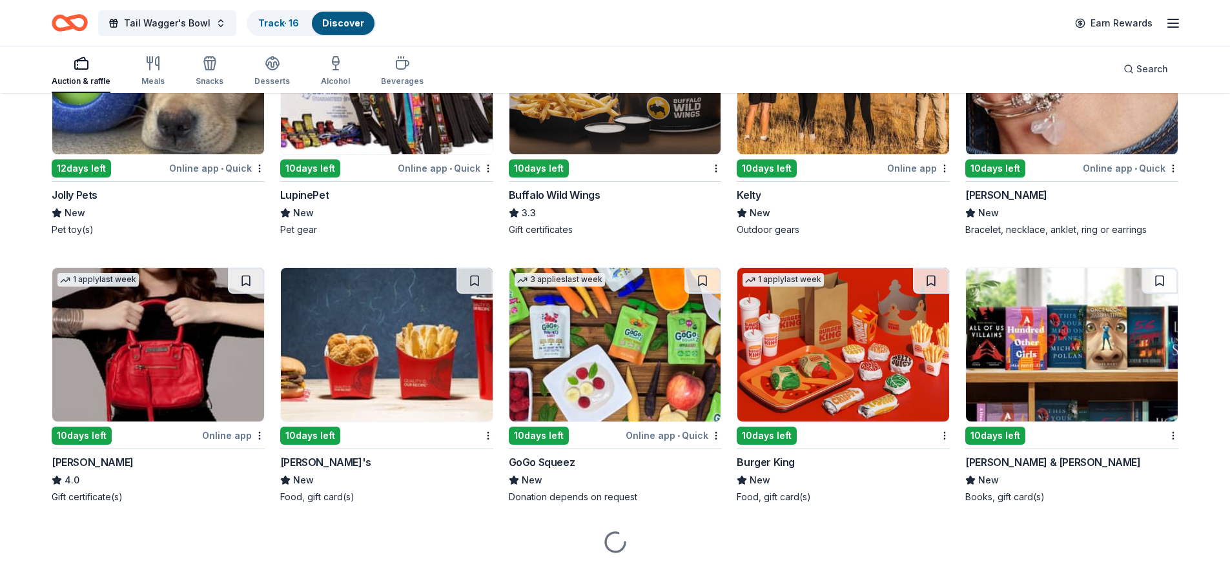
scroll to position [6858, 0]
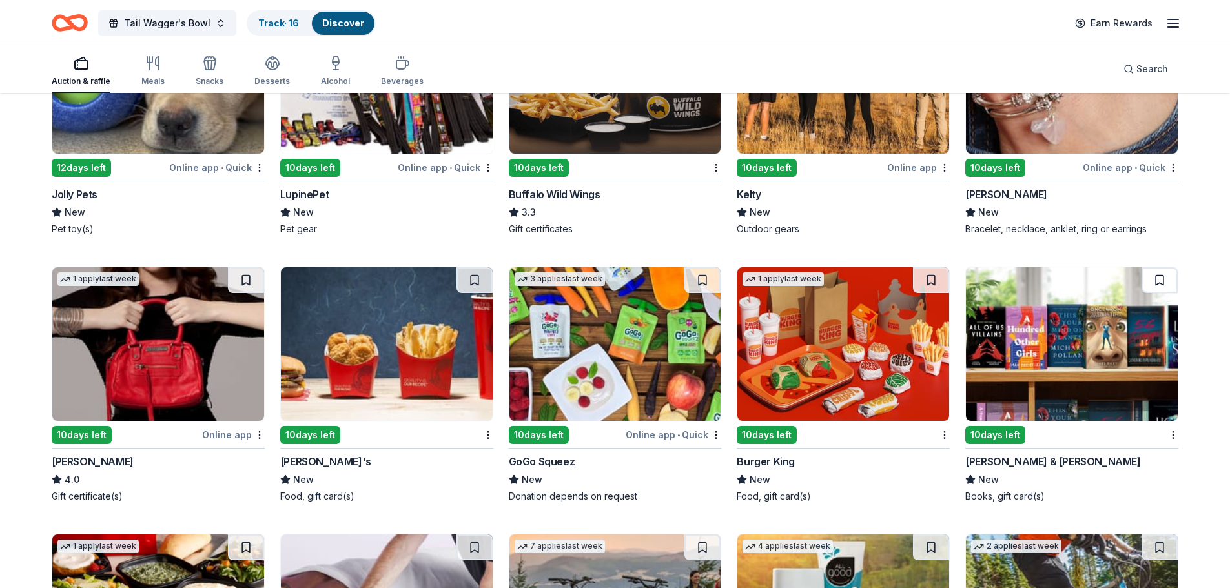
click at [1156, 281] on button at bounding box center [1159, 280] width 36 height 26
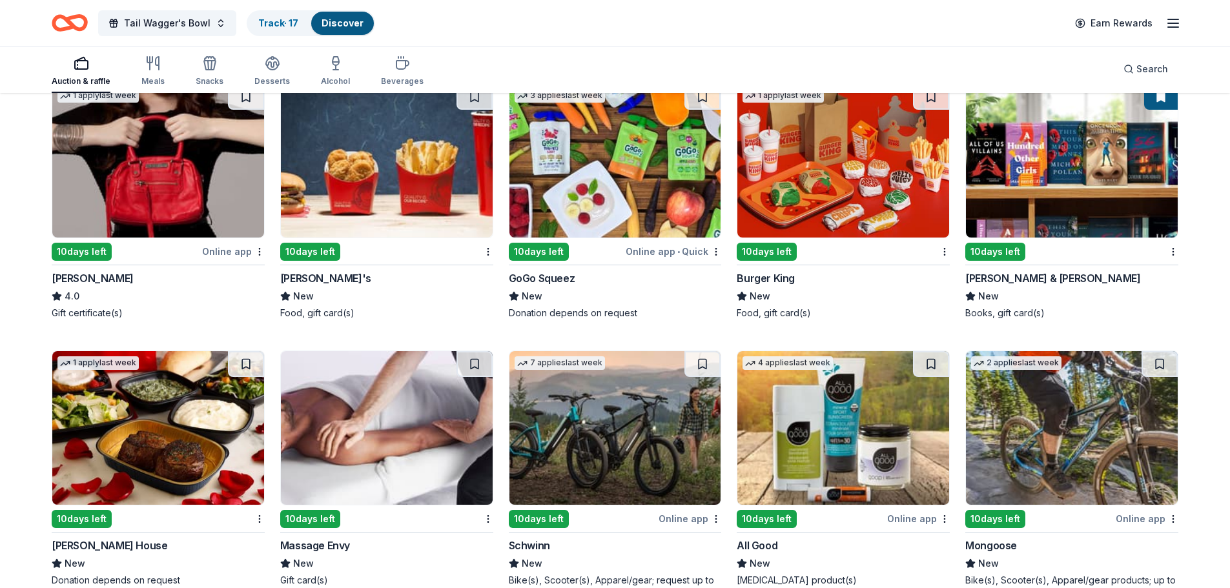
scroll to position [7116, 0]
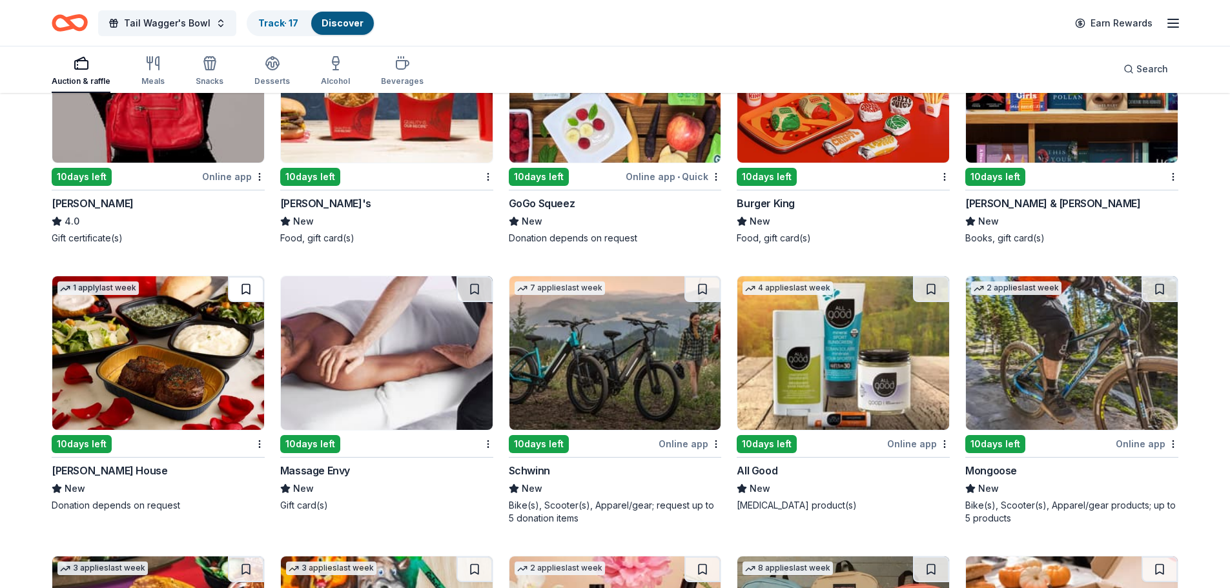
click at [249, 291] on button at bounding box center [246, 289] width 36 height 26
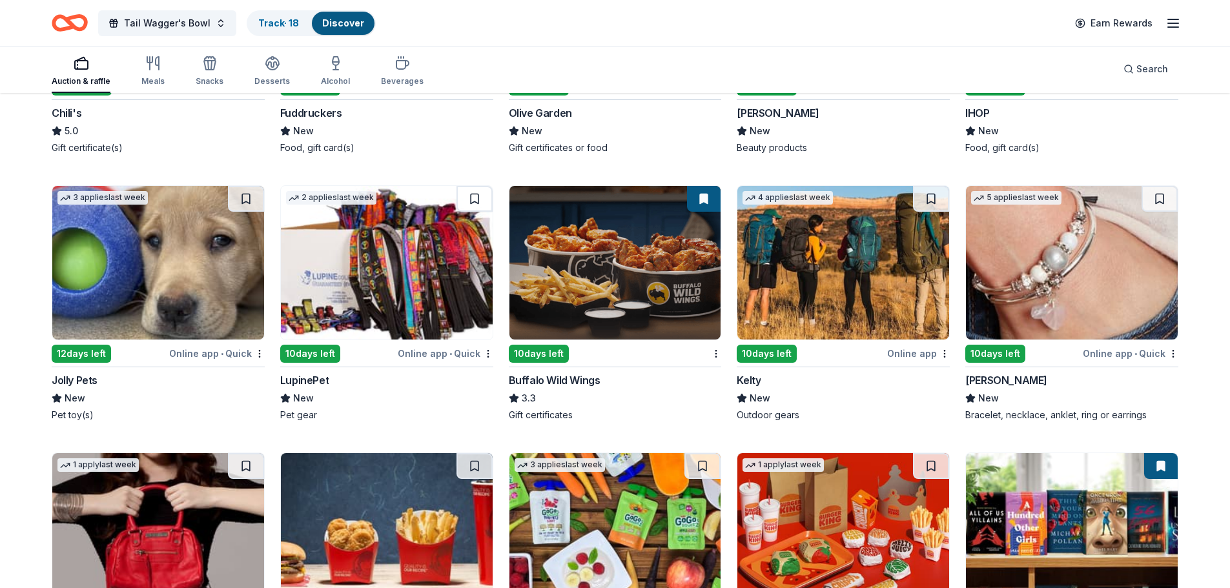
scroll to position [6514, 0]
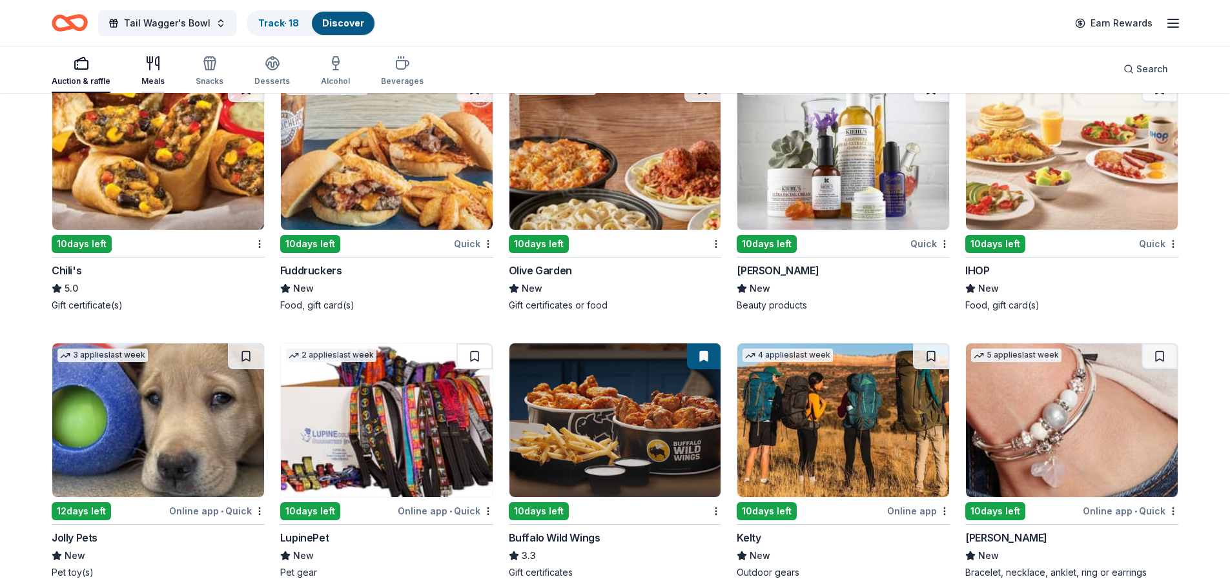
click at [156, 73] on div "Meals" at bounding box center [152, 71] width 23 height 31
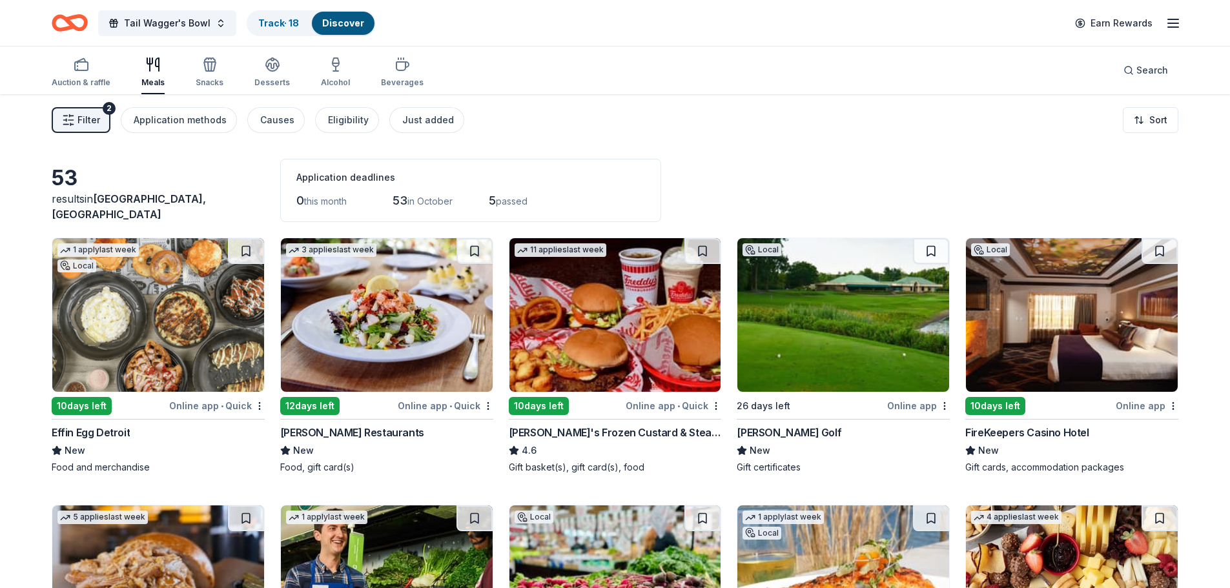
click at [81, 123] on span "Filter" at bounding box center [88, 119] width 23 height 15
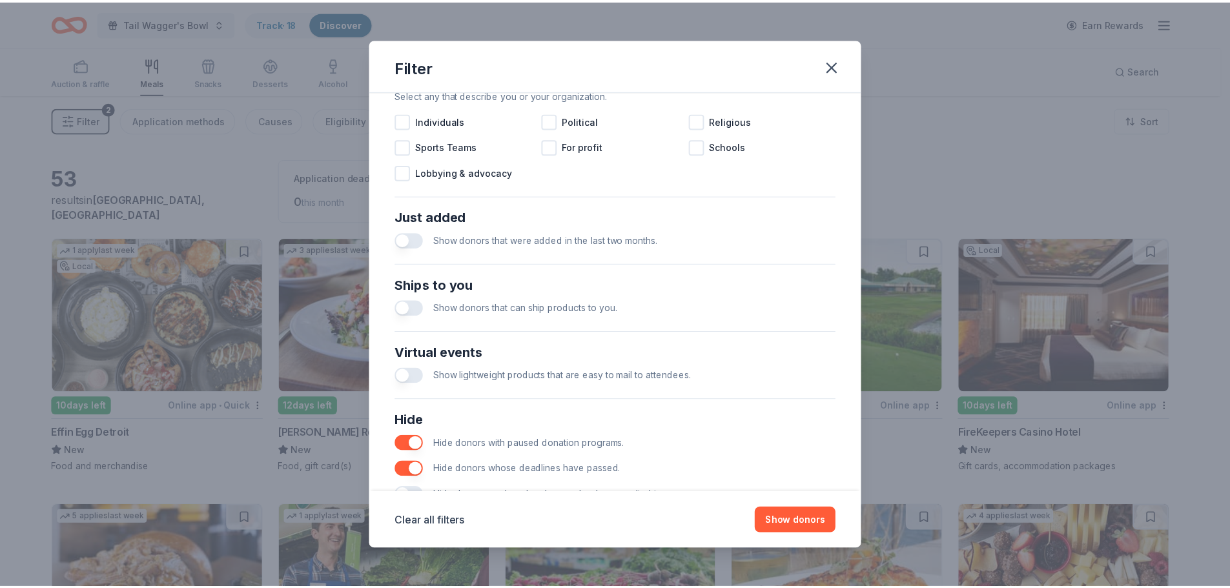
scroll to position [449, 0]
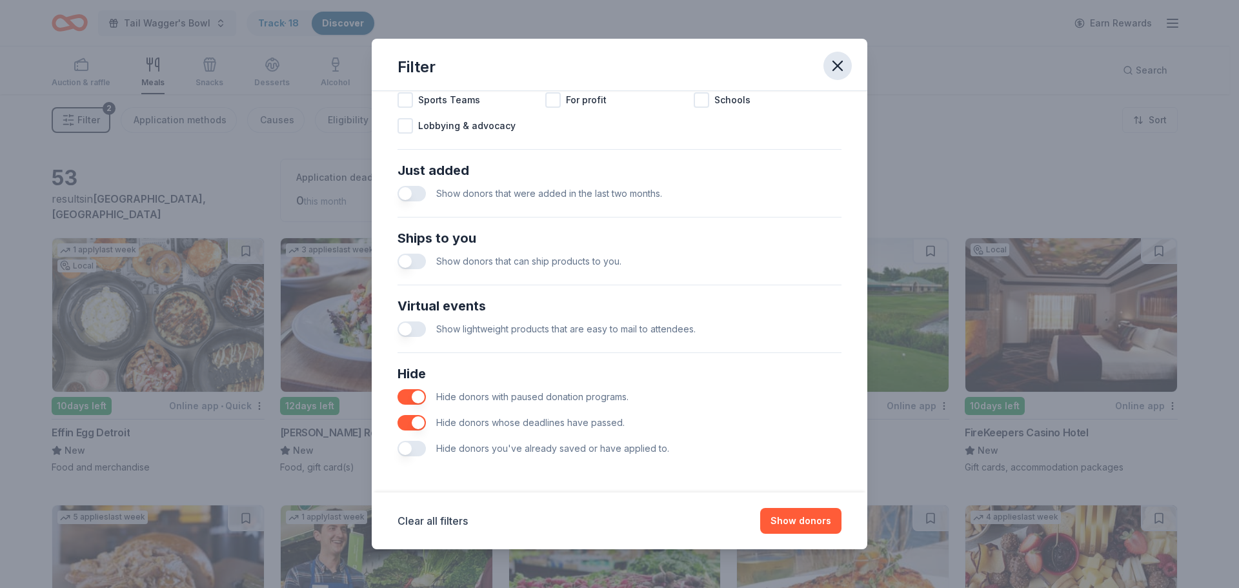
click at [831, 61] on icon "button" at bounding box center [838, 66] width 18 height 18
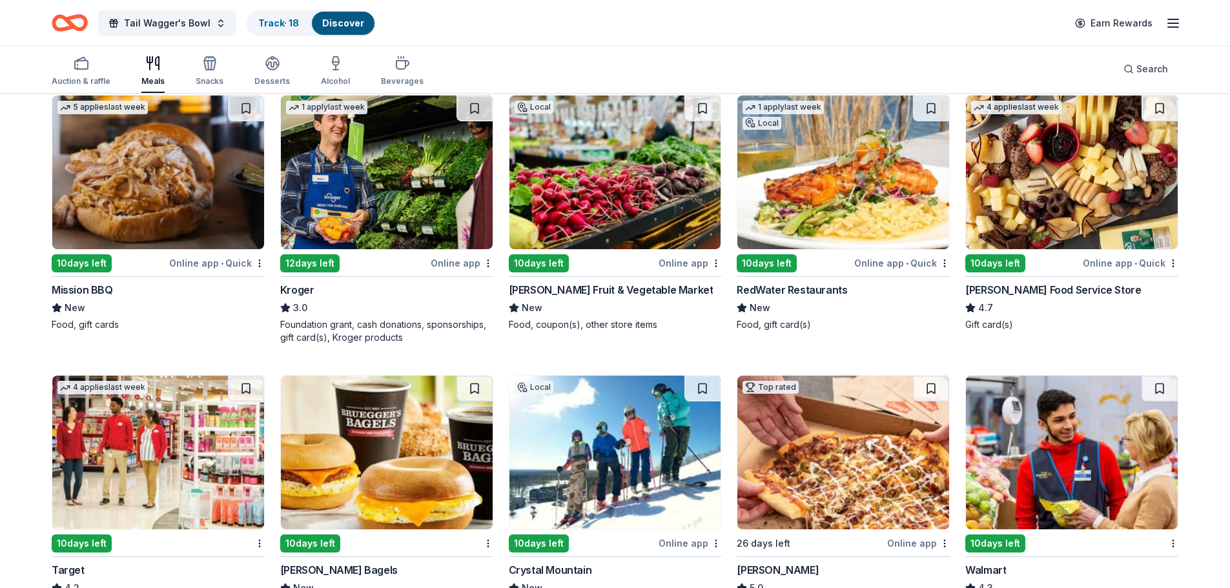
scroll to position [387, 0]
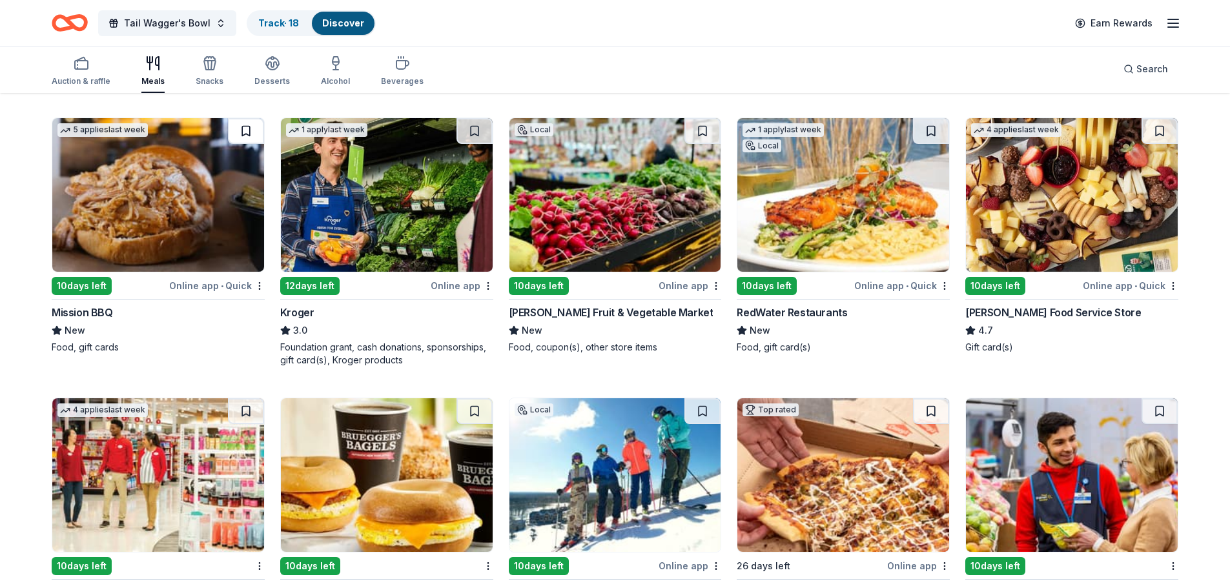
click at [256, 136] on button at bounding box center [246, 131] width 36 height 26
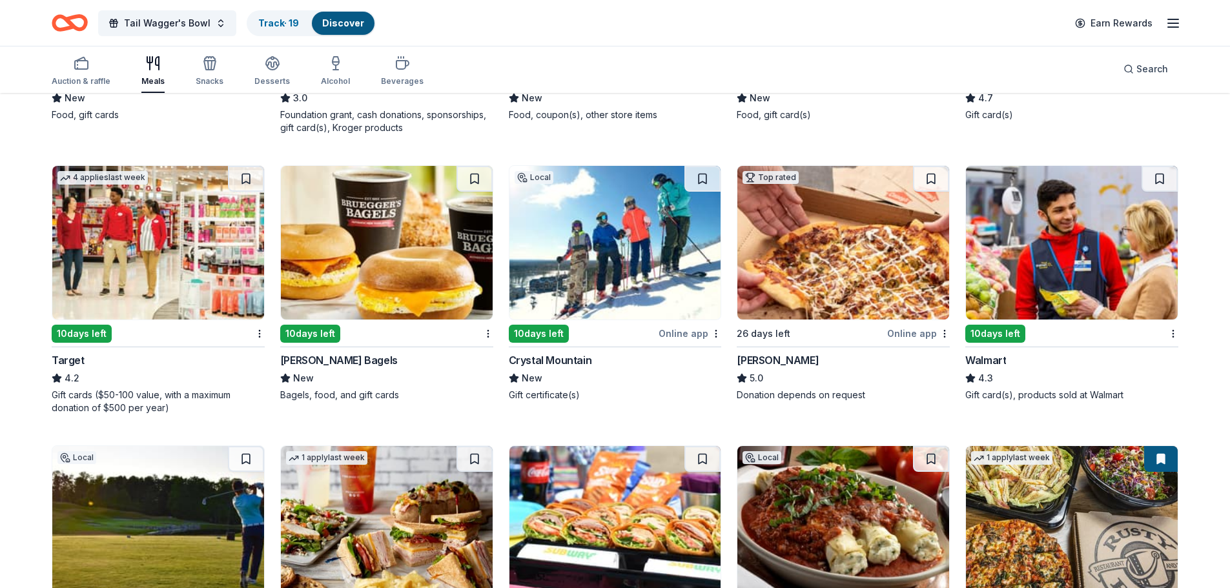
scroll to position [557, 0]
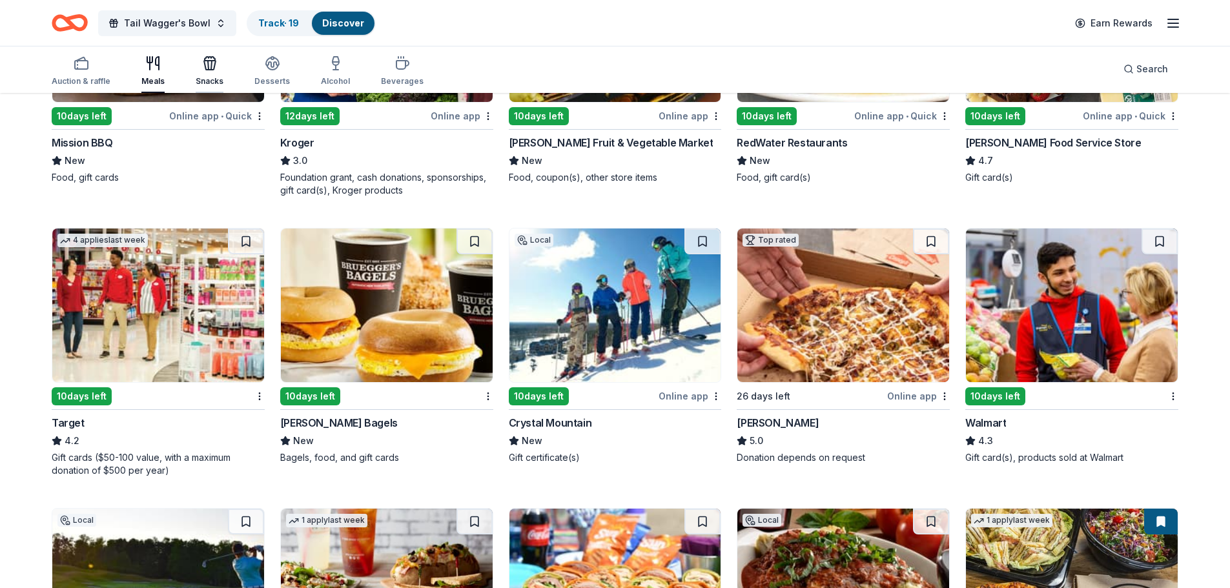
click at [212, 66] on icon "button" at bounding box center [209, 63] width 15 height 15
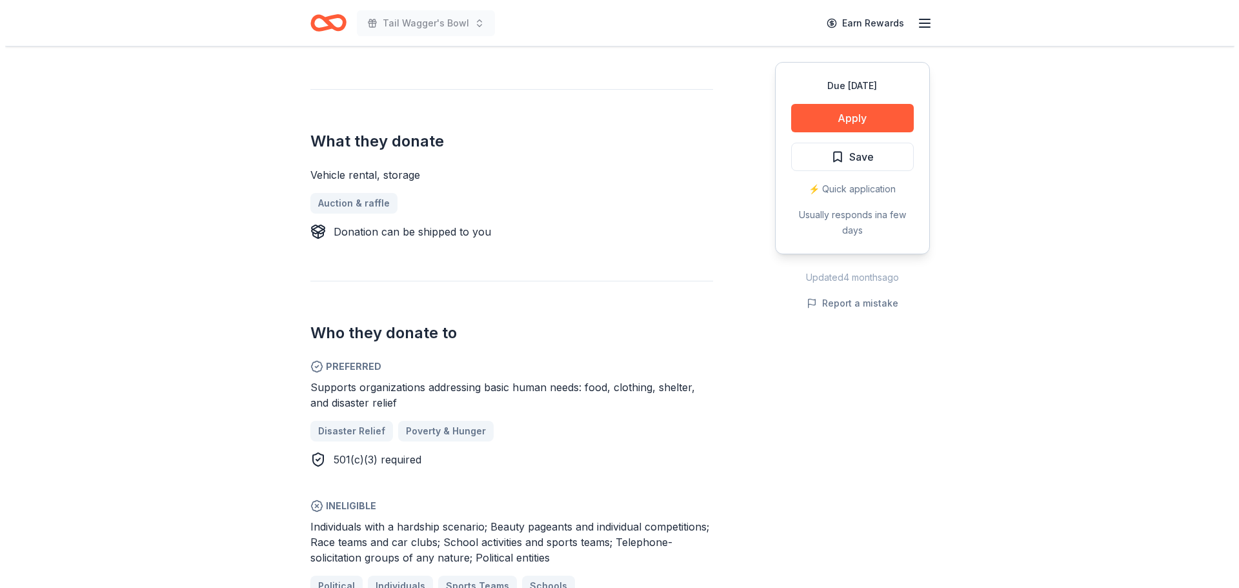
scroll to position [387, 0]
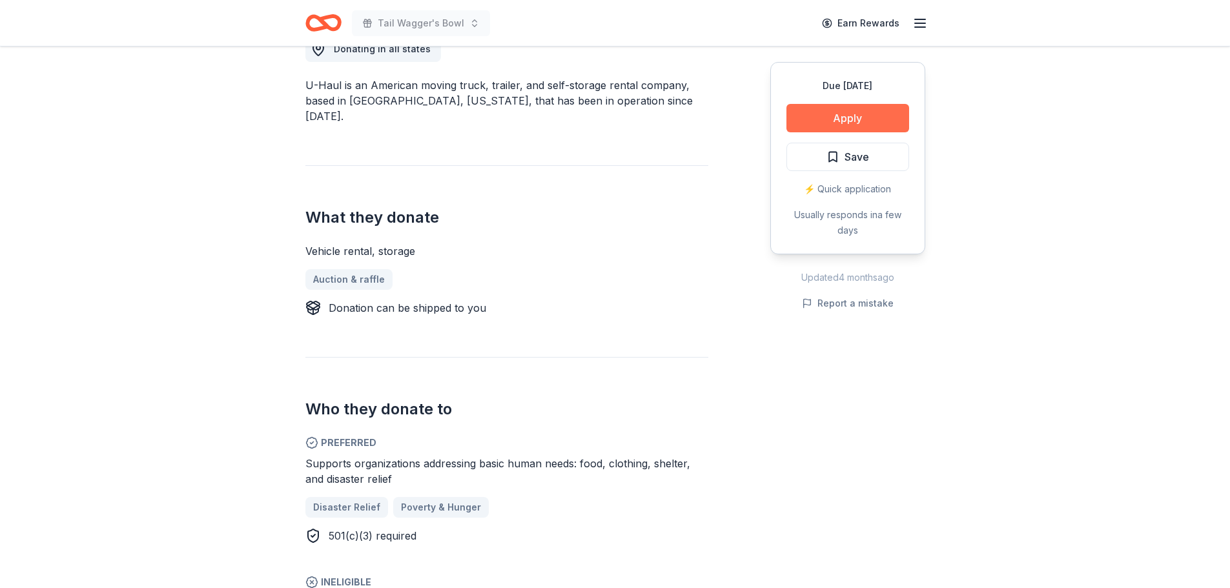
click at [864, 124] on button "Apply" at bounding box center [847, 118] width 123 height 28
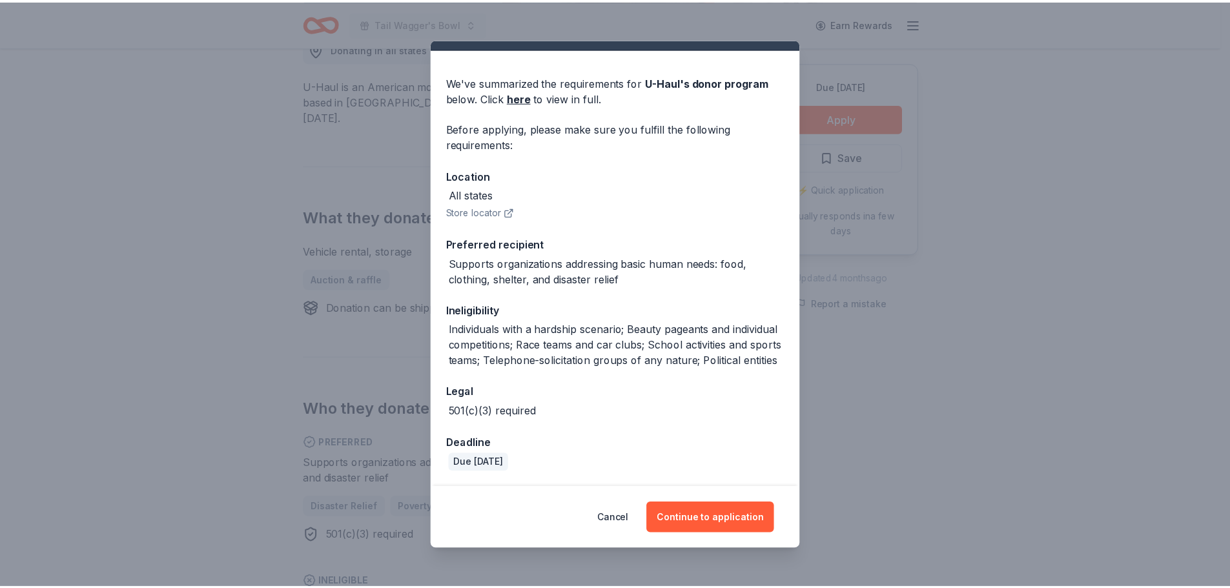
scroll to position [43, 0]
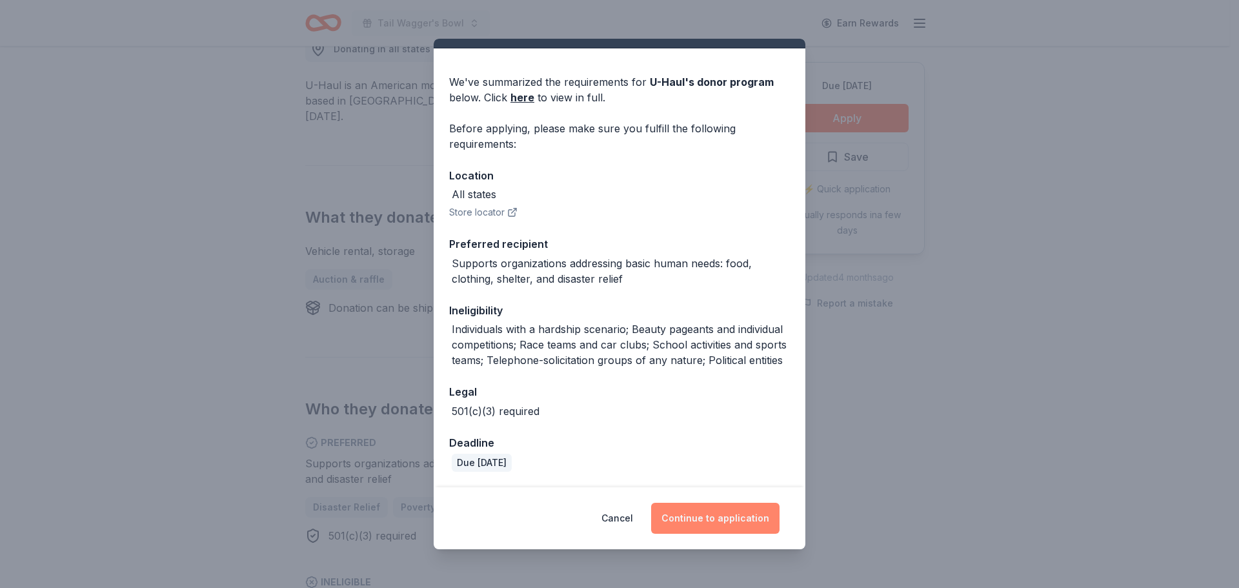
click at [704, 517] on button "Continue to application" at bounding box center [715, 518] width 128 height 31
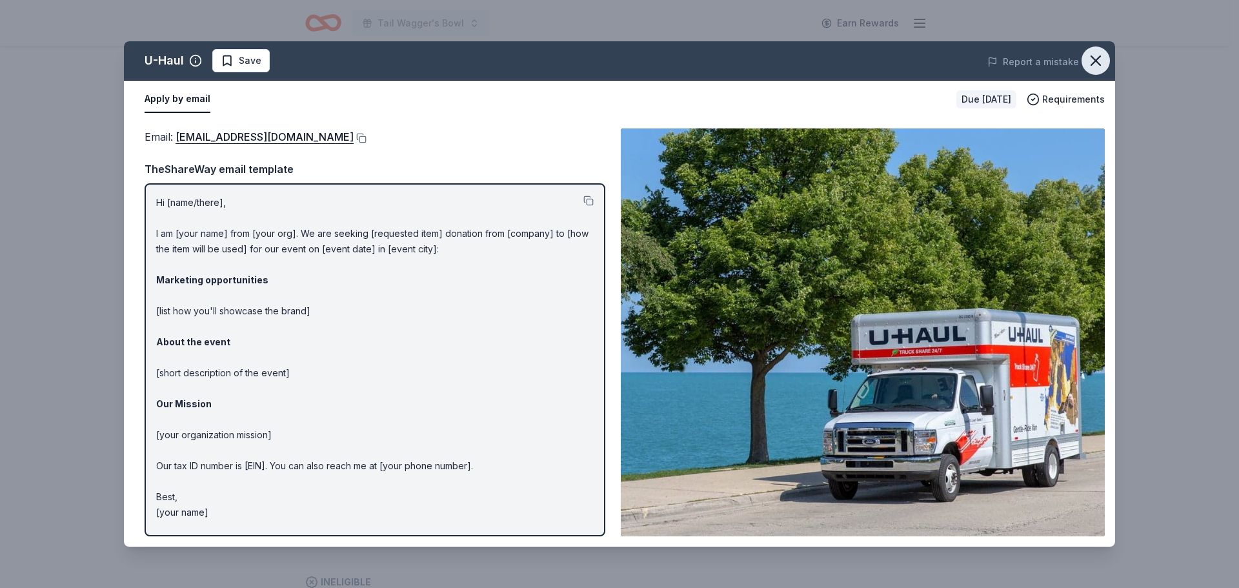
click at [1100, 58] on icon "button" at bounding box center [1096, 61] width 18 height 18
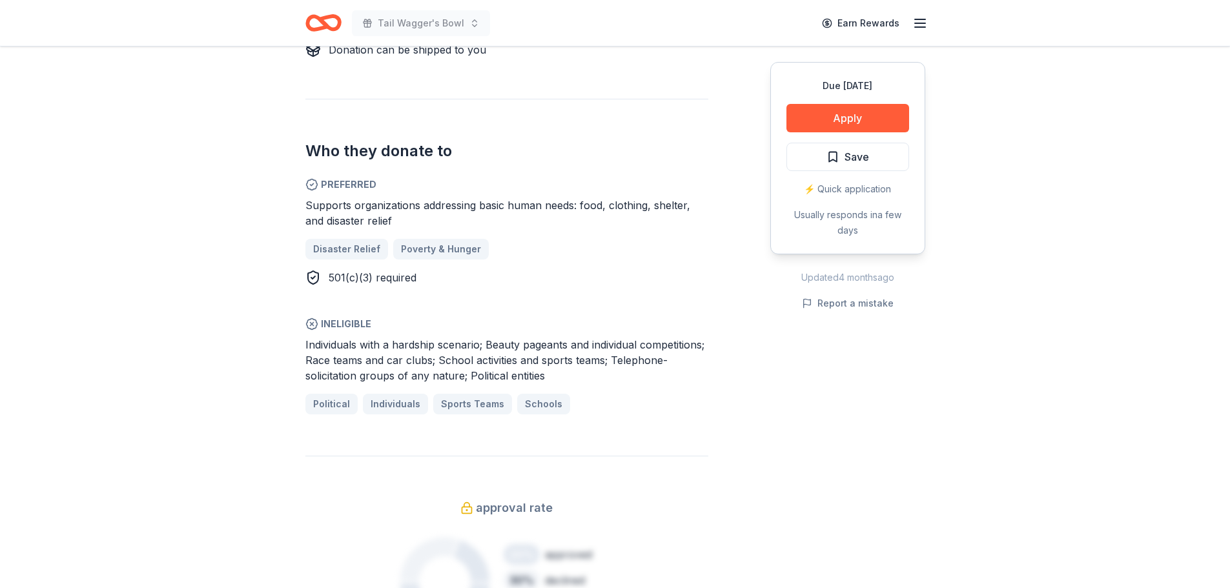
scroll to position [387, 0]
